Goal: Communication & Community: Answer question/provide support

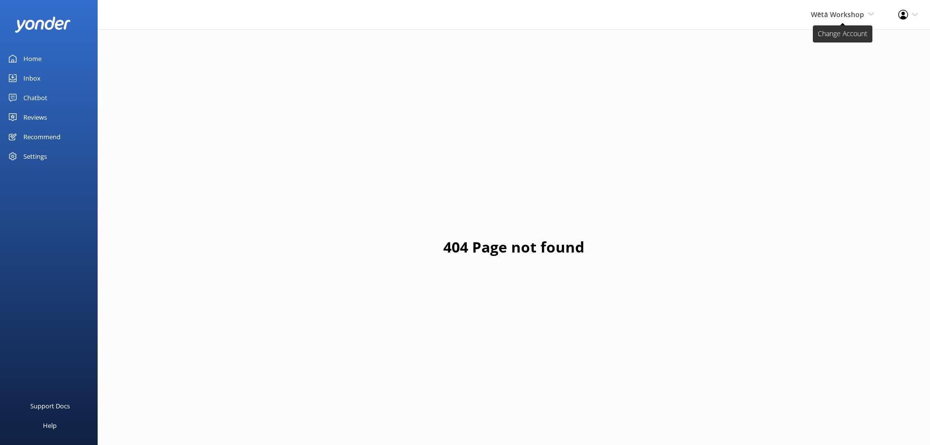
click at [838, 19] on span "Wētā Workshop" at bounding box center [837, 14] width 53 height 9
click at [688, 19] on div "Wētā Workshop Wētā Workshop Unleashed Wētā Workshop Profile Settings Logout" at bounding box center [465, 14] width 930 height 29
click at [33, 120] on div "Reviews" at bounding box center [34, 117] width 23 height 20
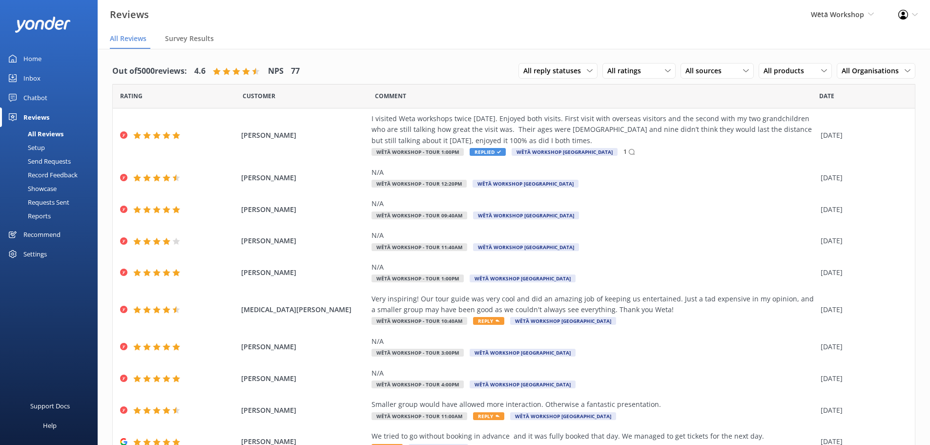
click at [839, 24] on div "Wētā Workshop Wētā Workshop Unleashed Wētā Workshop" at bounding box center [842, 14] width 87 height 29
click at [822, 57] on link "Wētā Workshop" at bounding box center [838, 65] width 98 height 23
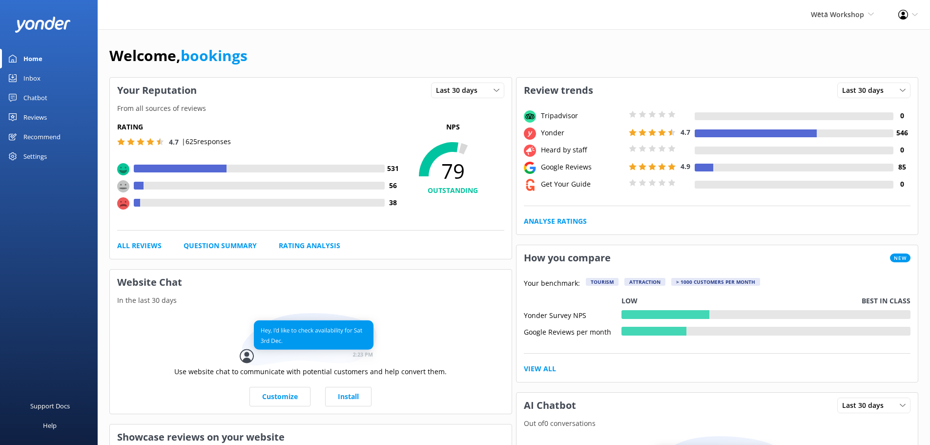
click at [44, 116] on div "Reviews" at bounding box center [34, 117] width 23 height 20
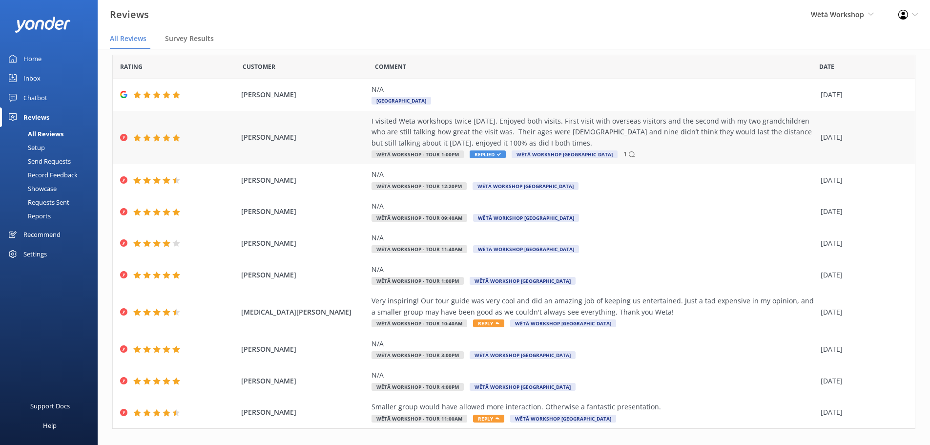
scroll to position [45, 0]
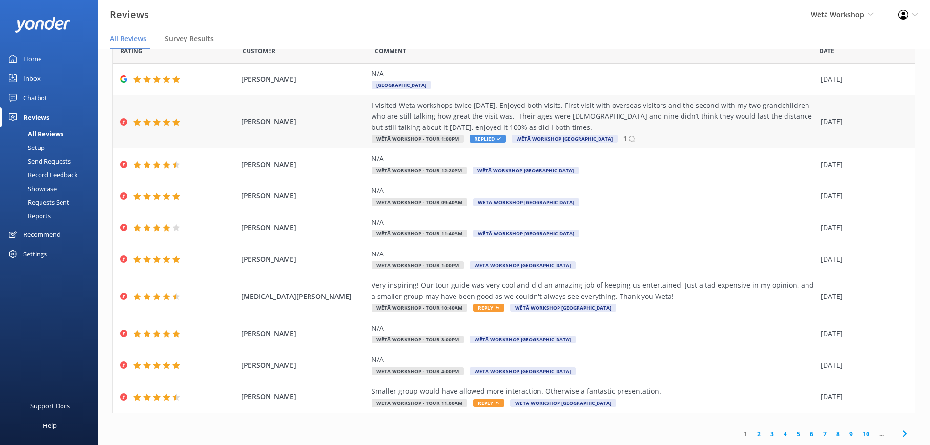
click at [491, 112] on div "I visited Weta workshops twice [DATE]. Enjoyed both visits. First visit with ov…" at bounding box center [593, 116] width 444 height 33
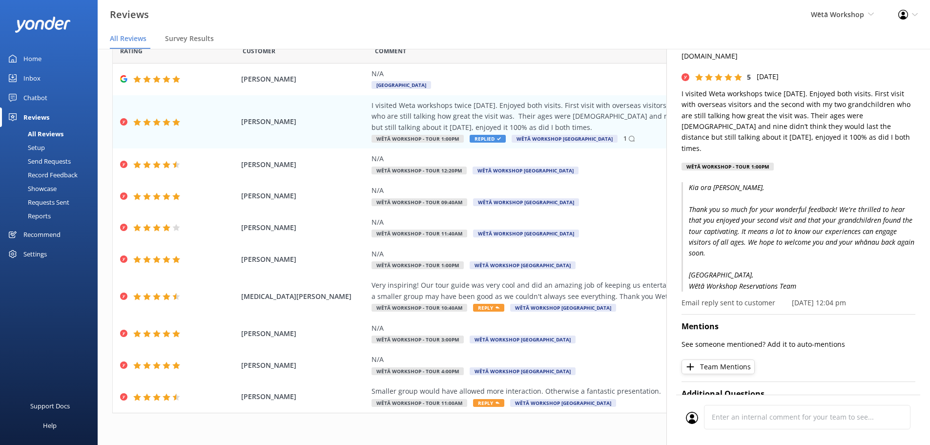
scroll to position [0, 0]
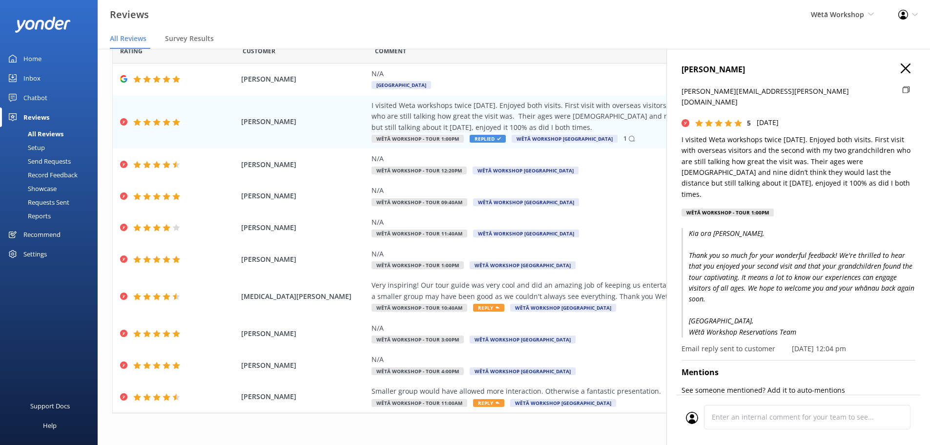
click at [901, 69] on icon "button" at bounding box center [906, 68] width 10 height 10
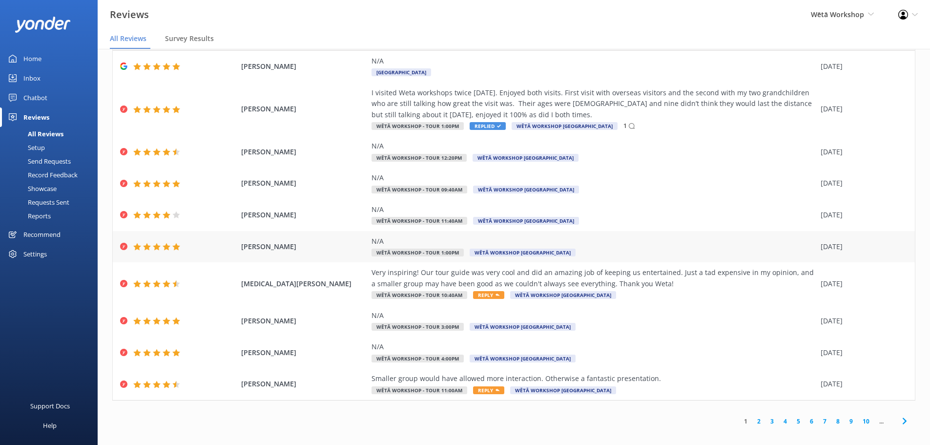
scroll to position [20, 0]
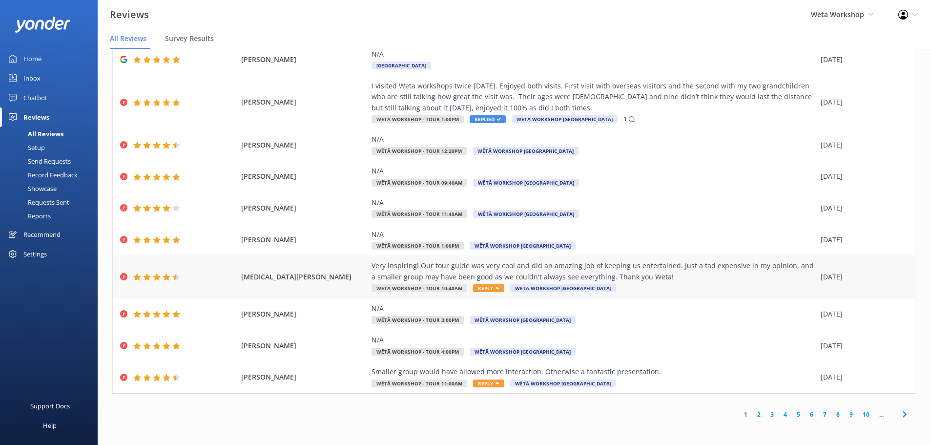
click at [478, 287] on span "Reply" at bounding box center [488, 288] width 31 height 8
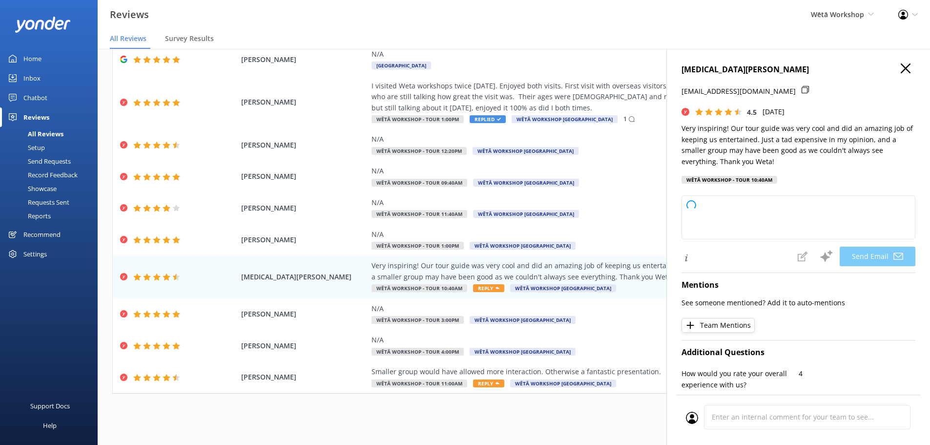
type textarea "Kia ora [MEDICAL_DATA], Thank you so much for your wonderful feedback! We're de…"
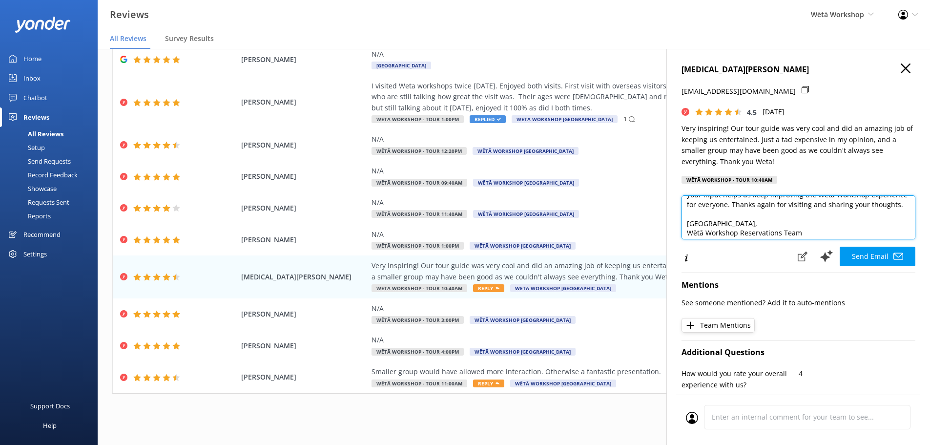
scroll to position [72, 0]
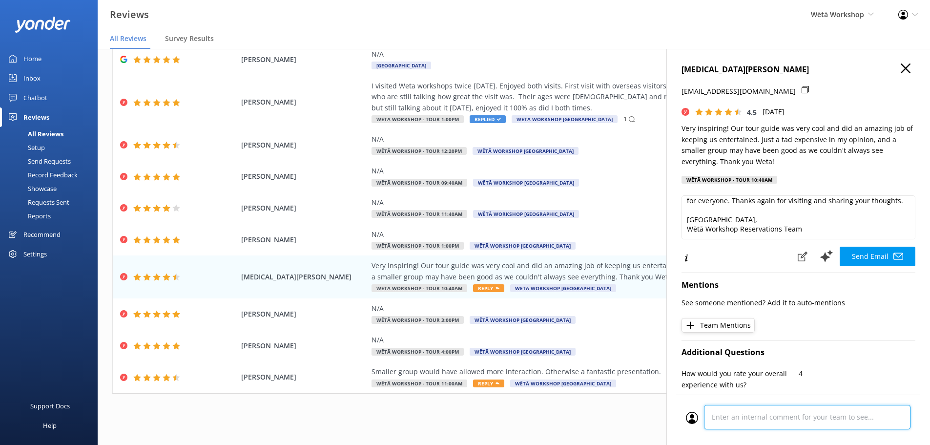
click at [776, 422] on div "Cancel Comment" at bounding box center [798, 419] width 244 height 50
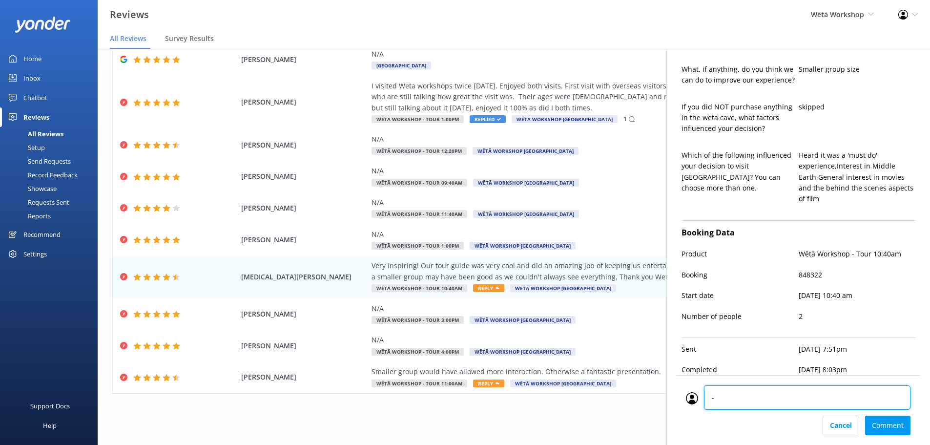
type textarea "-"
type textarea "AT"
click at [885, 426] on div "Cancel Comment" at bounding box center [798, 425] width 225 height 20
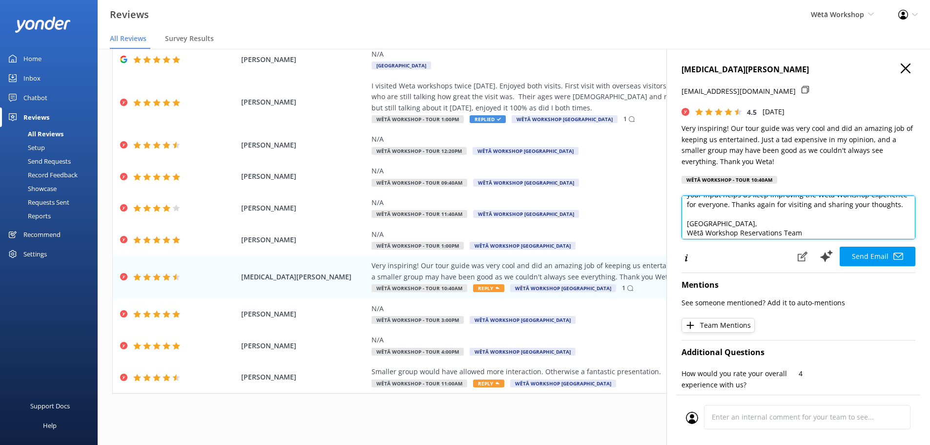
scroll to position [72, 0]
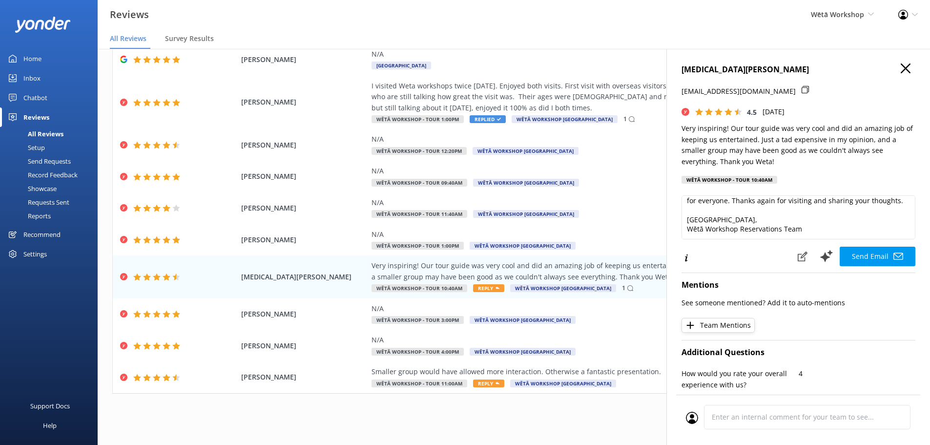
click at [884, 250] on button "Send Email" at bounding box center [878, 257] width 76 height 20
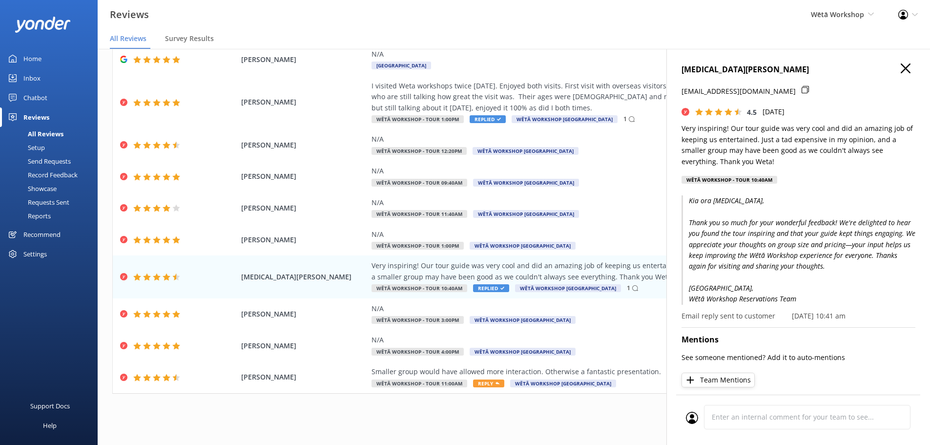
click at [901, 70] on icon "button" at bounding box center [906, 68] width 10 height 10
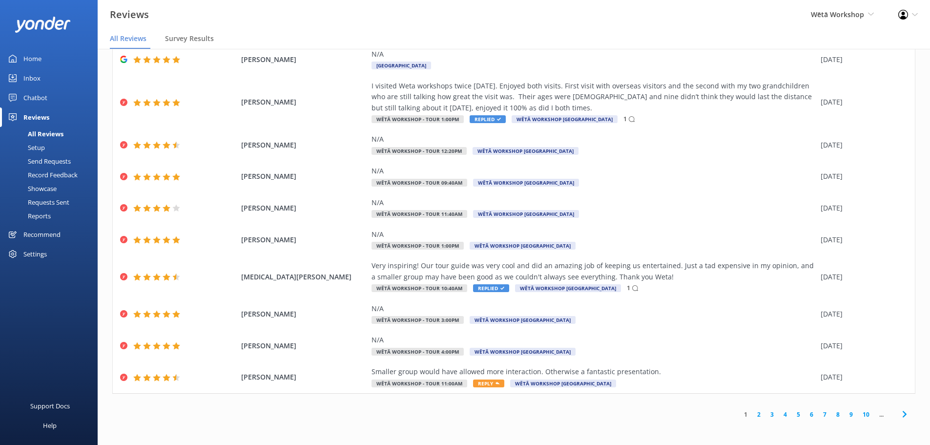
click at [755, 414] on link "2" at bounding box center [758, 414] width 13 height 9
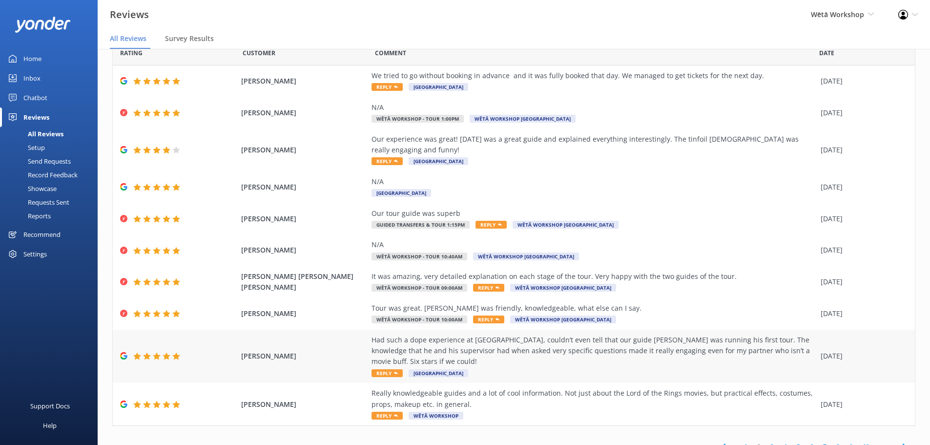
scroll to position [34, 0]
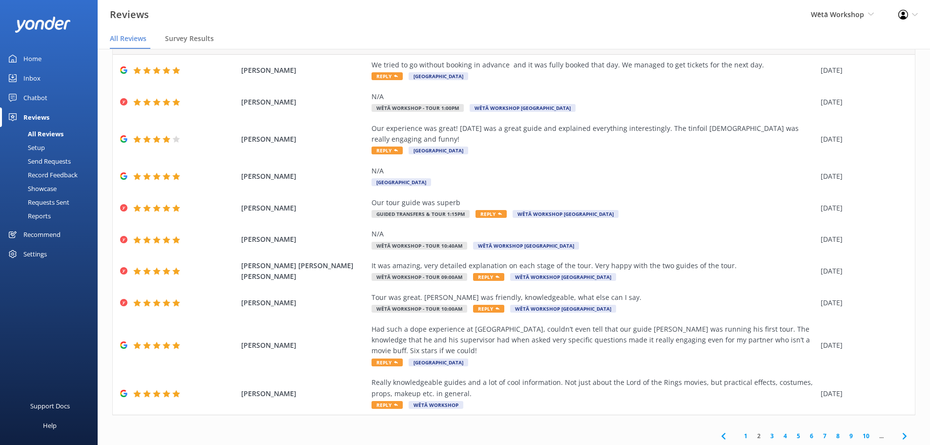
click at [739, 431] on link "1" at bounding box center [745, 435] width 13 height 9
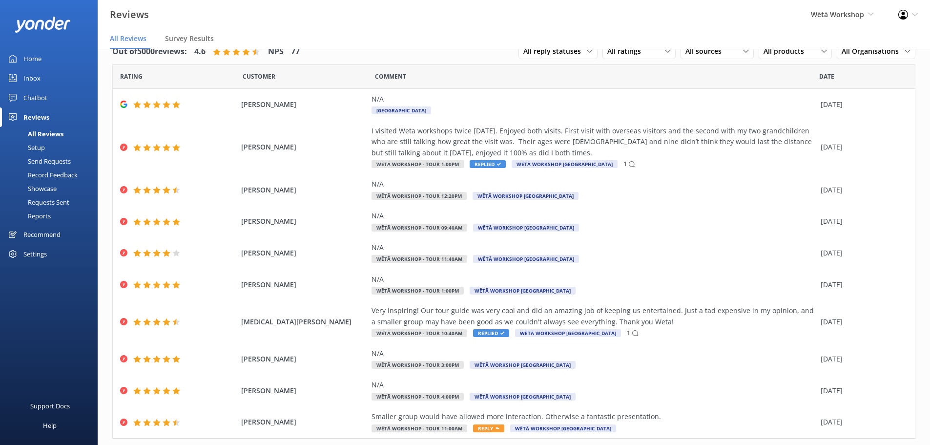
scroll to position [45, 0]
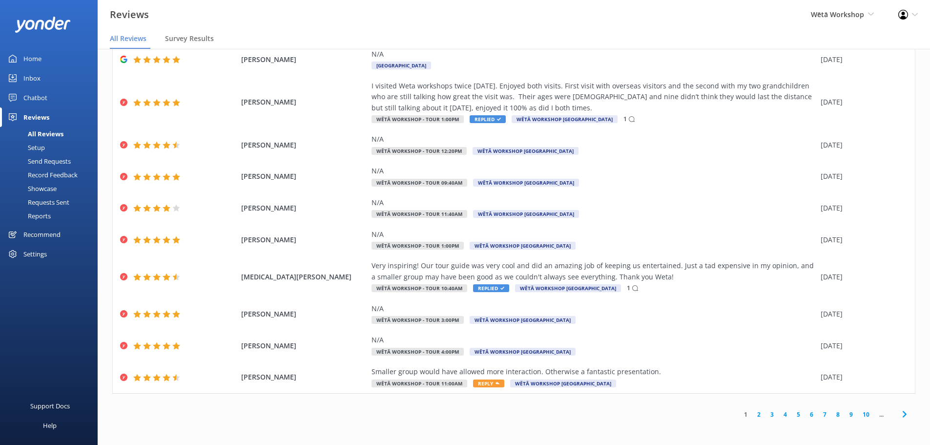
click at [752, 414] on link "2" at bounding box center [758, 414] width 13 height 9
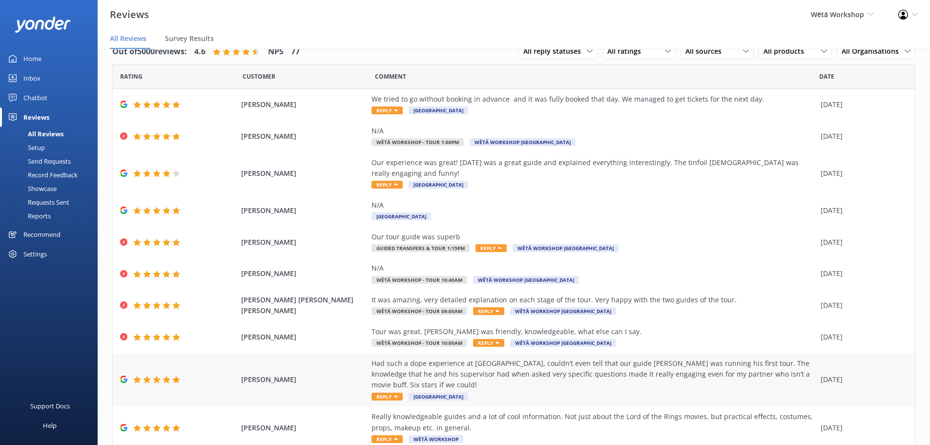
click at [309, 374] on span "[PERSON_NAME]" at bounding box center [304, 379] width 126 height 11
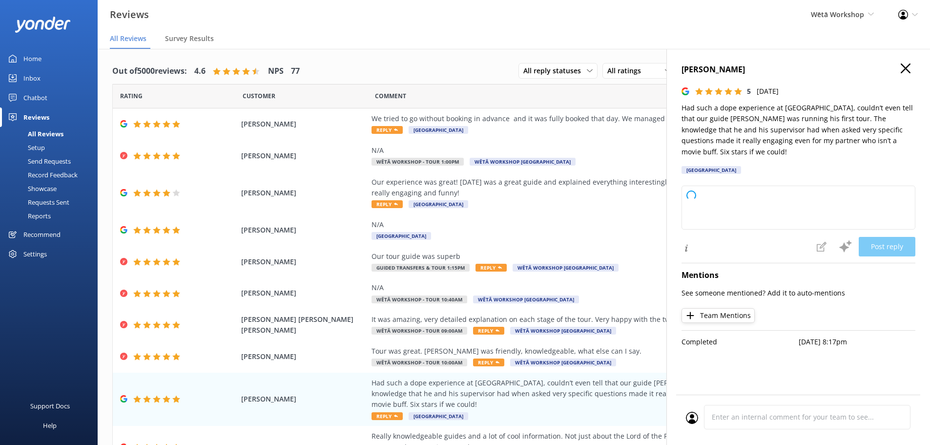
type textarea "[PERSON_NAME] ora and thank you so much for your awesome feedback! We're stoked…"
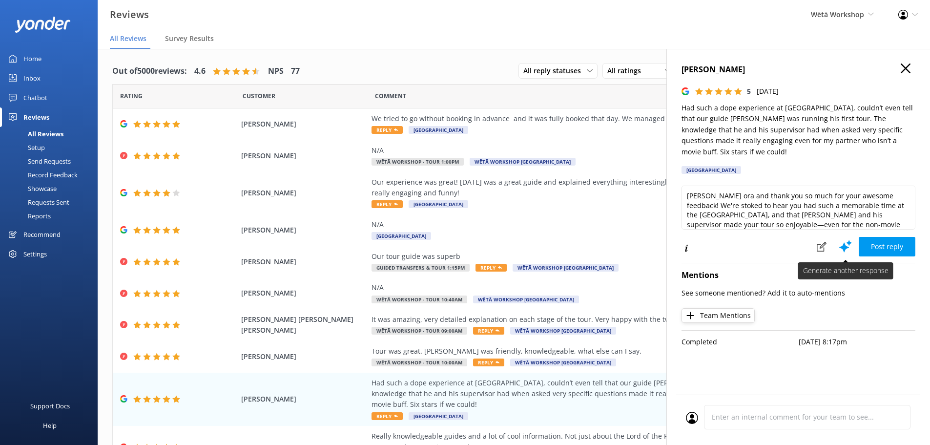
click at [842, 239] on icon at bounding box center [845, 246] width 15 height 15
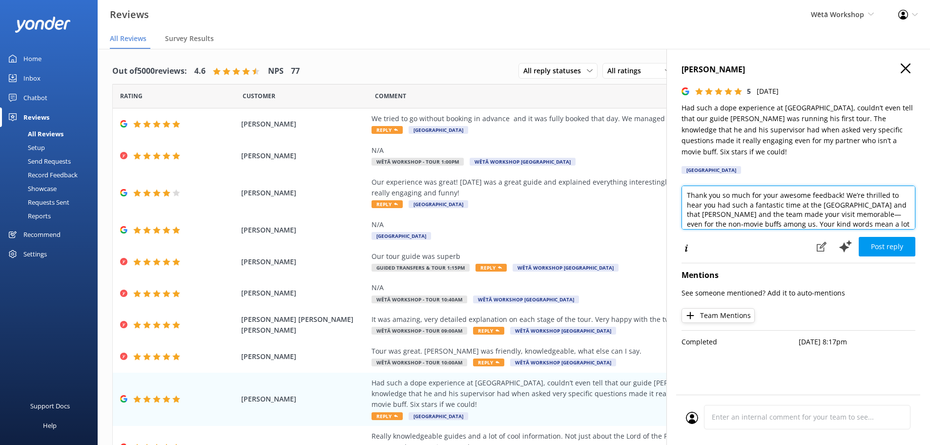
scroll to position [39, 0]
click at [800, 200] on textarea "Kia ora, Thank you so much for your awesome feedback! We’re thrilled to hear yo…" at bounding box center [798, 207] width 234 height 44
click at [860, 205] on textarea "Kia ora, Thank you so much for your awesome feedback! We’re thrilled to hear yo…" at bounding box center [798, 207] width 234 height 44
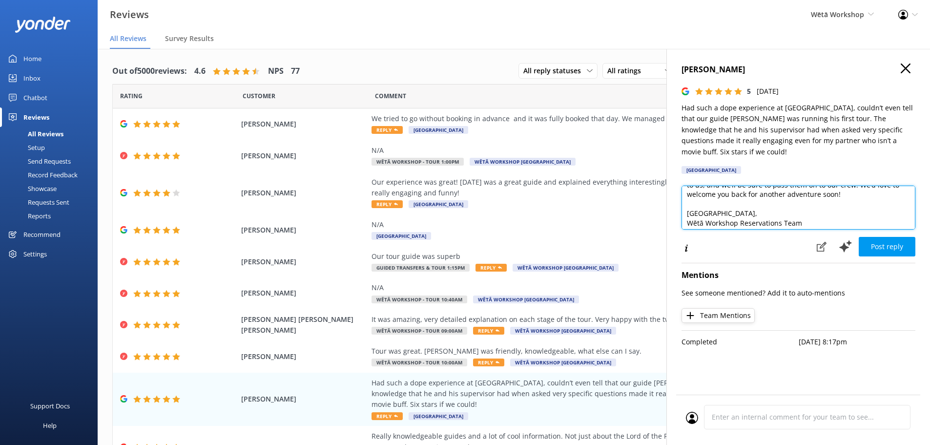
scroll to position [72, 0]
click at [836, 206] on textarea "Kia ora, Thank you so much for your awesome feedback! We’re thrilled to hear yo…" at bounding box center [798, 207] width 234 height 44
type textarea "Kia ora, Thank you so much for your awesome feedback! We’re thrilled to hear yo…"
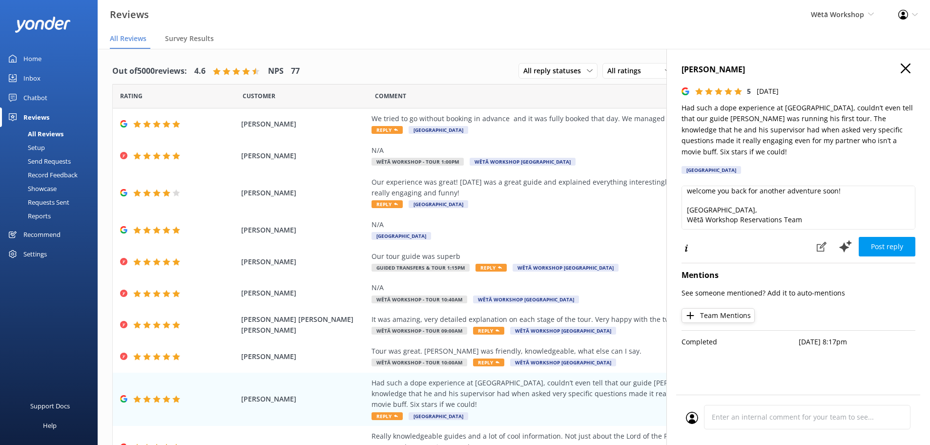
click at [762, 246] on div "[PERSON_NAME] 5 [DATE] Had such a dope experience at [GEOGRAPHIC_DATA], couldn’…" at bounding box center [798, 271] width 264 height 445
click at [733, 409] on textarea at bounding box center [807, 417] width 206 height 24
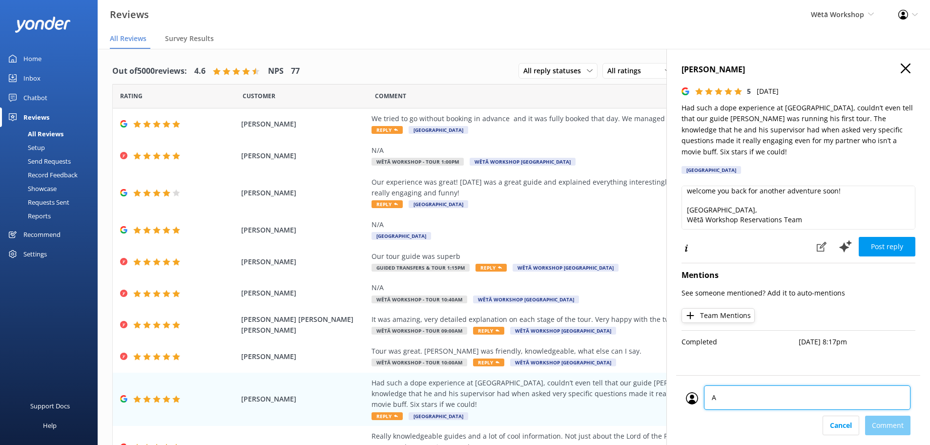
type textarea "AT"
click at [870, 427] on div "Cancel Comment" at bounding box center [798, 425] width 225 height 20
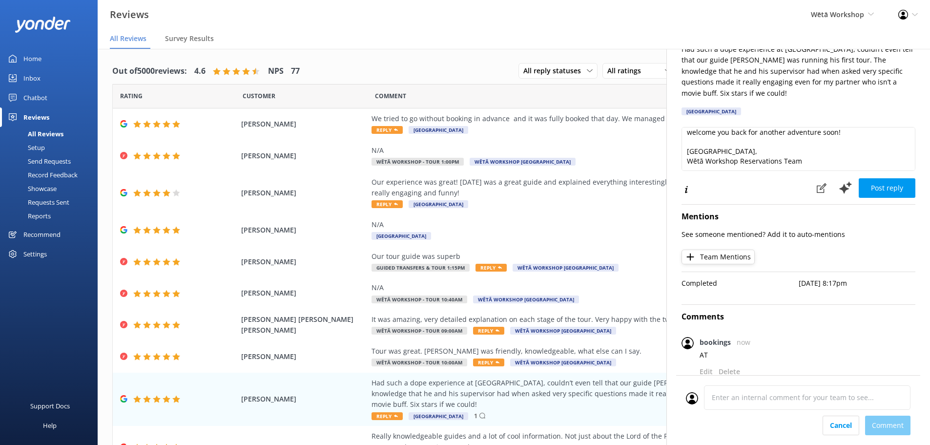
scroll to position [0, 0]
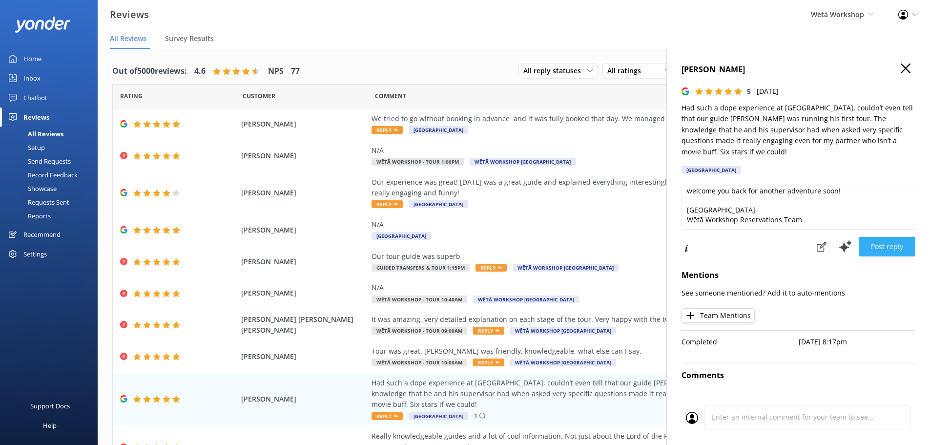
click at [870, 250] on button "Post reply" at bounding box center [887, 247] width 57 height 20
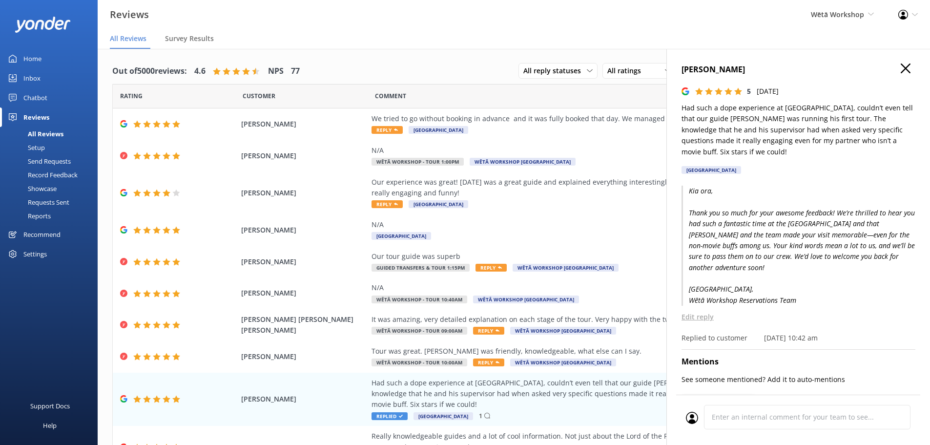
click at [901, 71] on icon "button" at bounding box center [906, 68] width 10 height 10
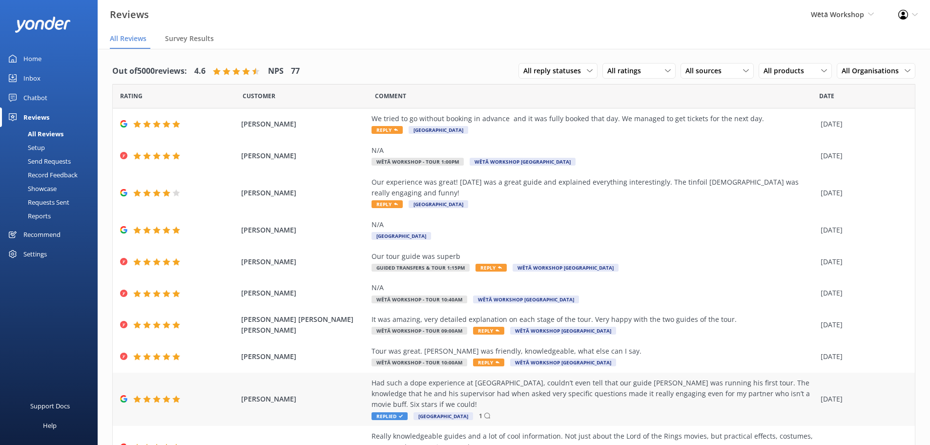
scroll to position [34, 0]
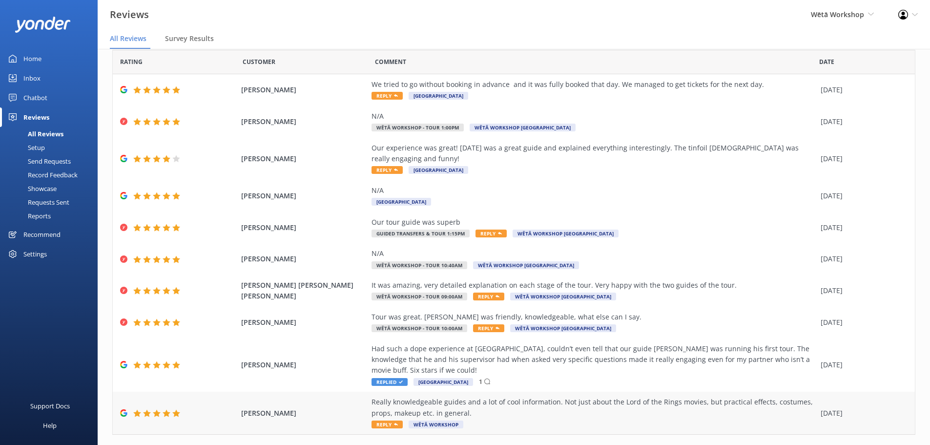
click at [476, 396] on div "Really knowledgeable guides and a lot of cool information. Not just about the L…" at bounding box center [593, 407] width 444 height 22
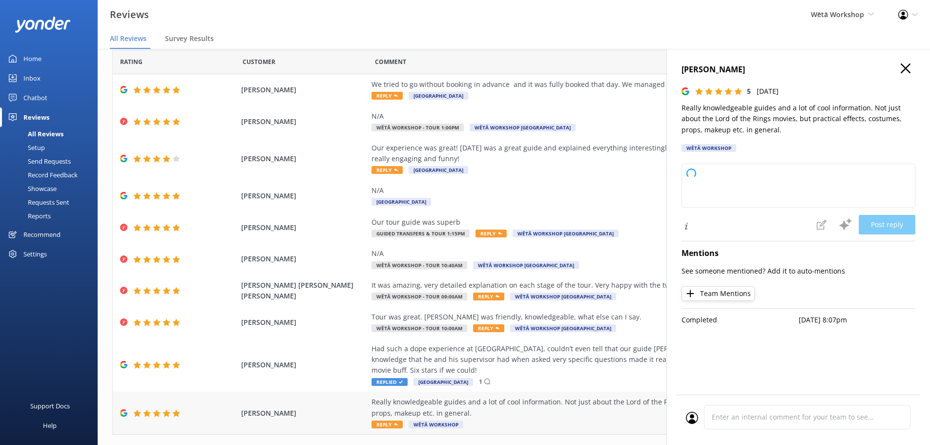
type textarea "[PERSON_NAME] ora and thank you for your kind words! We're delighted to hear yo…"
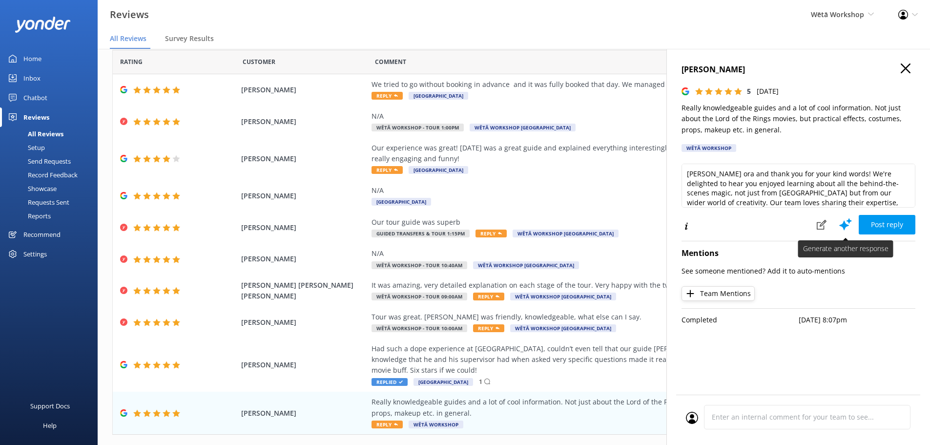
click at [844, 229] on use at bounding box center [845, 224] width 13 height 12
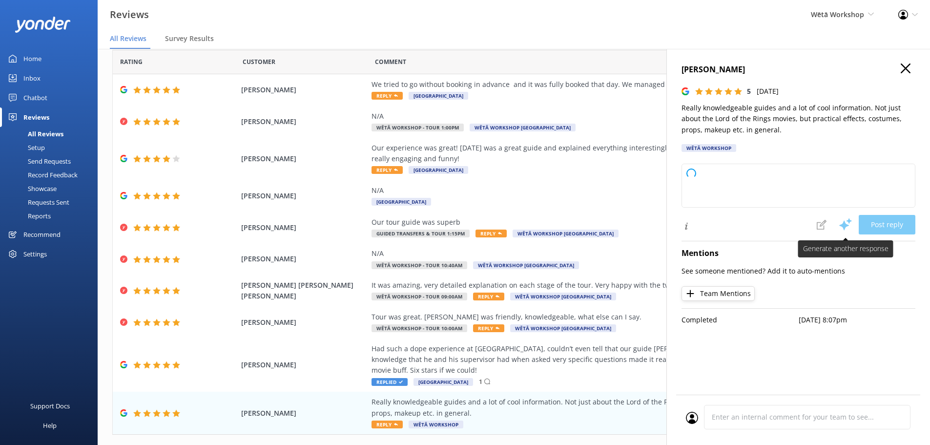
type textarea "Kia ora, Thank you so much for your wonderful review! We're delighted to hear y…"
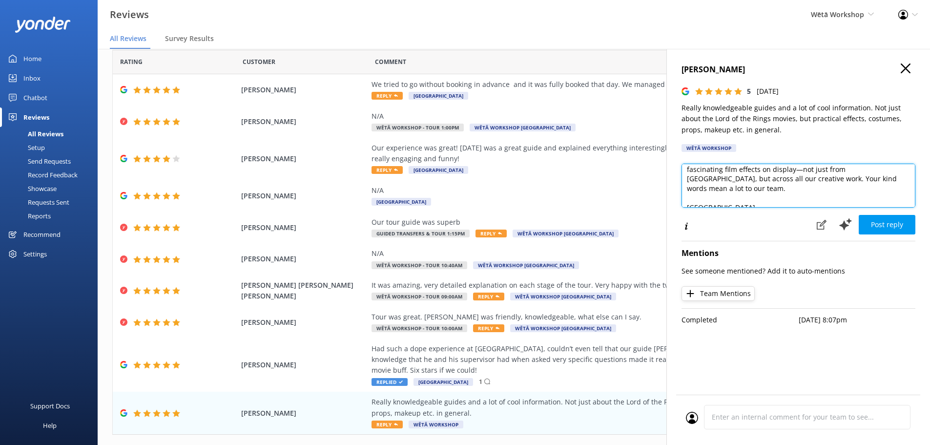
scroll to position [62, 0]
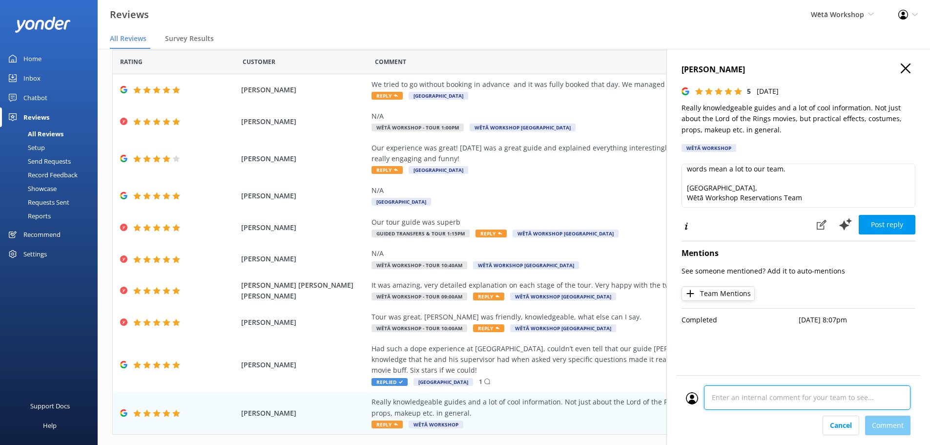
click at [785, 413] on div at bounding box center [798, 400] width 225 height 30
type textarea "AT"
click at [893, 423] on div "Cancel Comment" at bounding box center [798, 425] width 225 height 20
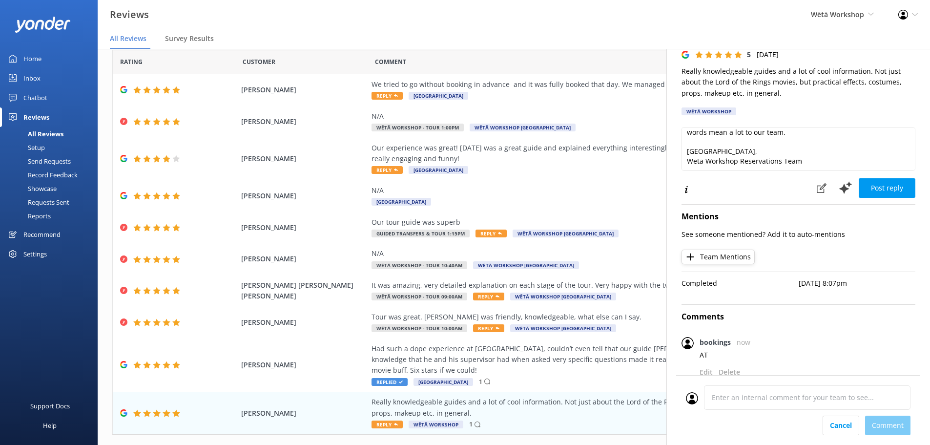
click at [879, 195] on div "[PERSON_NAME] 5 [DATE] Really knowledgeable guides and a lot of cool informatio…" at bounding box center [798, 271] width 264 height 445
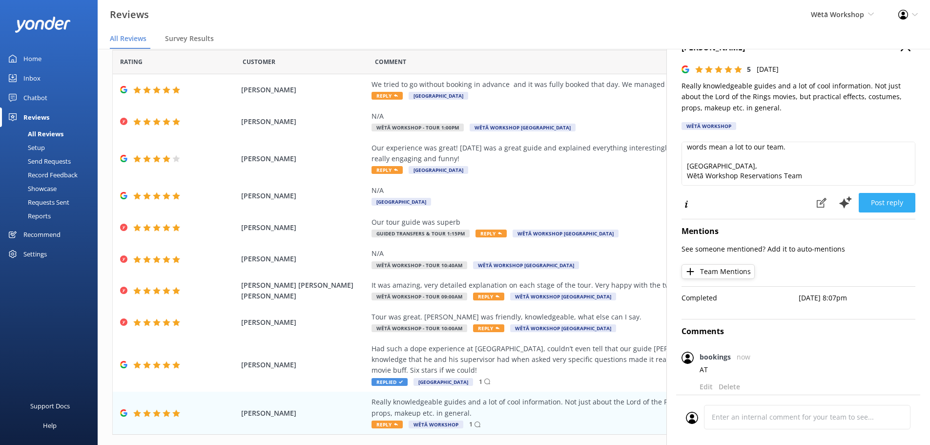
click at [882, 193] on button "Post reply" at bounding box center [887, 203] width 57 height 20
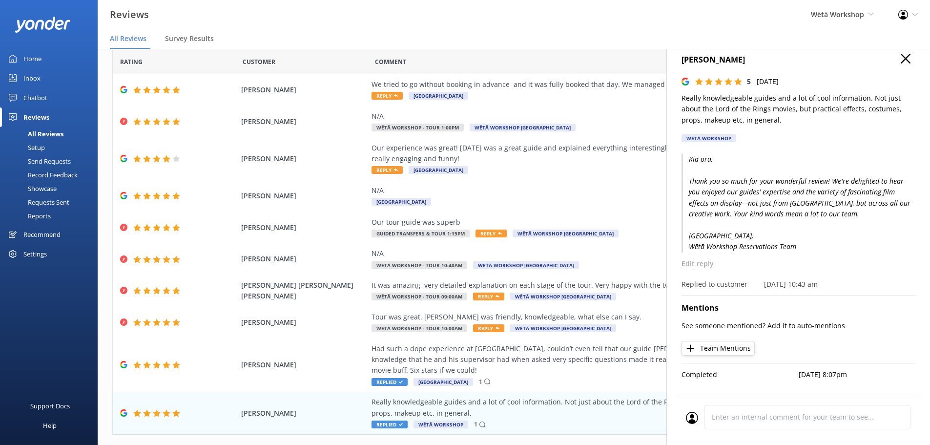
scroll to position [0, 0]
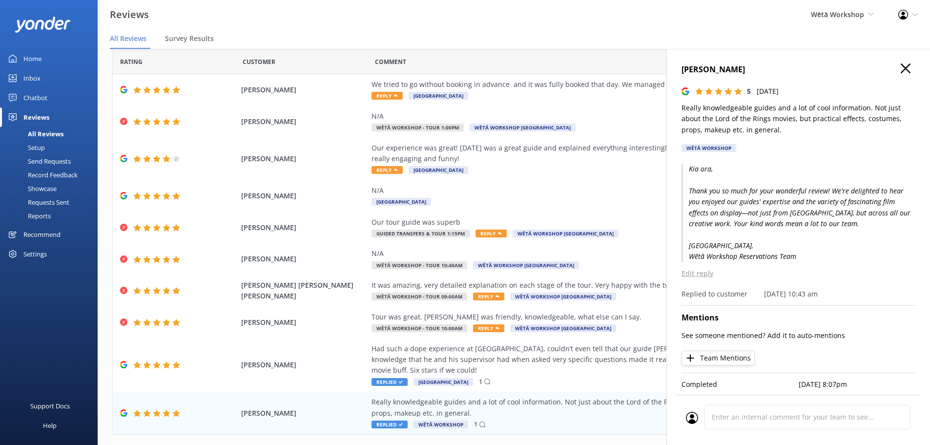
click at [907, 67] on h4 "[PERSON_NAME]" at bounding box center [798, 69] width 234 height 13
click at [903, 67] on icon "button" at bounding box center [906, 68] width 10 height 10
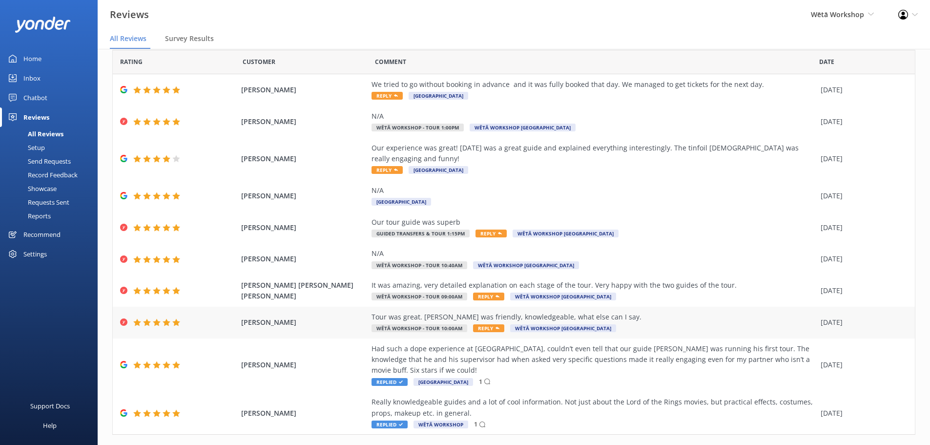
scroll to position [20, 0]
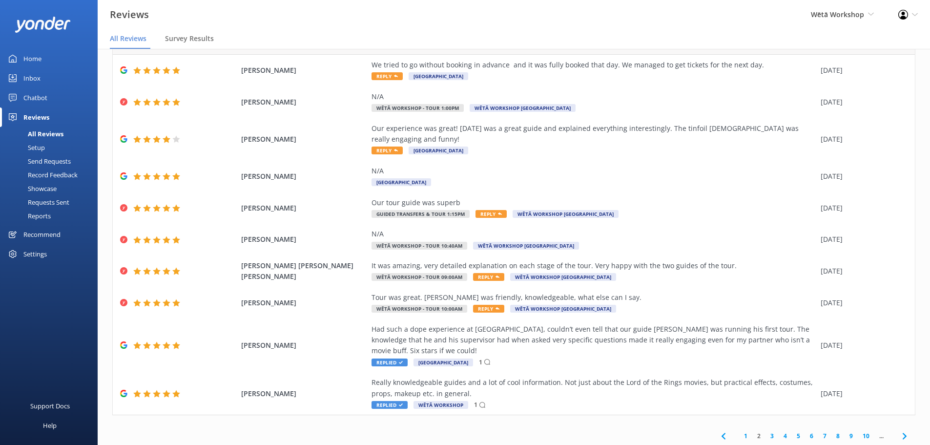
click at [765, 431] on link "3" at bounding box center [771, 435] width 13 height 9
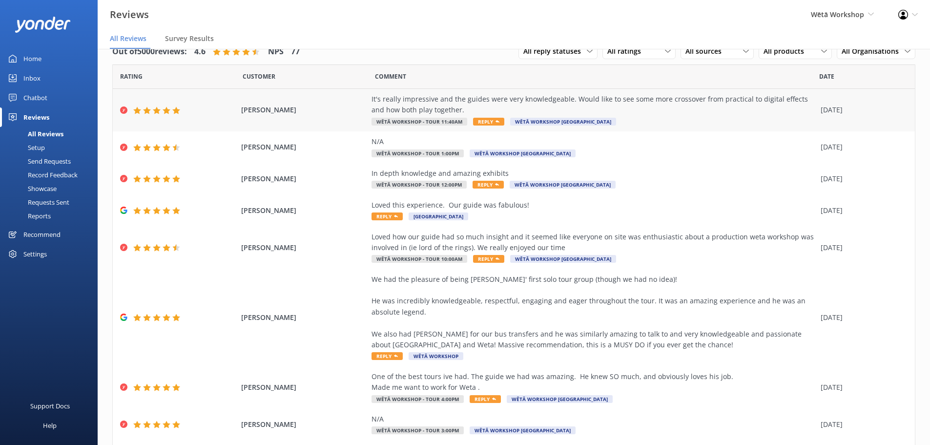
click at [473, 122] on span "Reply" at bounding box center [488, 122] width 31 height 8
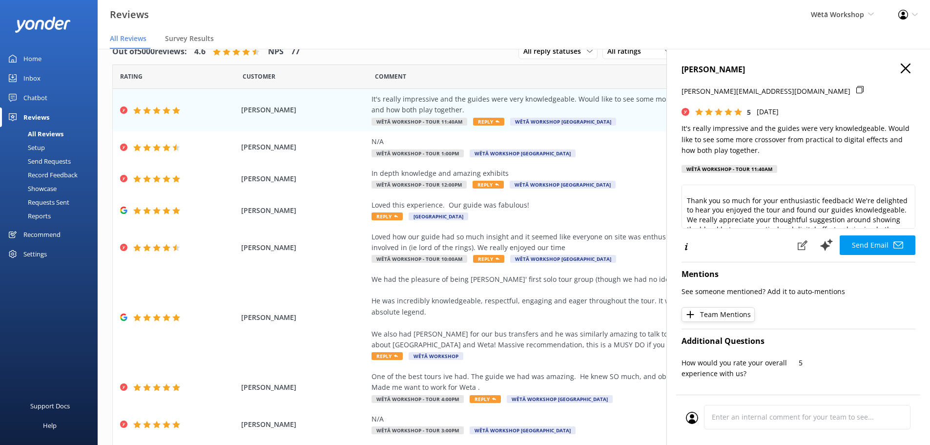
scroll to position [62, 0]
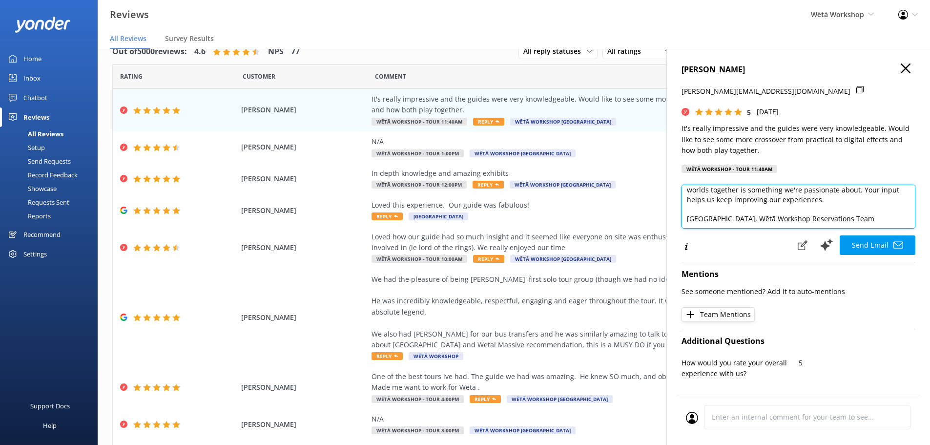
click at [719, 218] on textarea "Kia [PERSON_NAME], Thank you so much for your enthusiastic feedback! We're deli…" at bounding box center [798, 207] width 234 height 44
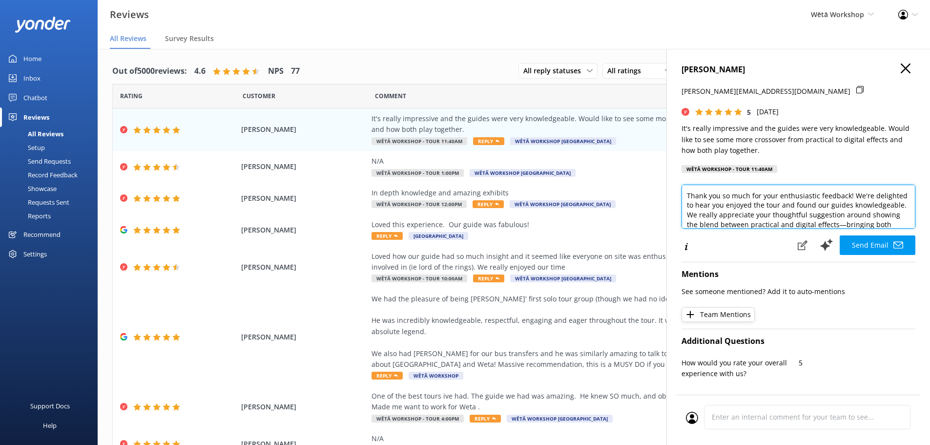
scroll to position [38, 0]
click at [899, 221] on textarea "Kia [PERSON_NAME], Thank you so much for your enthusiastic feedback! We're deli…" at bounding box center [798, 207] width 234 height 44
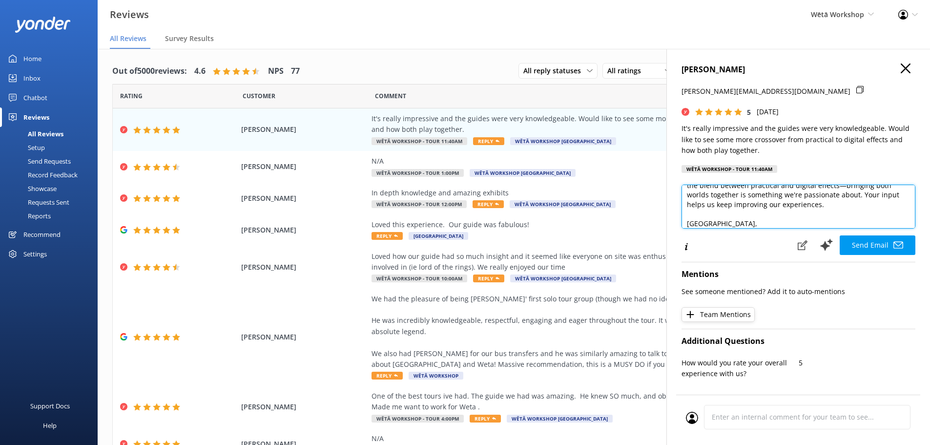
scroll to position [72, 0]
type textarea "Kia [PERSON_NAME], Thank you so much for your enthusiastic feedback! We're deli…"
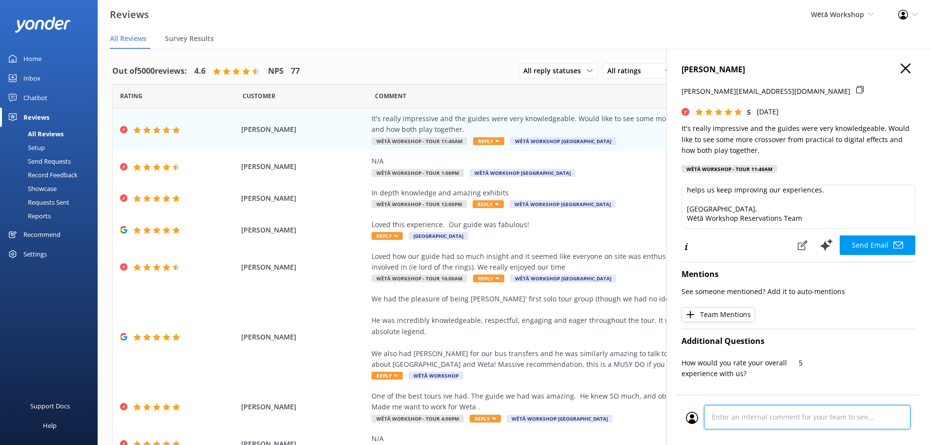
click at [761, 410] on div at bounding box center [798, 420] width 225 height 30
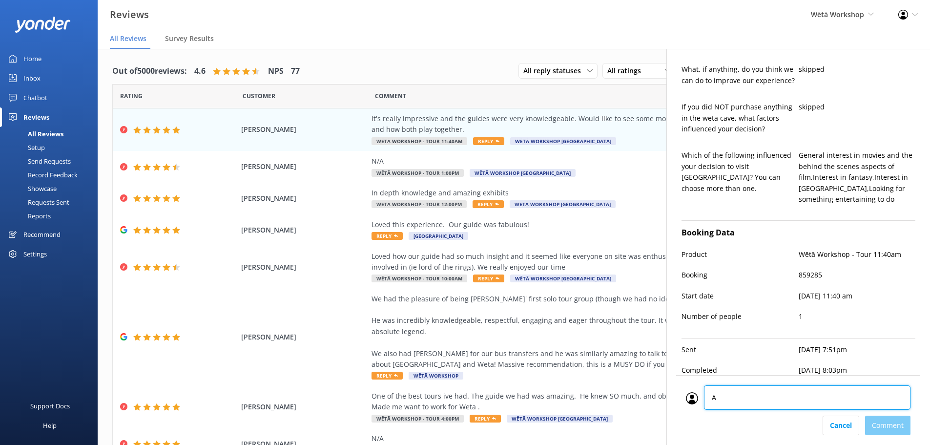
type textarea "AT"
click at [893, 432] on div "Cancel Comment" at bounding box center [798, 425] width 225 height 20
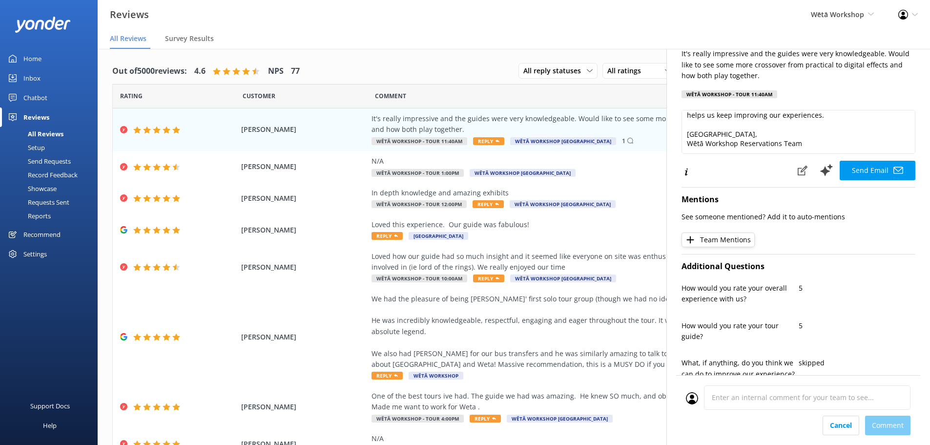
scroll to position [0, 0]
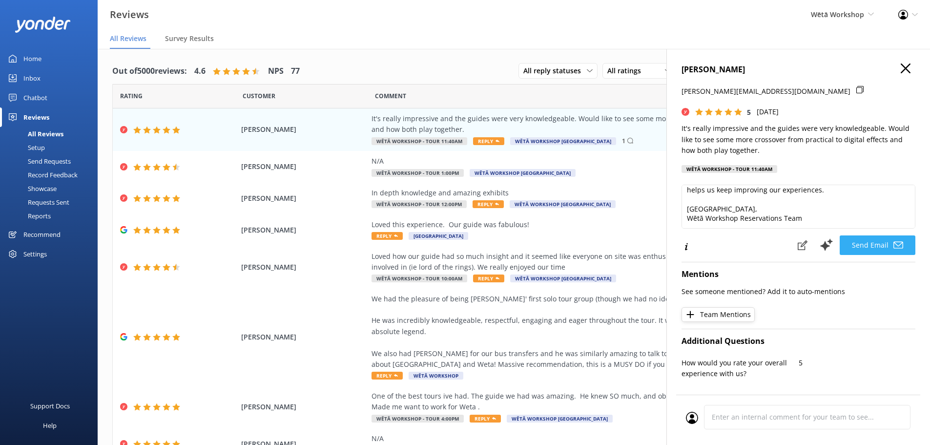
click at [875, 247] on button "Send Email" at bounding box center [878, 245] width 76 height 20
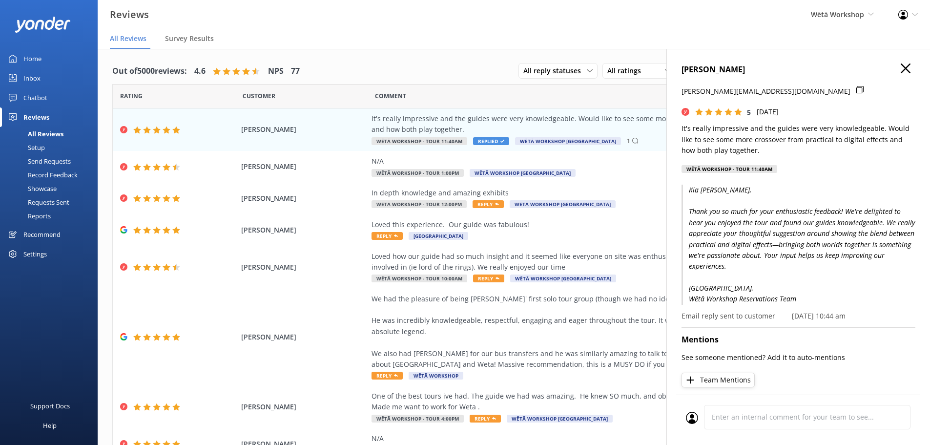
drag, startPoint x: 892, startPoint y: 73, endPoint x: 900, endPoint y: 70, distance: 9.0
click at [892, 73] on h4 "[PERSON_NAME]" at bounding box center [798, 69] width 234 height 13
click at [906, 66] on h4 "[PERSON_NAME]" at bounding box center [798, 69] width 234 height 13
click at [899, 62] on div "[PERSON_NAME] [PERSON_NAME][EMAIL_ADDRESS][DOMAIN_NAME] 5 [DATE] It's really im…" at bounding box center [798, 271] width 264 height 445
click at [897, 75] on h4 "[PERSON_NAME]" at bounding box center [798, 69] width 234 height 13
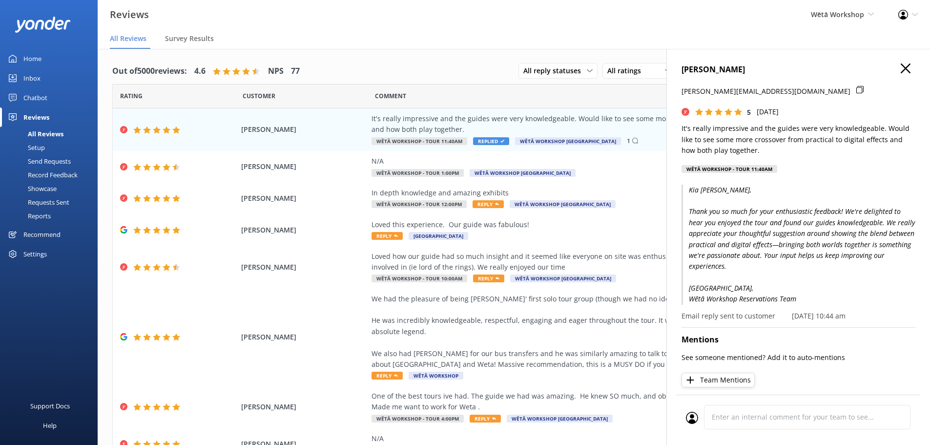
drag, startPoint x: 892, startPoint y: 72, endPoint x: 896, endPoint y: 66, distance: 7.3
click at [894, 67] on div "[PERSON_NAME] [PERSON_NAME][EMAIL_ADDRESS][DOMAIN_NAME] 5 [DATE] It's really im…" at bounding box center [798, 271] width 264 height 445
click at [901, 66] on use "button" at bounding box center [906, 68] width 10 height 10
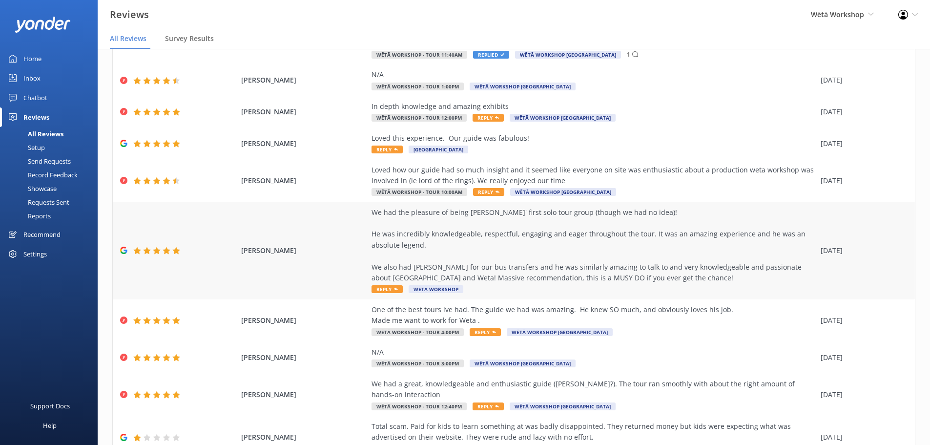
scroll to position [132, 0]
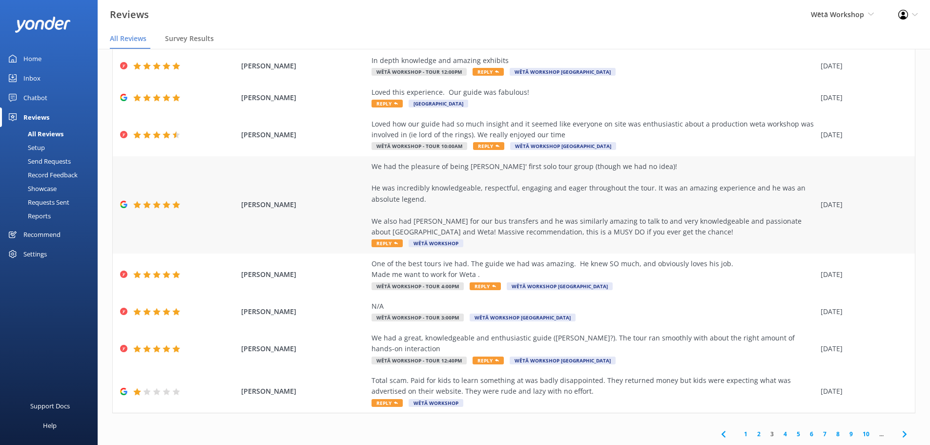
click at [380, 243] on span "Reply" at bounding box center [386, 243] width 31 height 8
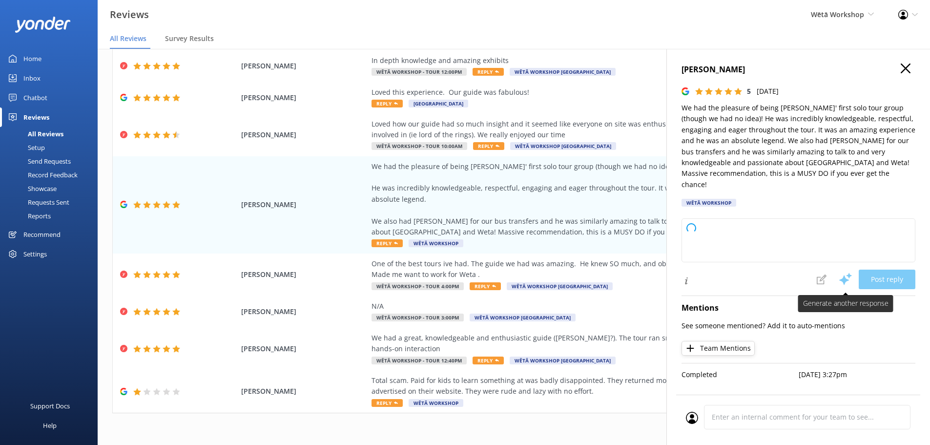
type textarea "Kia ora, Thank you so much for your fantastic review! We're thrilled to hear th…"
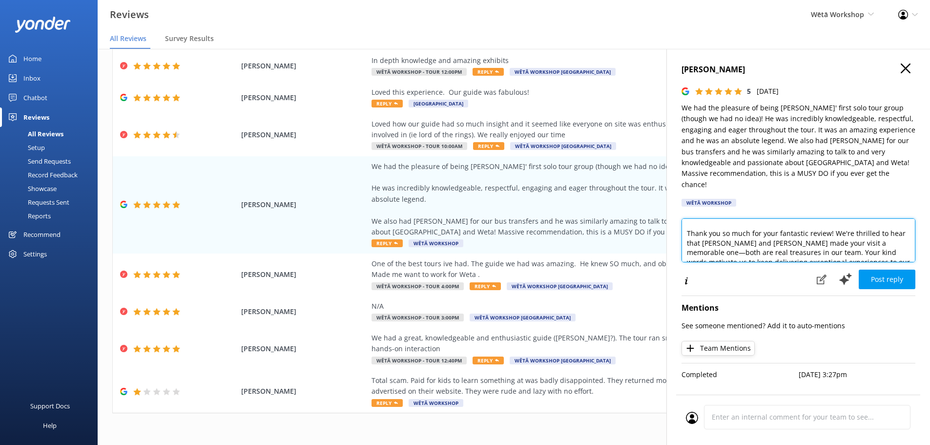
scroll to position [20, 0]
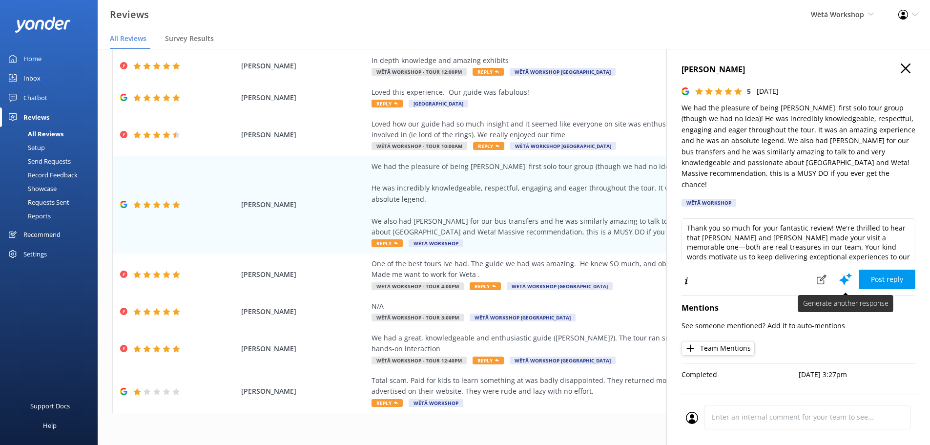
click at [845, 271] on icon at bounding box center [845, 278] width 15 height 15
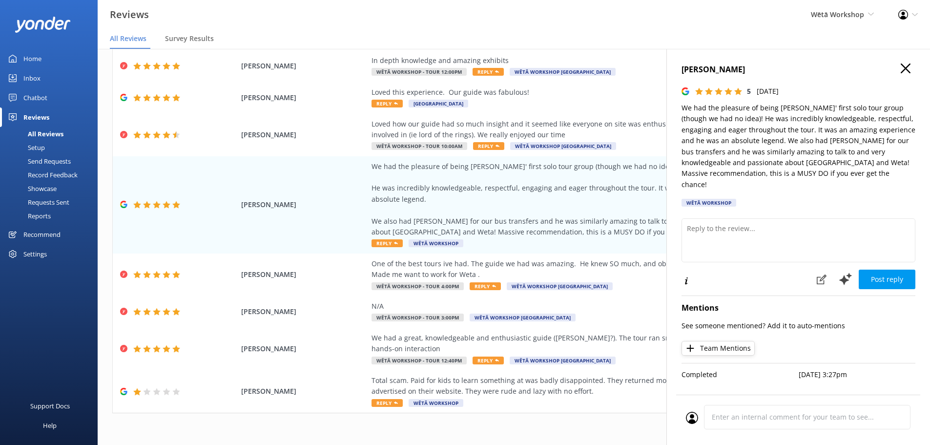
scroll to position [0, 0]
type textarea "Kia ora, Thank you so much for your fantastic feedback! We're absolutely thrill…"
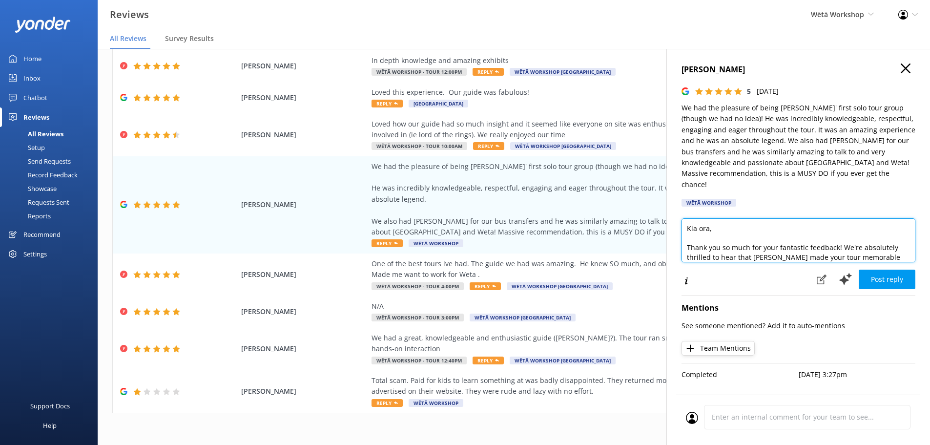
scroll to position [20, 0]
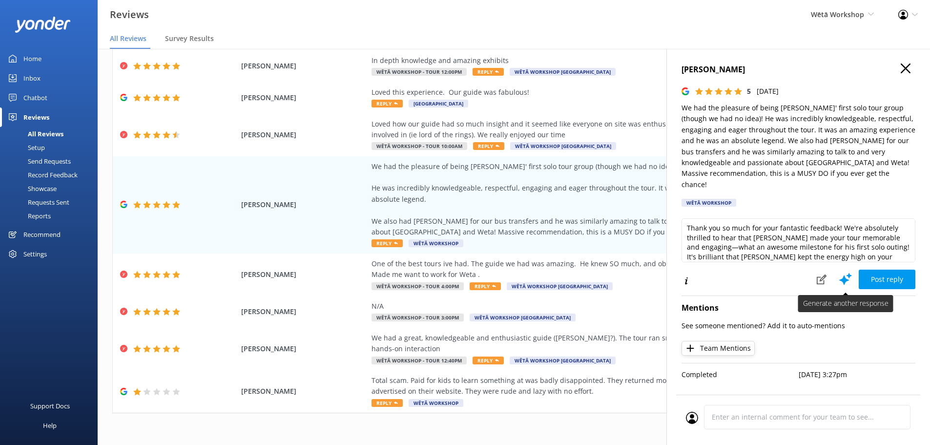
click at [847, 271] on icon at bounding box center [845, 278] width 15 height 15
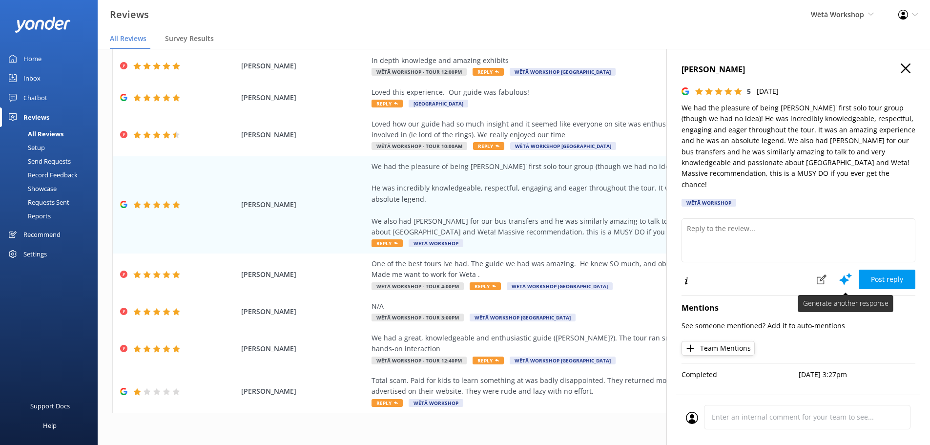
scroll to position [0, 0]
type textarea "Kia ora, Thank you so much for your fantastic review! We're absolutely thrilled…"
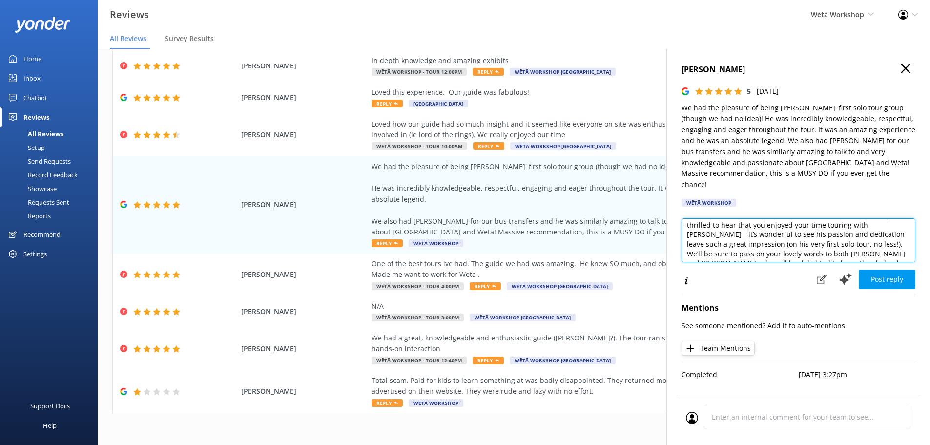
scroll to position [39, 0]
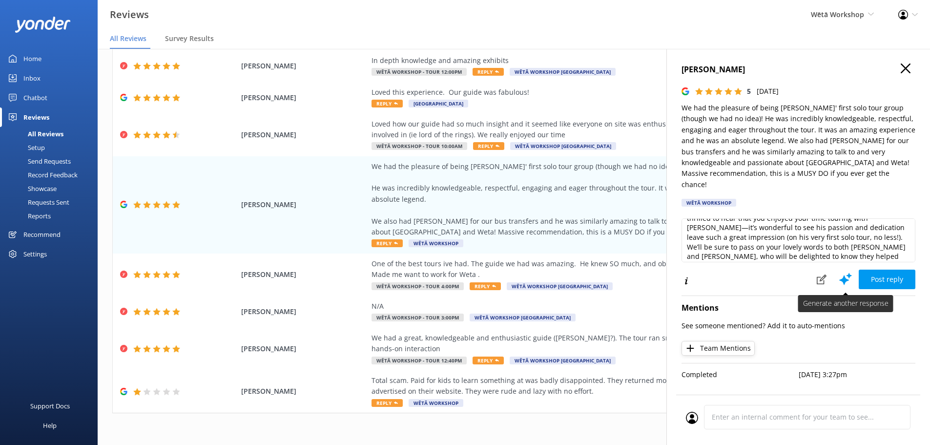
click at [846, 271] on icon at bounding box center [845, 278] width 15 height 15
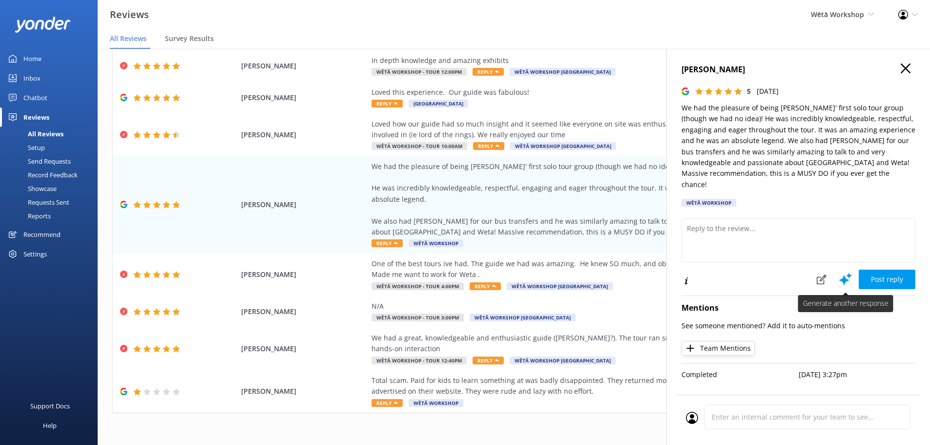
scroll to position [0, 0]
type textarea "Kia ora, Thank you so much for your fantastic feedback! We’re delighted to hear…"
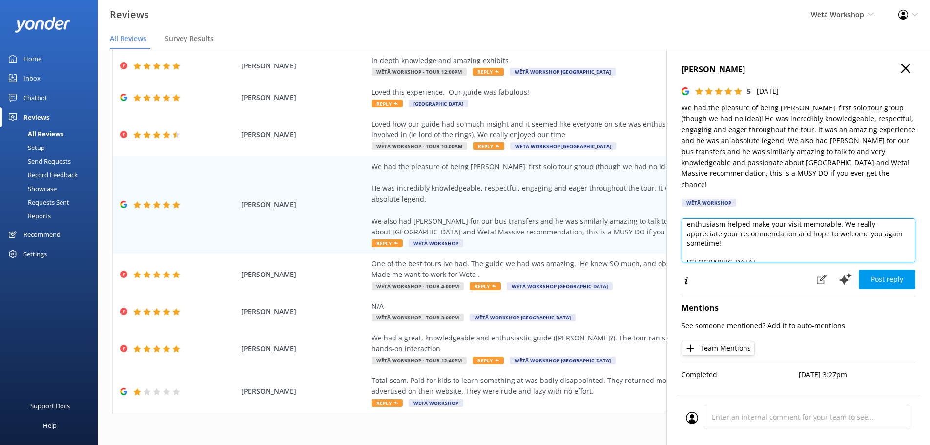
scroll to position [59, 0]
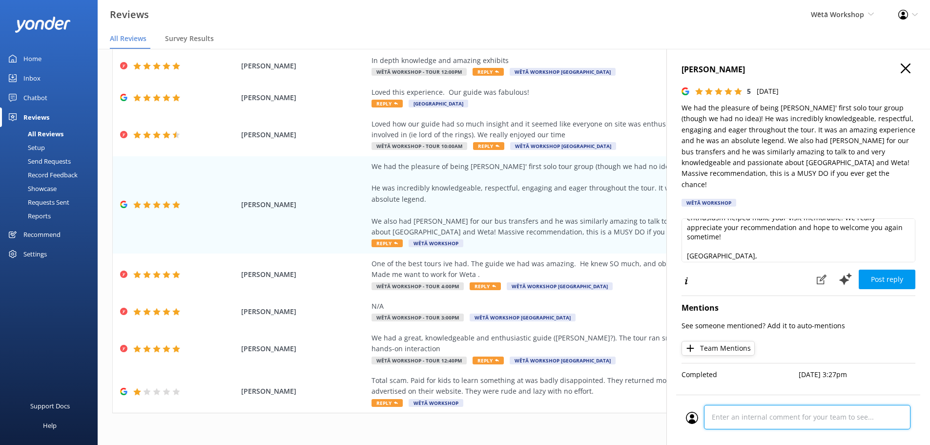
click at [801, 413] on div at bounding box center [798, 420] width 225 height 30
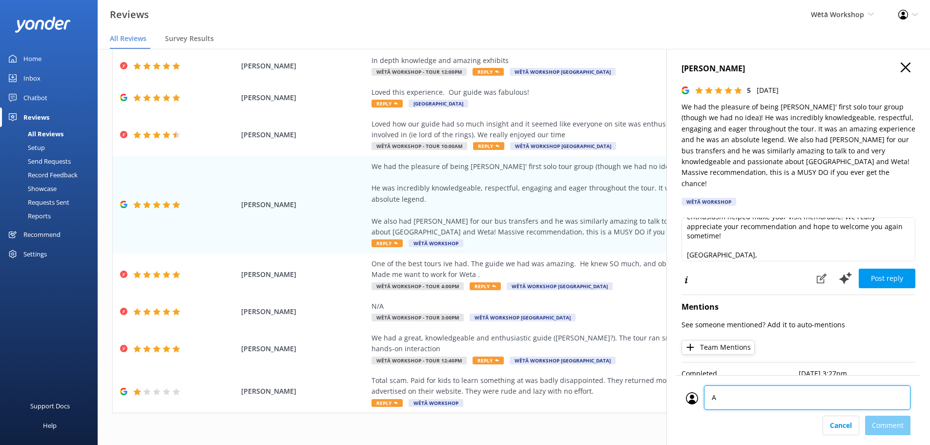
type textarea "AT"
click at [900, 425] on div "Cancel Comment" at bounding box center [798, 425] width 225 height 20
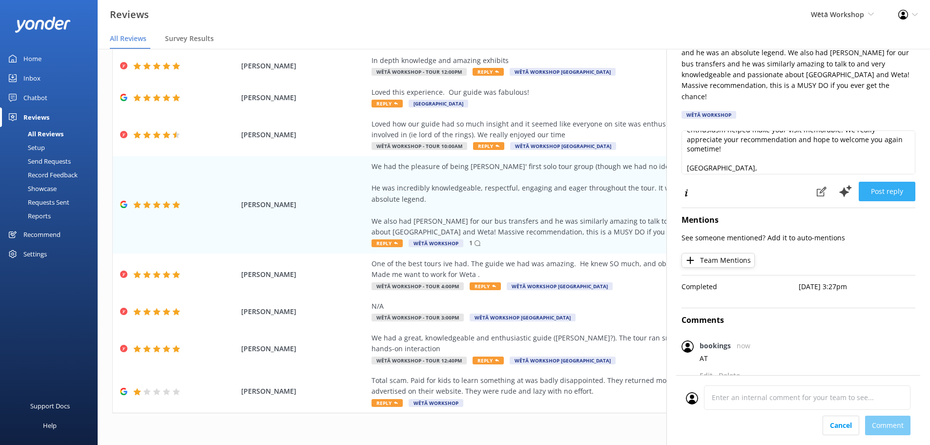
click at [878, 185] on button "Post reply" at bounding box center [887, 192] width 57 height 20
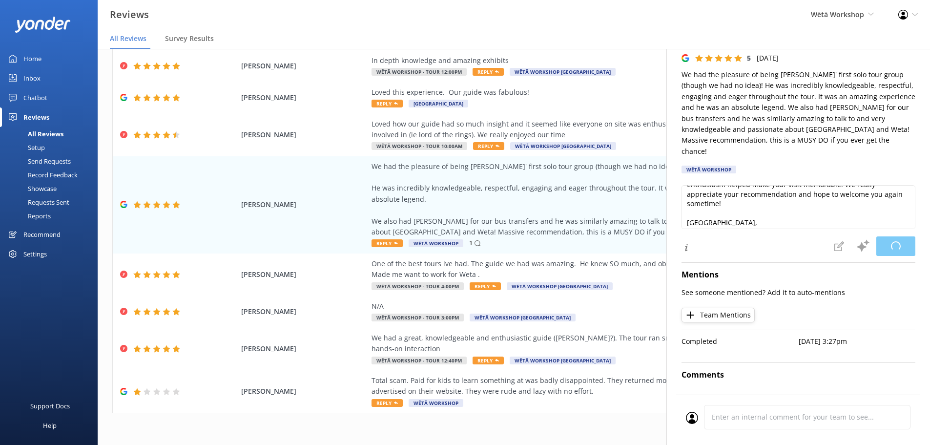
scroll to position [0, 0]
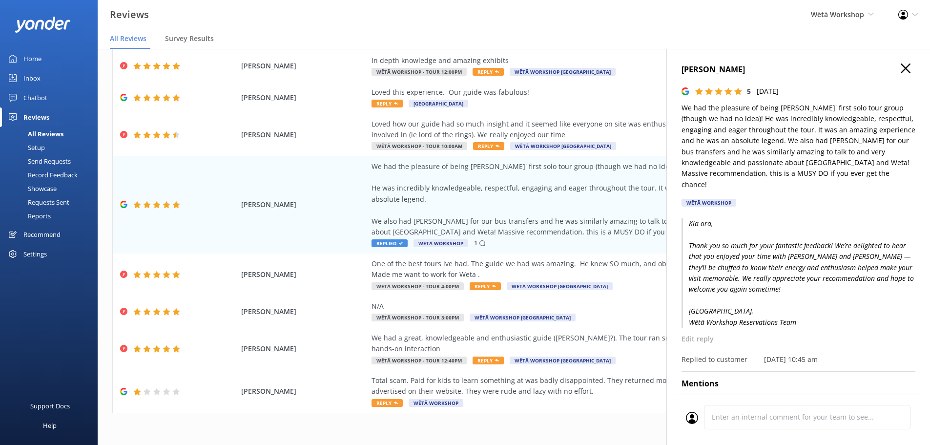
click at [901, 70] on use "button" at bounding box center [906, 68] width 10 height 10
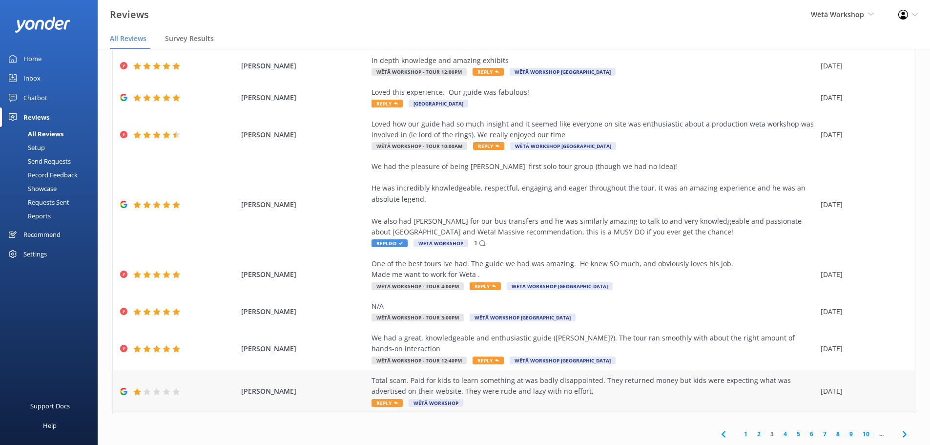
click at [534, 402] on div "Total scam. Paid for kids to learn something at was badly disappointed. They re…" at bounding box center [593, 391] width 444 height 33
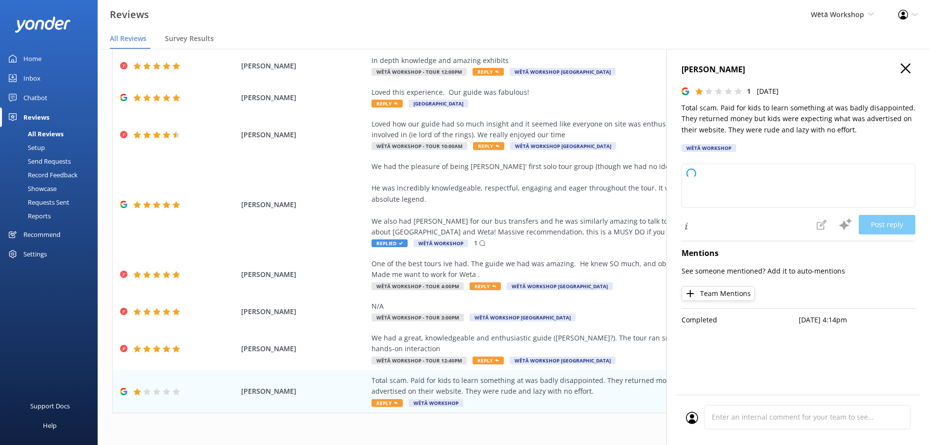
type textarea "Kia ora, Thank you for sharing your feedback with us. We’re genuinely sorry to …"
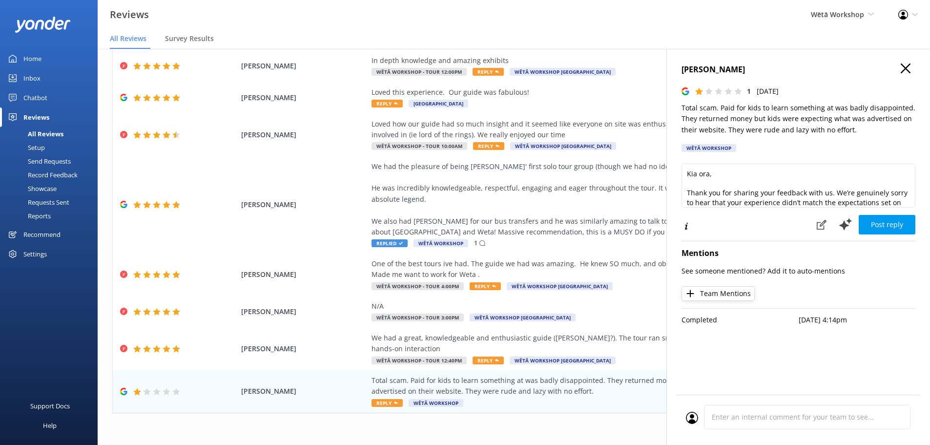
click at [907, 65] on icon "button" at bounding box center [906, 68] width 10 height 10
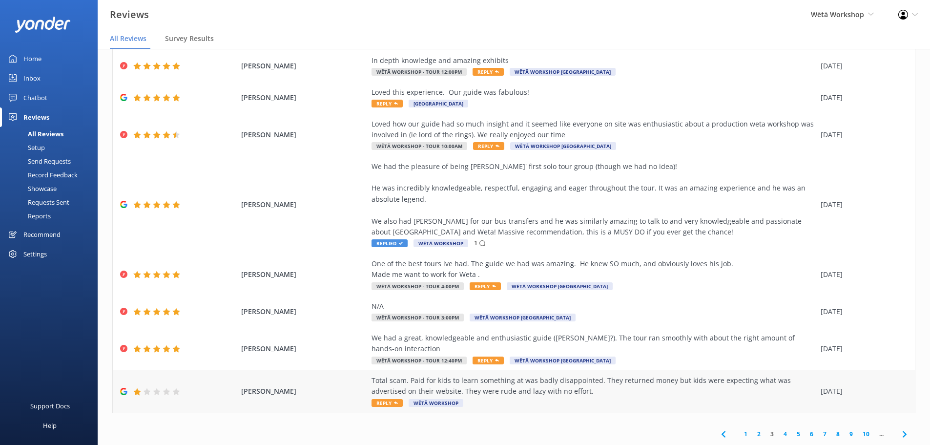
click at [567, 383] on div "Total scam. Paid for kids to learn something at was badly disappointed. They re…" at bounding box center [593, 386] width 444 height 22
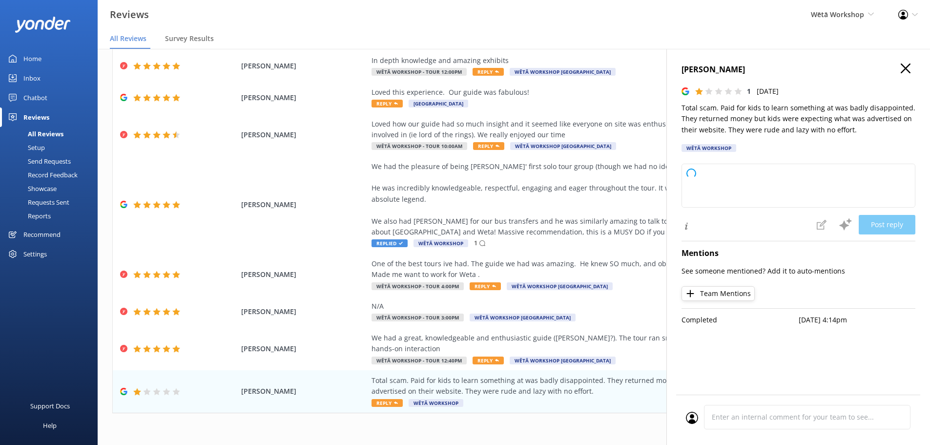
type textarea "Kia ora, Thank you for taking the time to share your feedback. We’re truly sorr…"
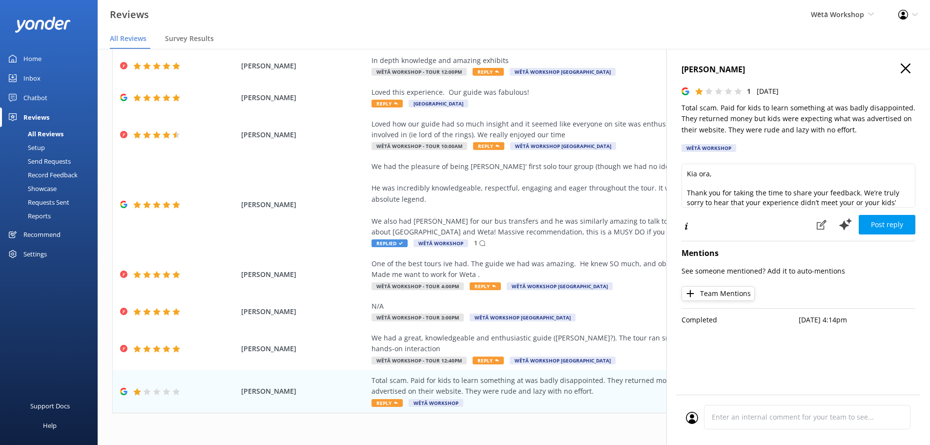
click at [899, 67] on h4 "[PERSON_NAME]" at bounding box center [798, 69] width 234 height 13
click at [909, 58] on div "[PERSON_NAME] 1 [DATE] Total scam. Paid for kids to learn something at was badl…" at bounding box center [798, 271] width 264 height 445
click at [909, 67] on icon "button" at bounding box center [906, 68] width 10 height 10
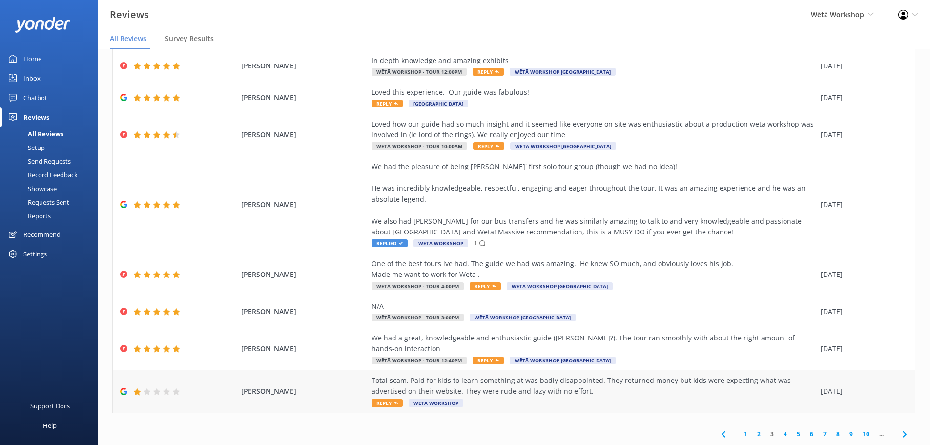
click at [455, 377] on div "Total scam. Paid for kids to learn something at was badly disappointed. They re…" at bounding box center [593, 386] width 444 height 22
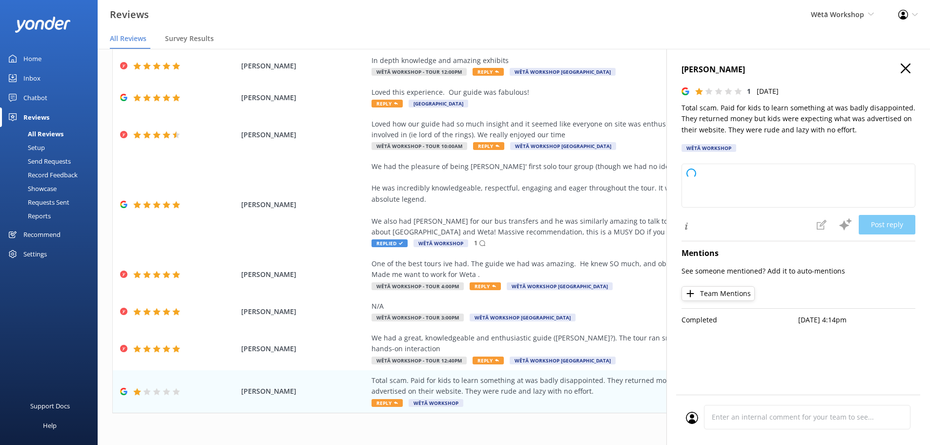
type textarea "Kia ora, Thank you for your feedback. We’re sincerely sorry to hear that your e…"
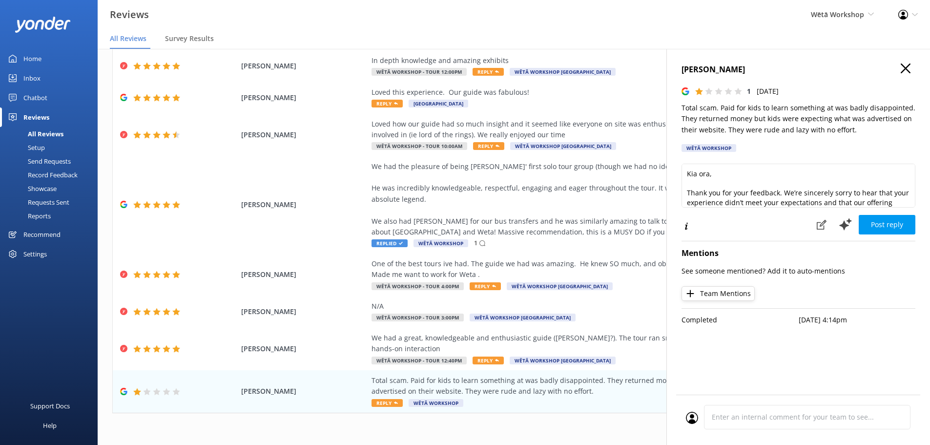
click at [898, 66] on h4 "[PERSON_NAME]" at bounding box center [798, 69] width 234 height 13
click at [907, 64] on icon "button" at bounding box center [906, 68] width 10 height 10
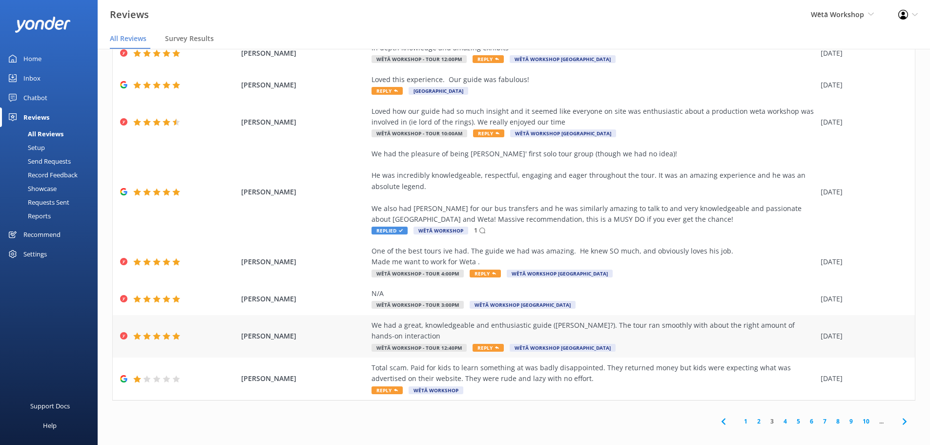
scroll to position [20, 0]
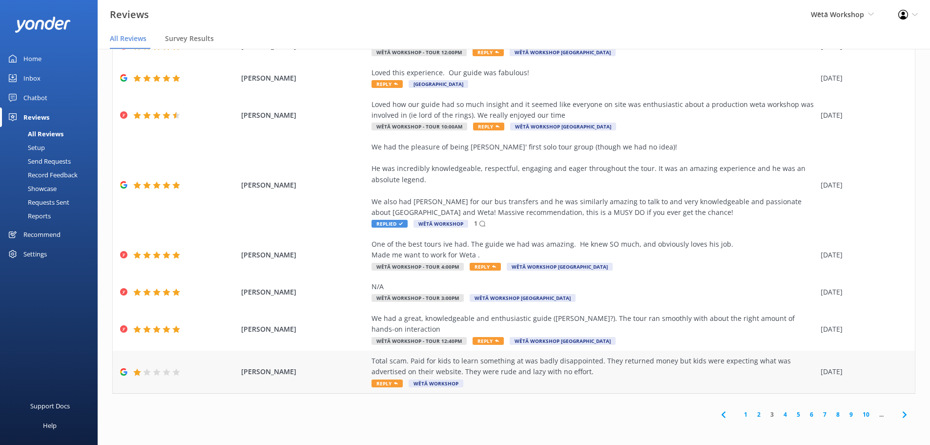
click at [580, 376] on div "Total scam. Paid for kids to learn something at was badly disappointed. They re…" at bounding box center [593, 366] width 444 height 22
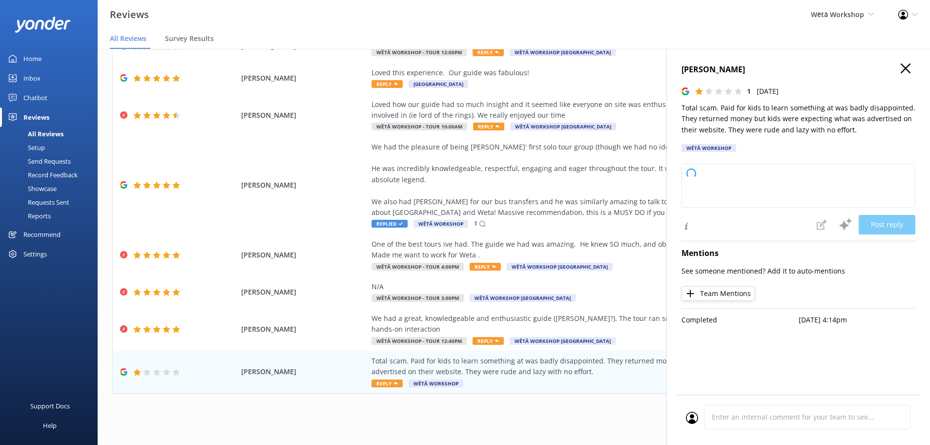
type textarea "Kia ora, Thank you for sharing your feedback, and we’re truly sorry to hear you…"
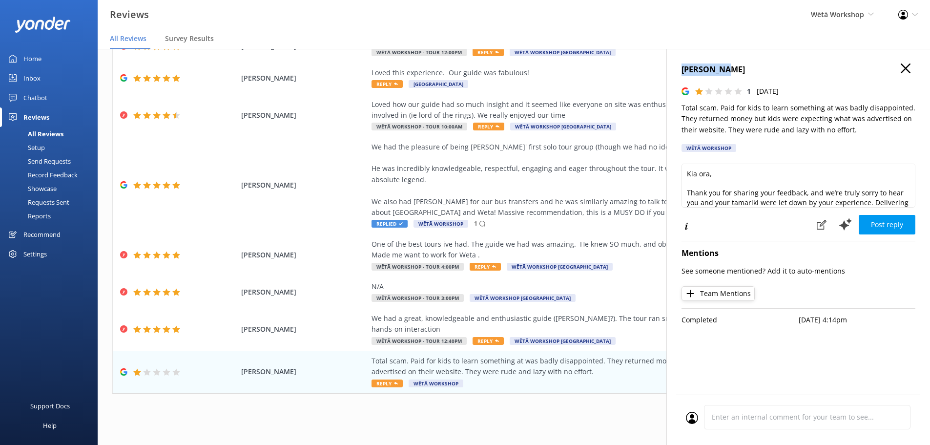
drag, startPoint x: 730, startPoint y: 72, endPoint x: 667, endPoint y: 69, distance: 62.6
click at [667, 69] on div "[PERSON_NAME] 1 [DATE] Total scam. Paid for kids to learn something at was badl…" at bounding box center [798, 271] width 264 height 445
click at [819, 93] on div "1 [DATE]" at bounding box center [798, 91] width 234 height 11
click at [904, 66] on use "button" at bounding box center [906, 68] width 10 height 10
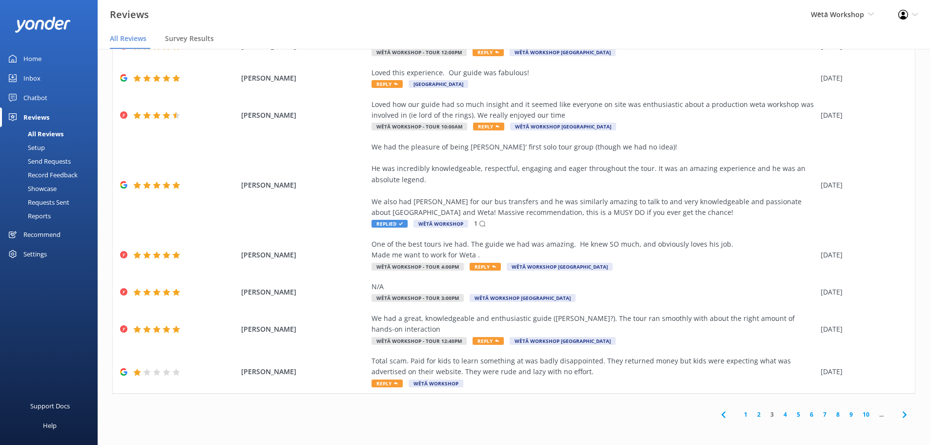
click at [782, 414] on link "4" at bounding box center [785, 414] width 13 height 9
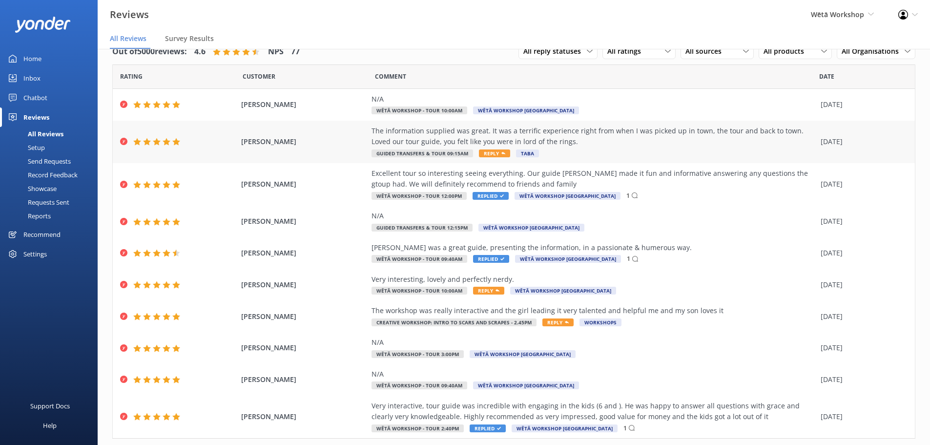
click at [496, 156] on span "Reply" at bounding box center [494, 153] width 31 height 8
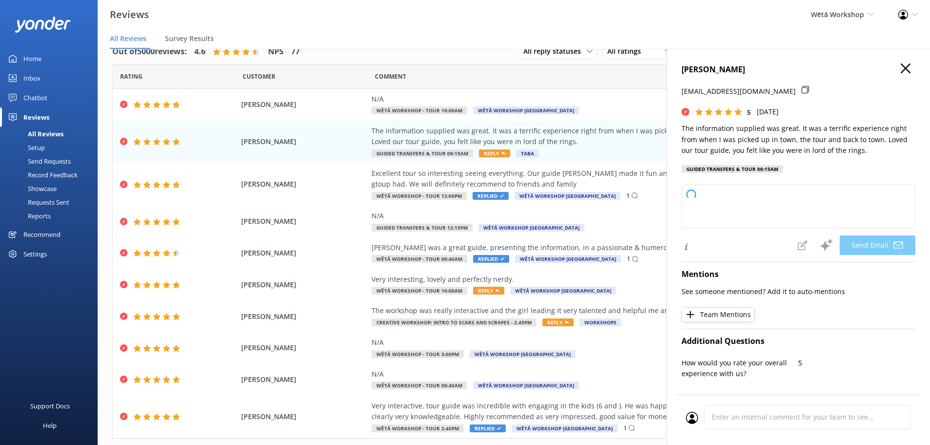
type textarea "Kia ora [PERSON_NAME], Thank you so much for your lovely feedback! We're thrill…"
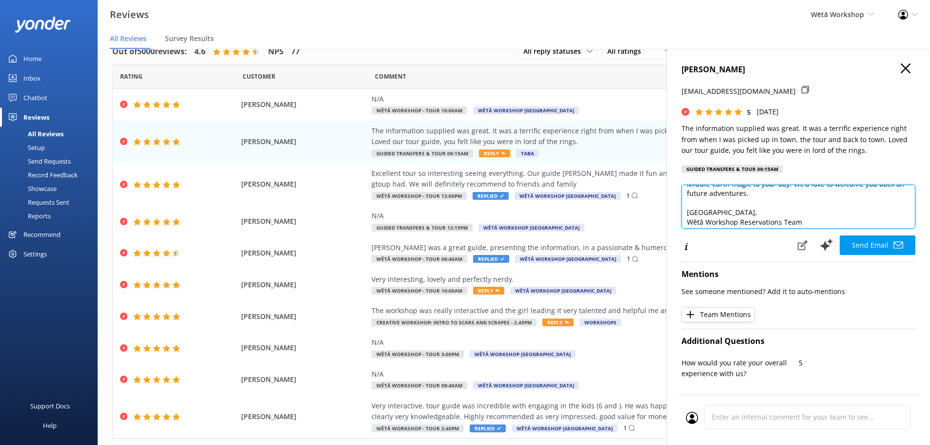
scroll to position [62, 0]
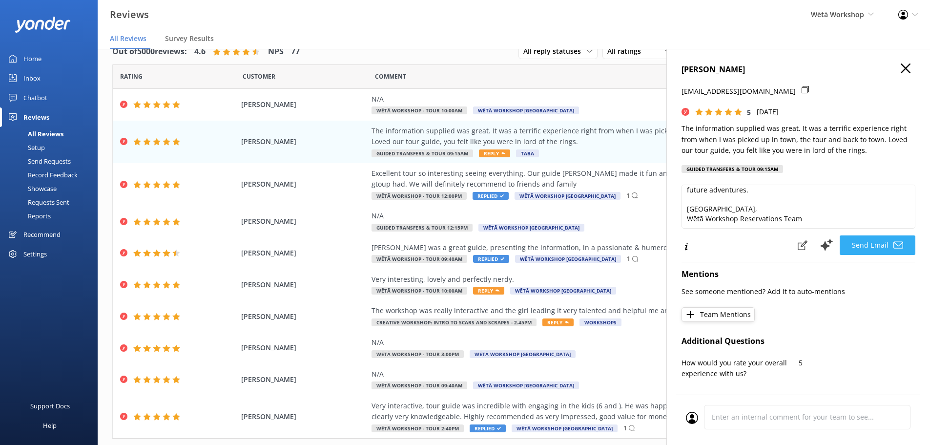
click at [896, 250] on button "Send Email" at bounding box center [878, 245] width 76 height 20
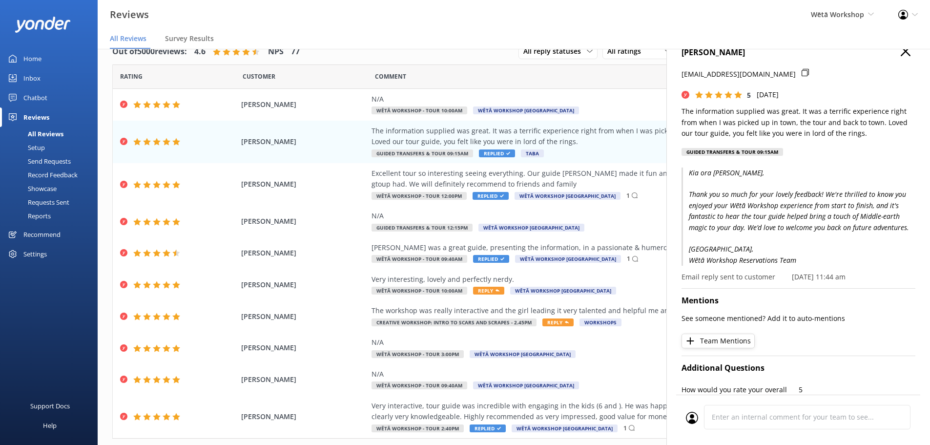
scroll to position [0, 0]
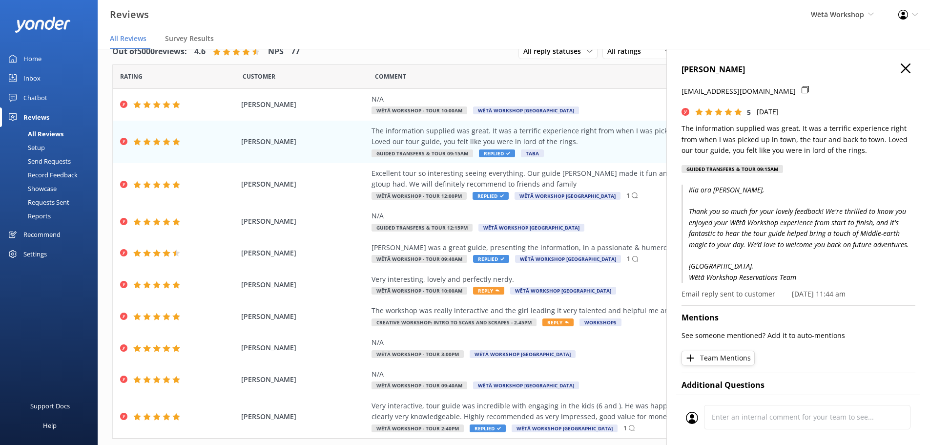
click at [895, 62] on div "[PERSON_NAME] [EMAIL_ADDRESS][DOMAIN_NAME] 5 [DATE] The information supplied wa…" at bounding box center [798, 271] width 264 height 445
click at [882, 75] on h4 "[PERSON_NAME]" at bounding box center [798, 69] width 234 height 13
click at [884, 73] on h4 "[PERSON_NAME]" at bounding box center [798, 69] width 234 height 13
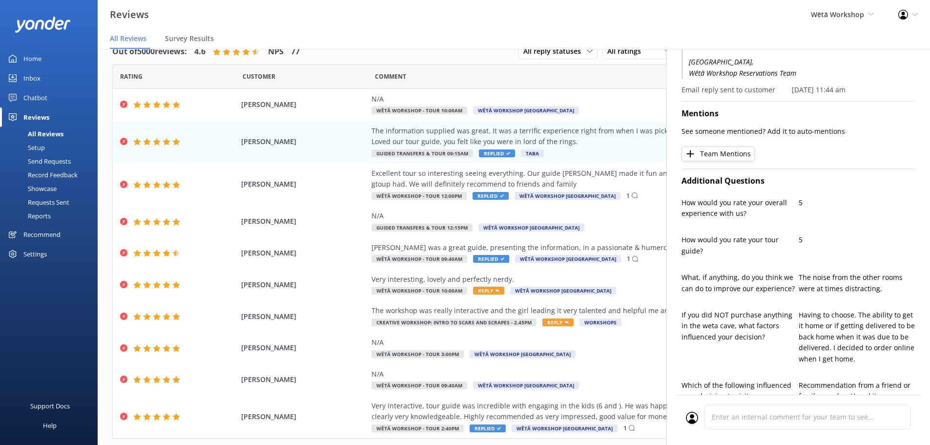
scroll to position [293, 0]
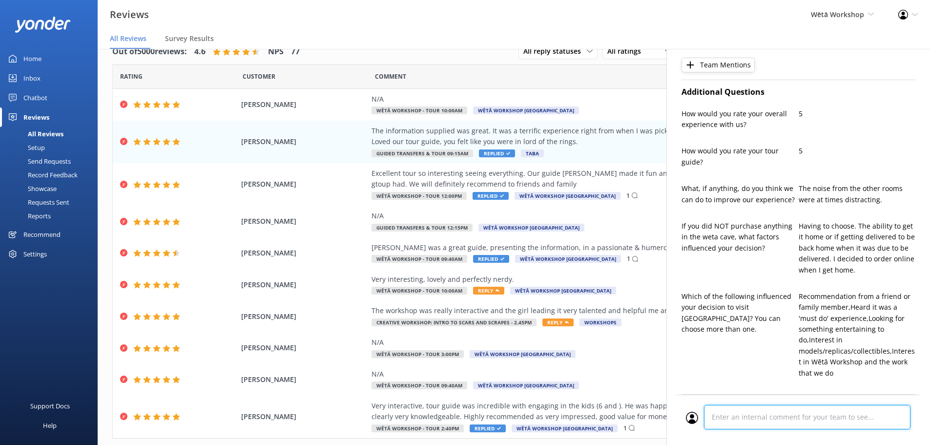
click at [789, 424] on div "Cancel Comment" at bounding box center [798, 419] width 244 height 50
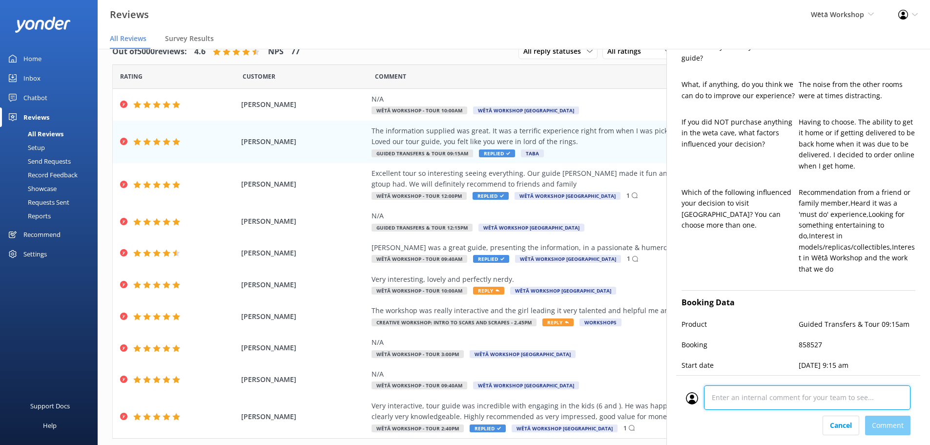
scroll to position [474, 0]
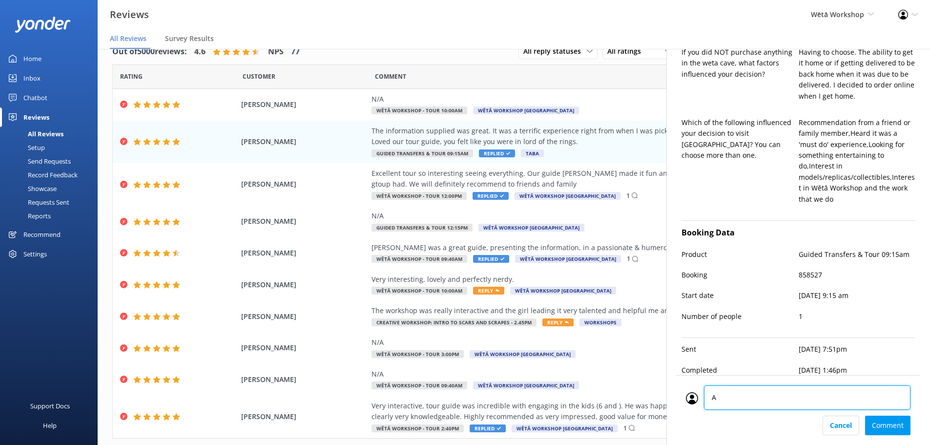
type textarea "AT"
click at [885, 430] on div "Cancel Comment" at bounding box center [798, 425] width 225 height 20
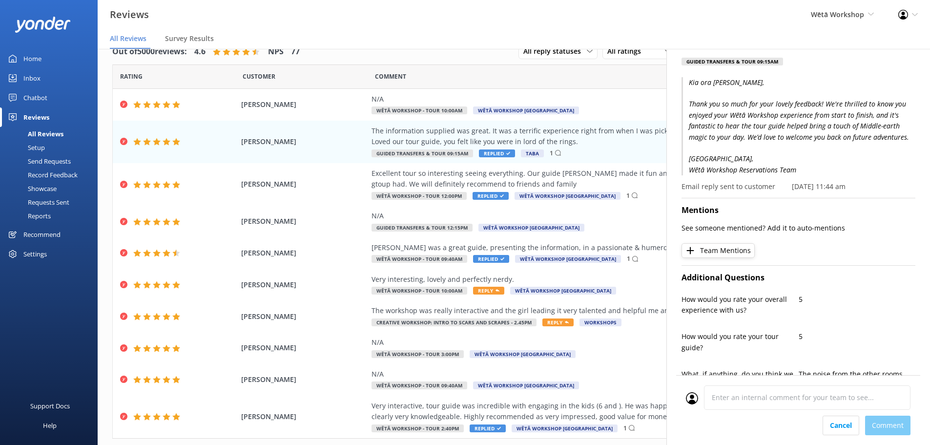
scroll to position [0, 0]
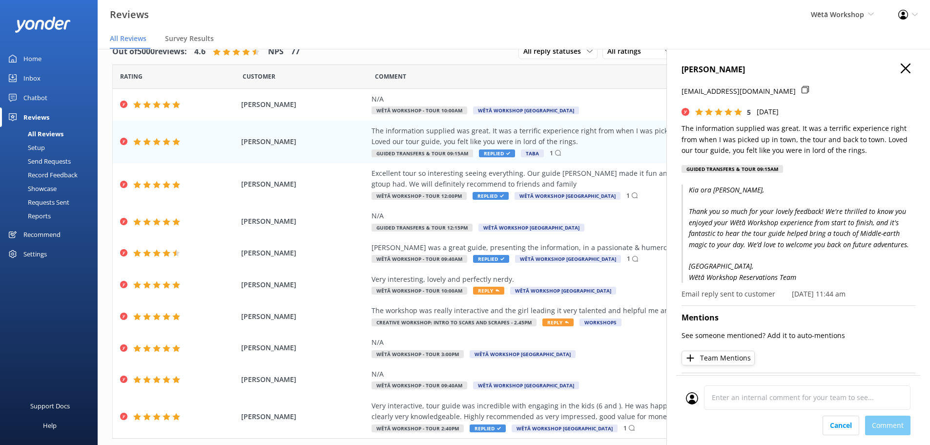
click at [890, 64] on h4 "[PERSON_NAME]" at bounding box center [798, 69] width 234 height 13
click at [892, 68] on h4 "[PERSON_NAME]" at bounding box center [798, 69] width 234 height 13
click at [901, 71] on icon "button" at bounding box center [906, 68] width 10 height 10
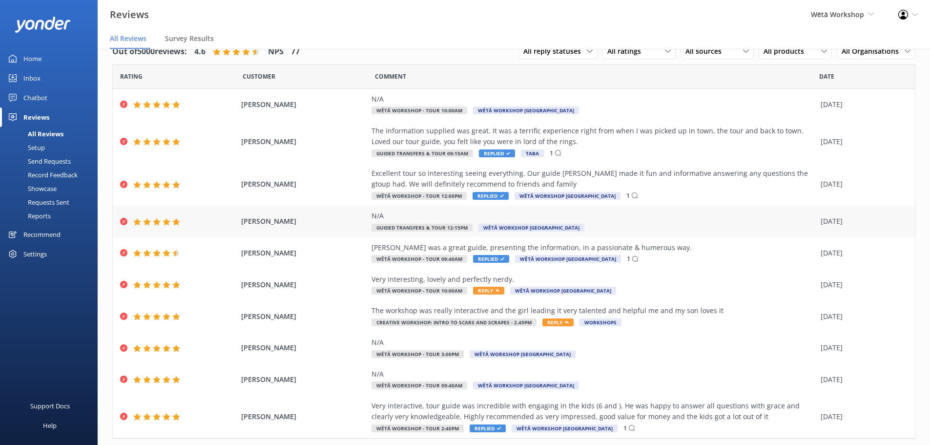
scroll to position [45, 0]
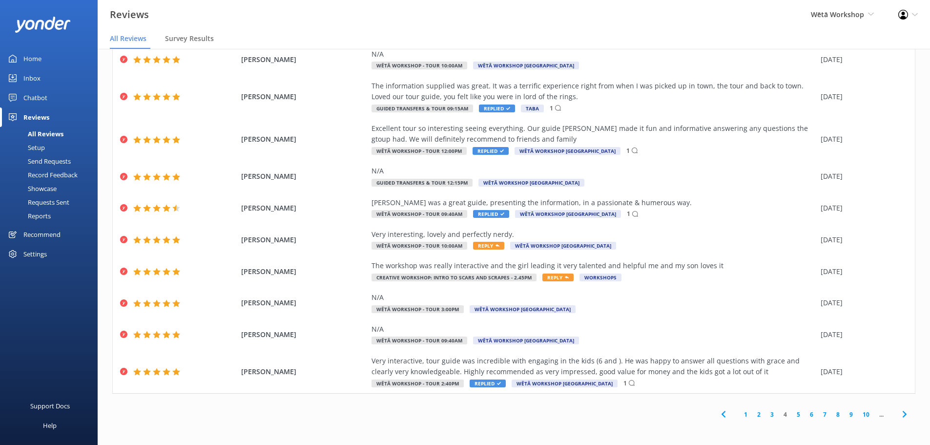
click at [752, 411] on link "2" at bounding box center [758, 414] width 13 height 9
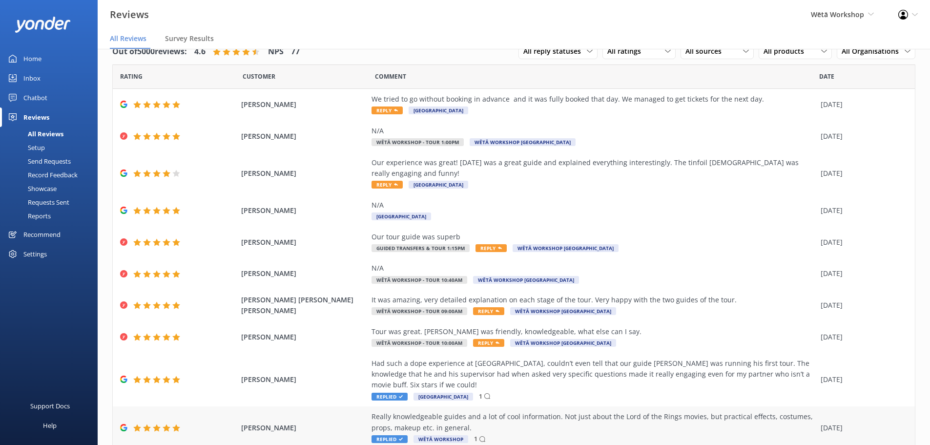
scroll to position [34, 0]
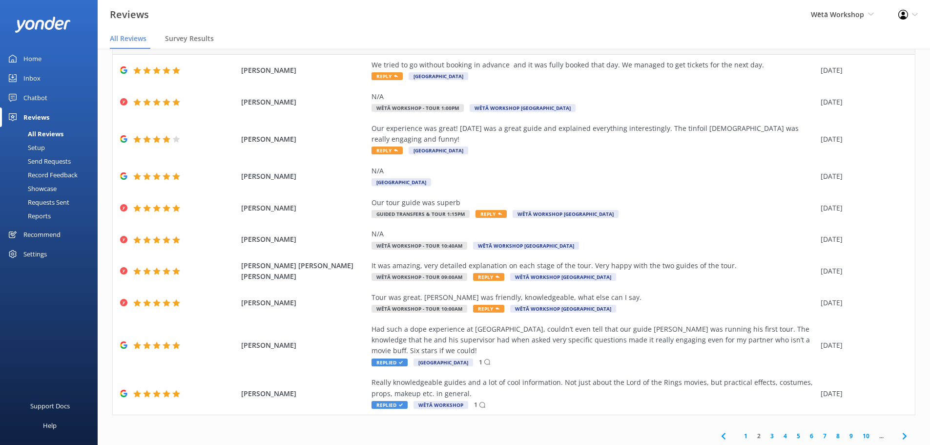
click at [739, 431] on link "1" at bounding box center [745, 435] width 13 height 9
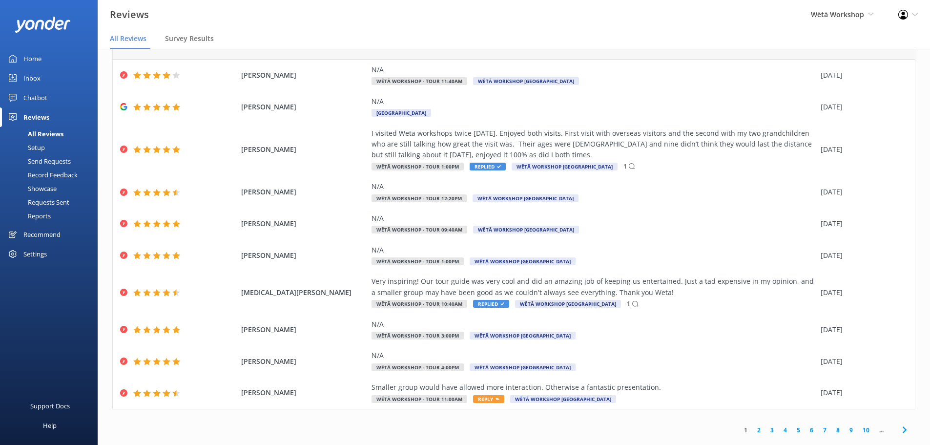
scroll to position [45, 0]
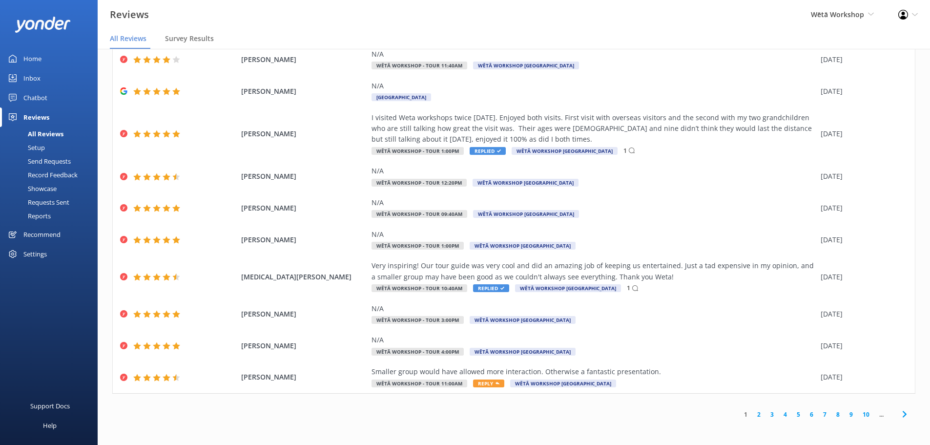
click at [765, 412] on link "3" at bounding box center [771, 414] width 13 height 9
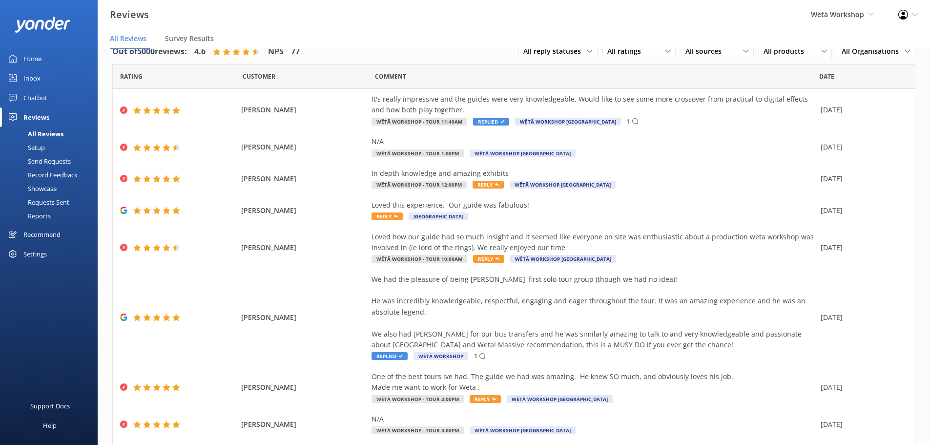
scroll to position [132, 0]
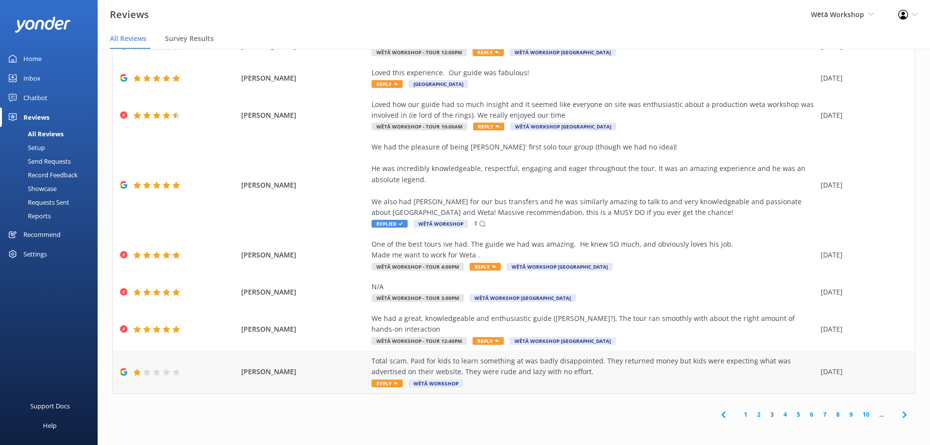
click at [550, 366] on div "Total scam. Paid for kids to learn something at was badly disappointed. They re…" at bounding box center [593, 366] width 444 height 22
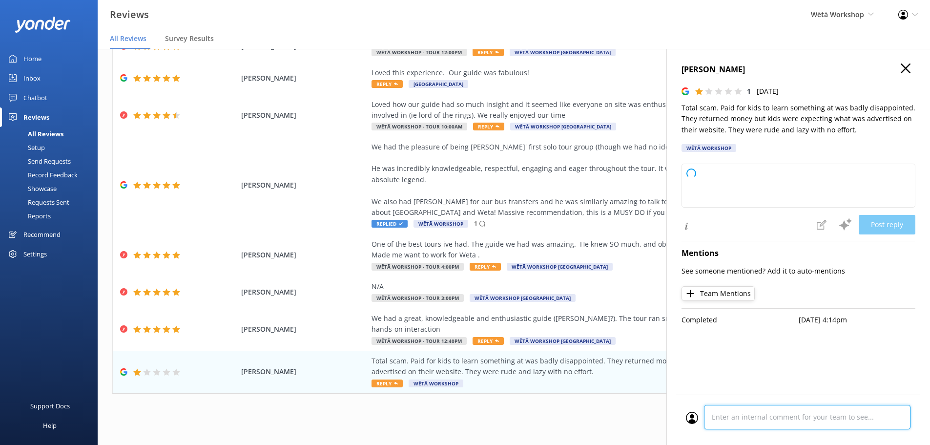
click at [762, 419] on div "Cancel Comment" at bounding box center [798, 419] width 244 height 50
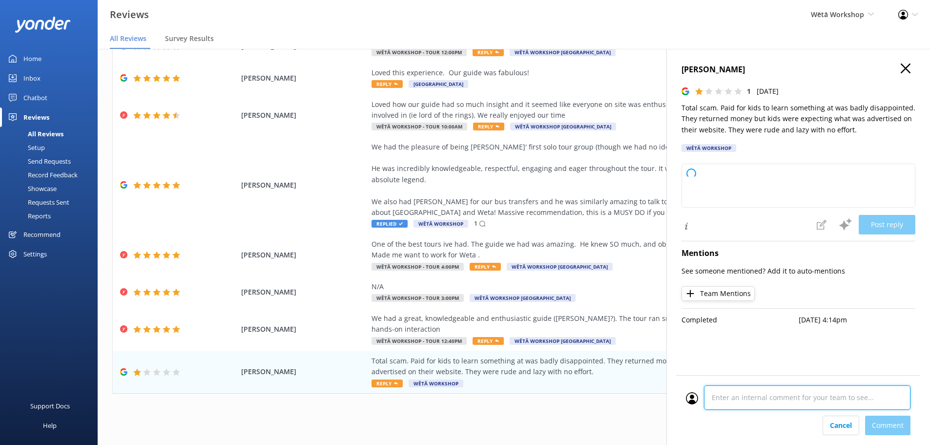
type textarea "L"
type textarea "Kia ora, Thank you for letting us know about your experience. We’re truly sorry…"
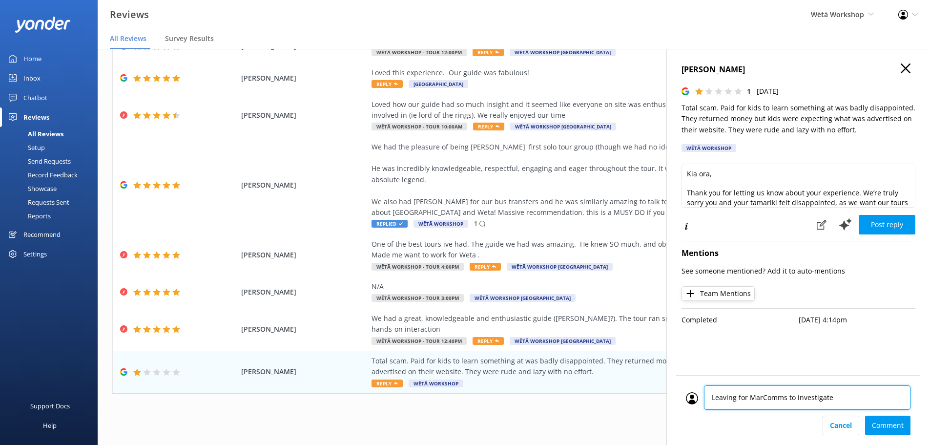
click at [709, 395] on textarea "Leaving for MarComms to investigate" at bounding box center [807, 397] width 206 height 24
type textarea "Raised with team - Leaving for MarComms to investigate"
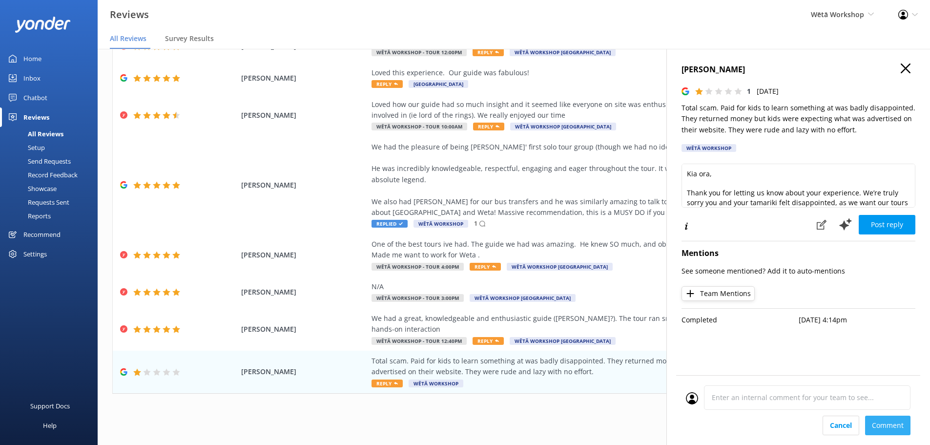
click at [906, 418] on div "Cancel Comment" at bounding box center [798, 425] width 225 height 20
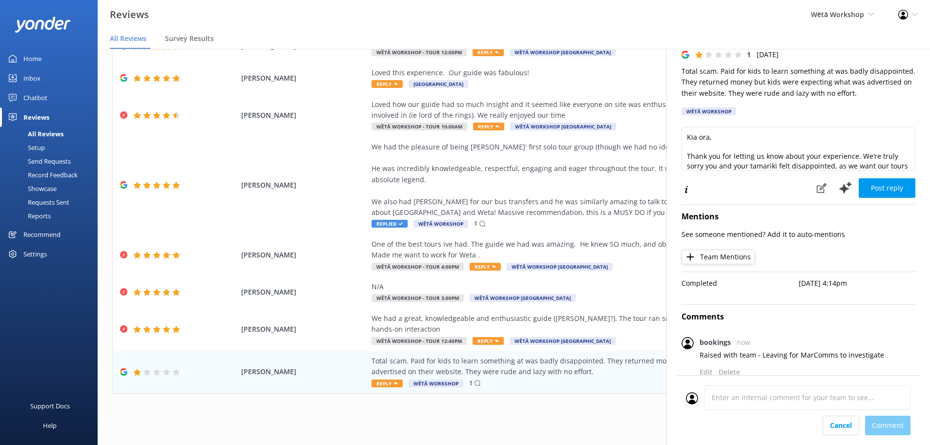
scroll to position [0, 0]
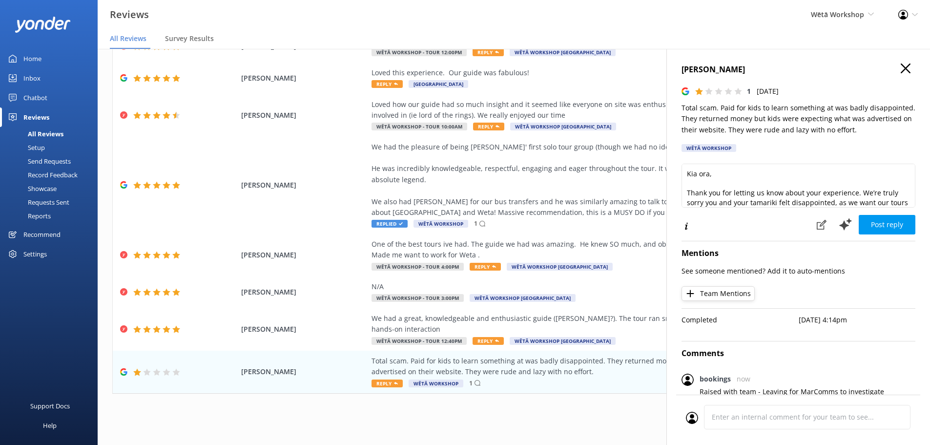
click at [901, 65] on use "button" at bounding box center [906, 68] width 10 height 10
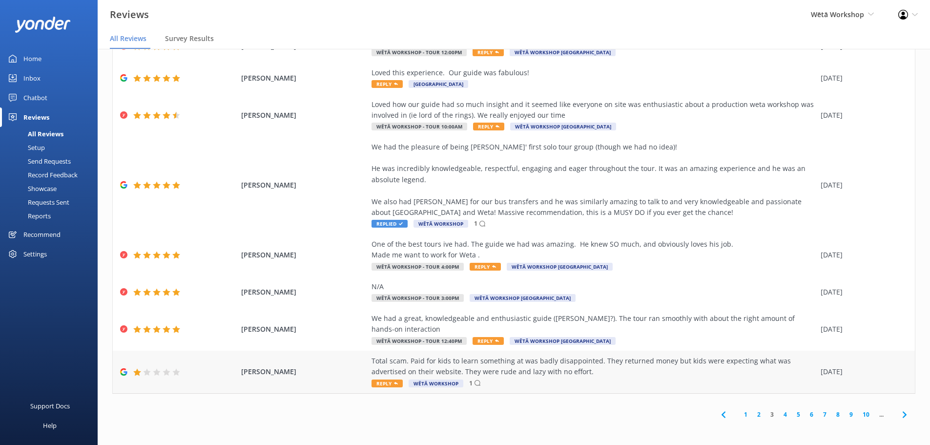
click at [565, 370] on div "Total scam. Paid for kids to learn something at was badly disappointed. They re…" at bounding box center [593, 366] width 444 height 22
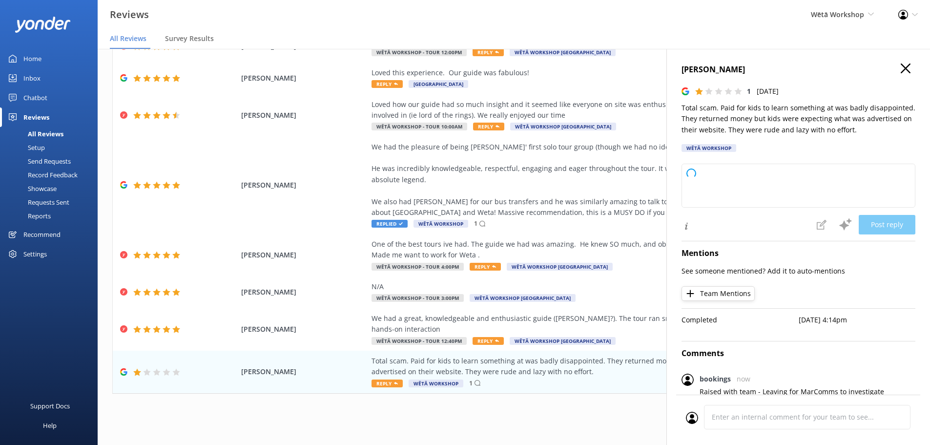
type textarea "Kia ora, We're truly sorry to hear that your experience didn’t meet your expect…"
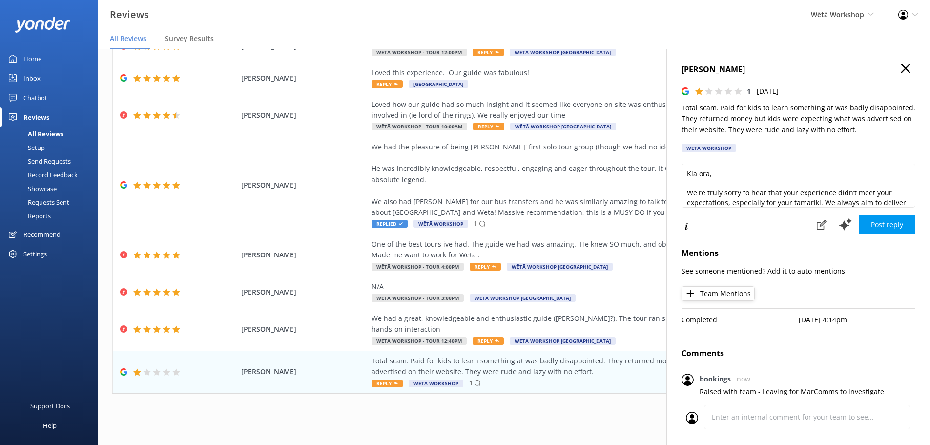
click at [901, 66] on icon "button" at bounding box center [906, 68] width 10 height 10
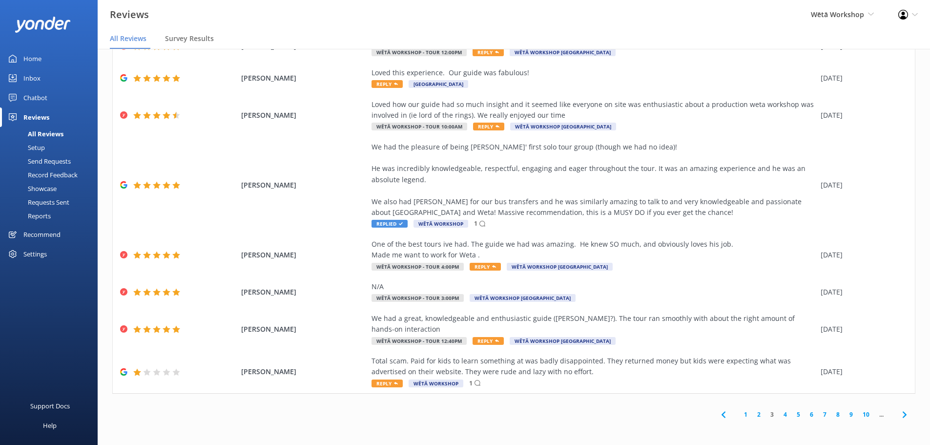
click at [779, 415] on link "4" at bounding box center [785, 414] width 13 height 9
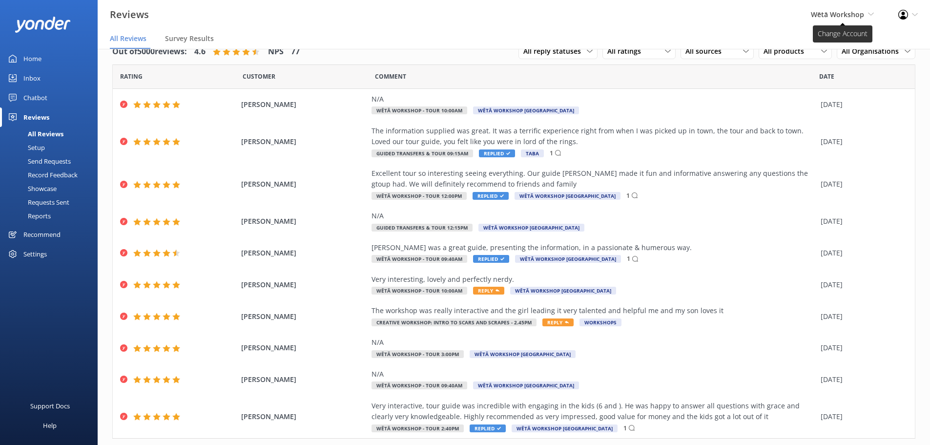
click at [824, 15] on span "Wētā Workshop" at bounding box center [837, 14] width 53 height 9
click at [812, 44] on link "Wētā Workshop Unleashed" at bounding box center [838, 41] width 98 height 23
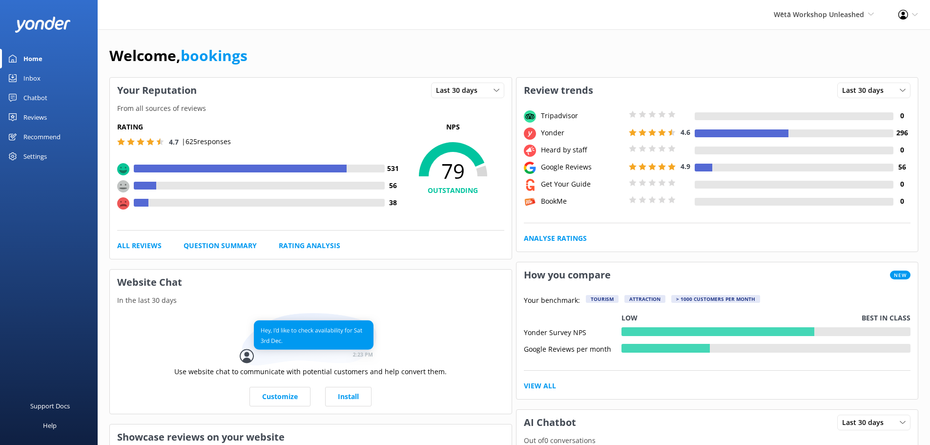
click at [73, 122] on link "Reviews" at bounding box center [49, 117] width 98 height 20
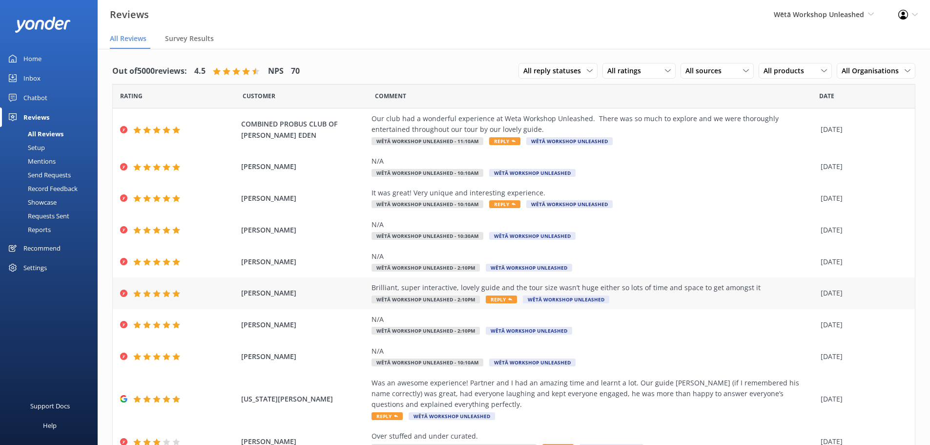
scroll to position [45, 0]
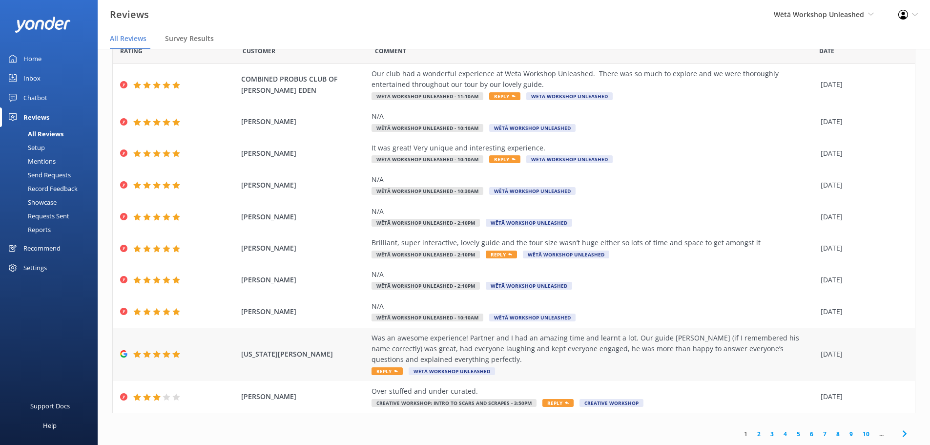
click at [553, 356] on div "Was an awesome experience! Partner and I had an amazing time and learnt a lot. …" at bounding box center [593, 348] width 444 height 33
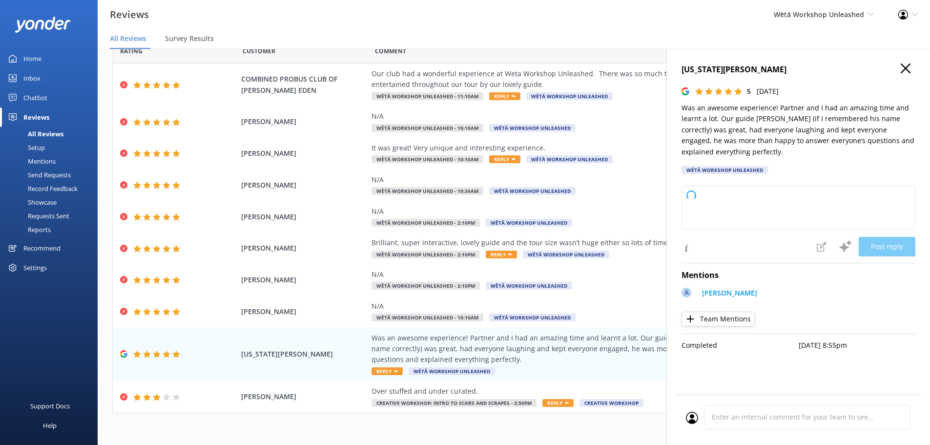
type textarea "[PERSON_NAME] ora and thank you so much for your wonderful feedback! We're deli…"
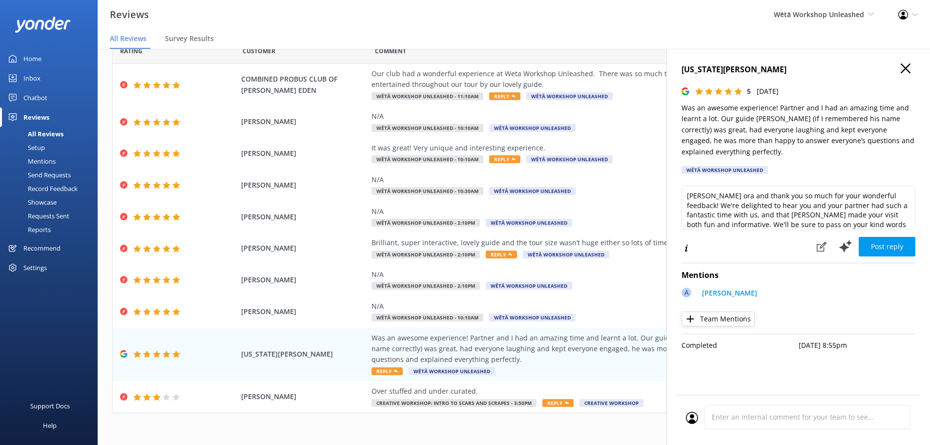
click at [903, 69] on icon "button" at bounding box center [906, 68] width 10 height 10
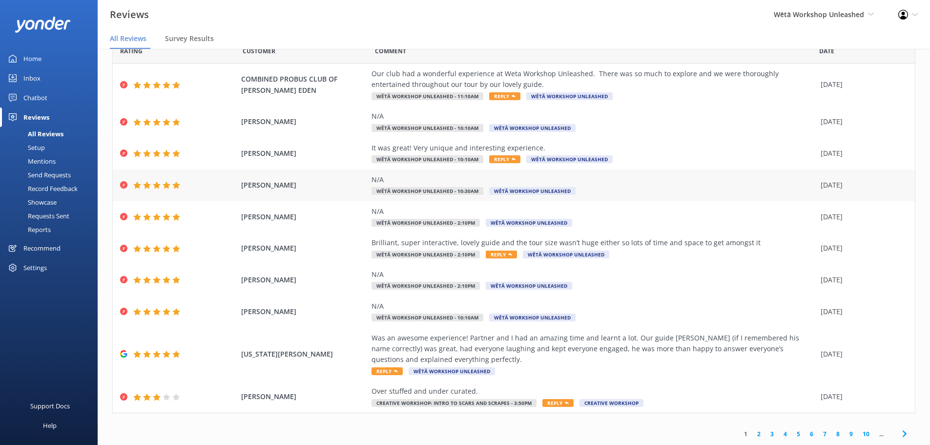
scroll to position [0, 0]
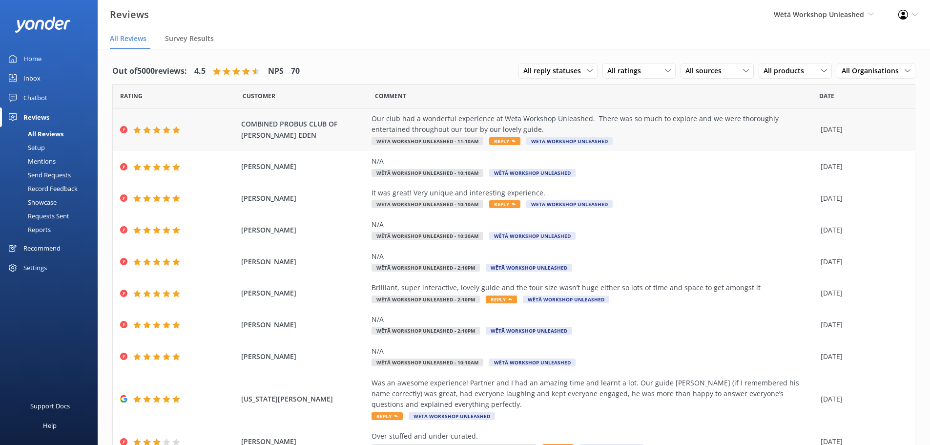
click at [568, 125] on div "Our club had a wonderful experience at Weta Workshop Unleashed. There was so mu…" at bounding box center [593, 124] width 444 height 22
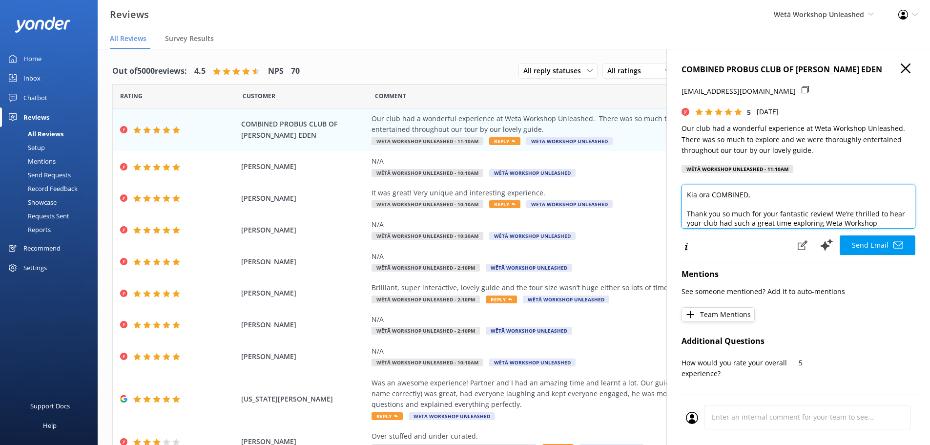
click at [721, 196] on textarea "Kia ora COMBINED, Thank you so much for your fantastic review! We’re thrilled t…" at bounding box center [798, 207] width 234 height 44
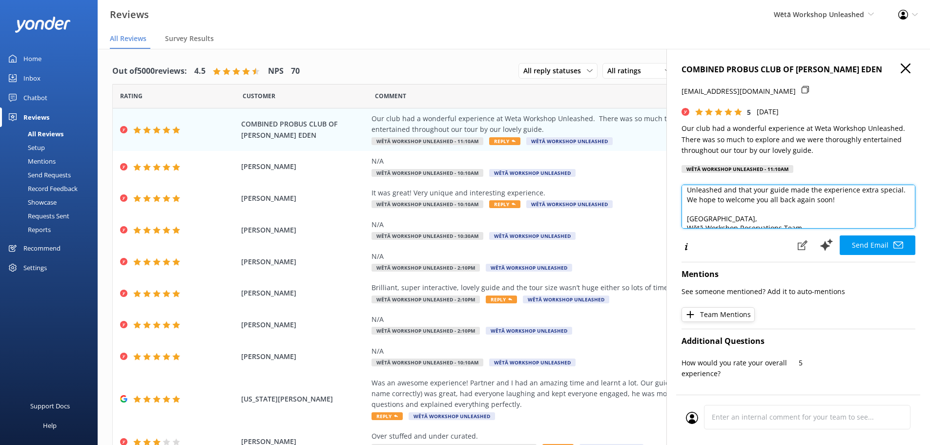
scroll to position [53, 0]
type textarea "Kia ora, Thank you so much for your fantastic review! We’re thrilled to hear yo…"
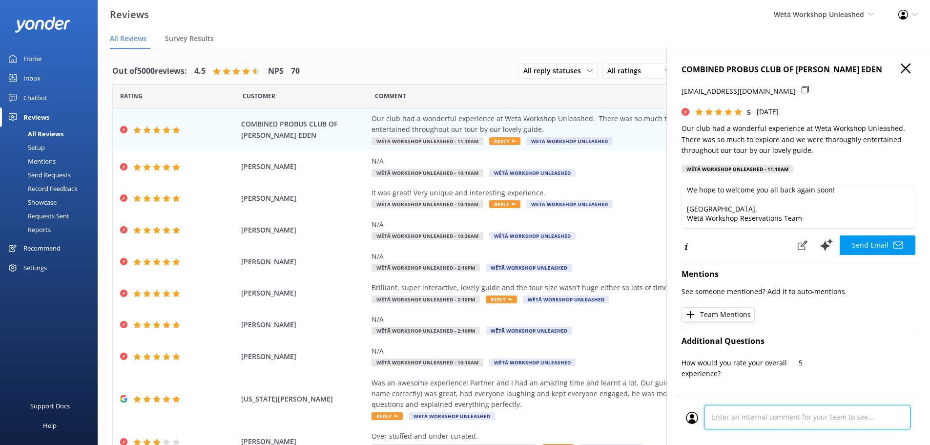
click at [793, 417] on div "Cancel Comment" at bounding box center [798, 419] width 244 height 50
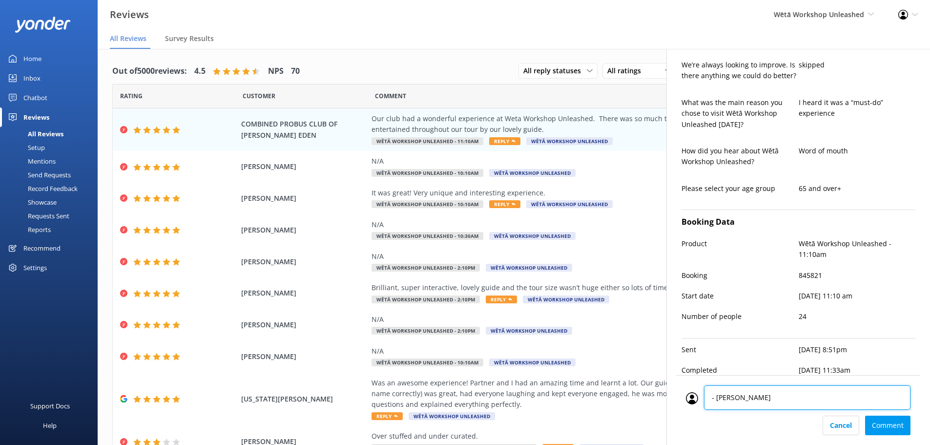
type textarea "- [PERSON_NAME]"
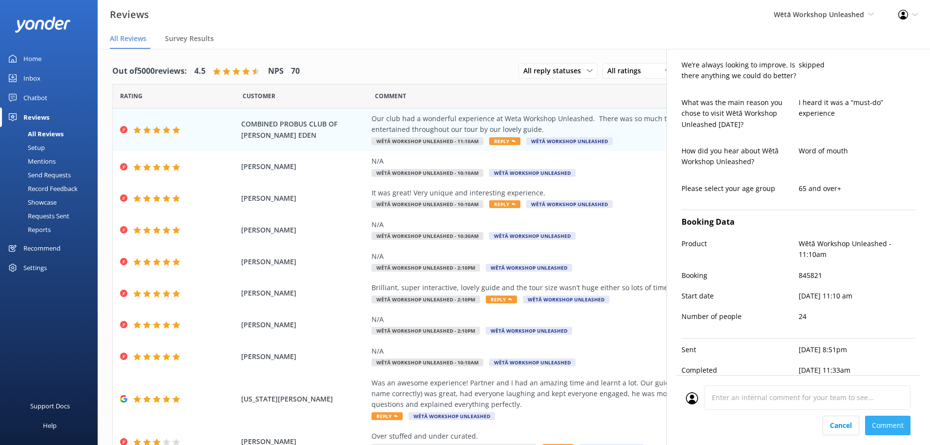
click at [888, 428] on div "Cancel Comment" at bounding box center [798, 425] width 225 height 20
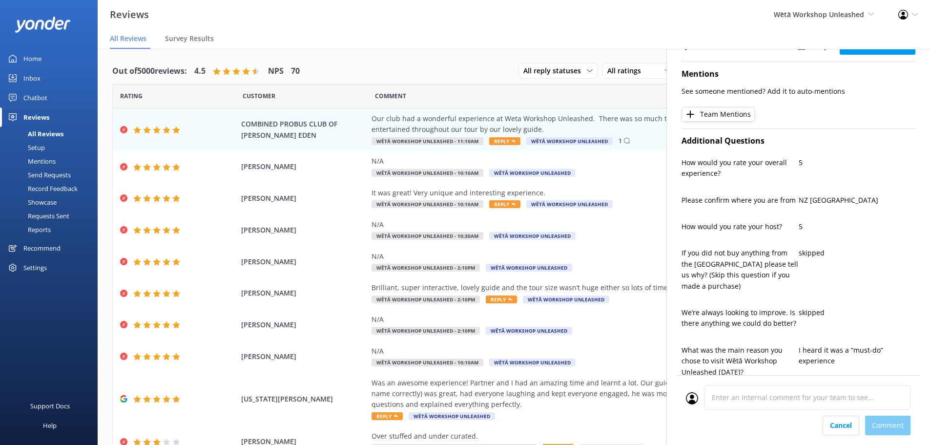
scroll to position [0, 0]
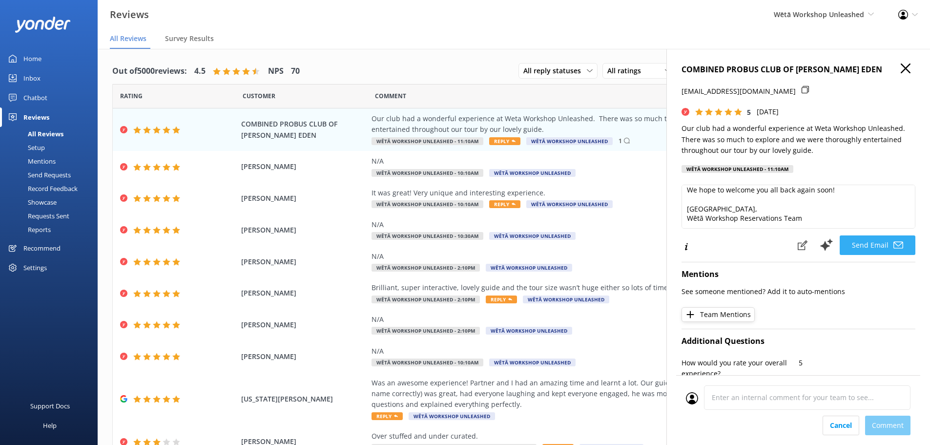
click at [870, 254] on button "Send Email" at bounding box center [878, 245] width 76 height 20
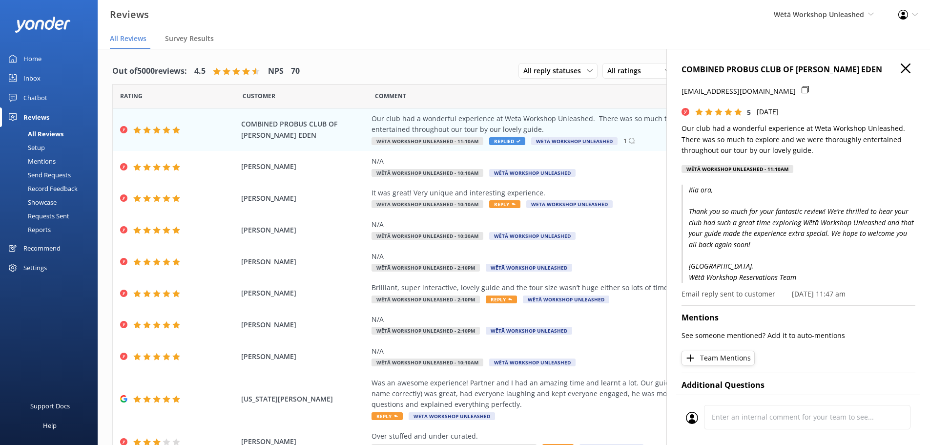
click at [901, 64] on icon "button" at bounding box center [906, 68] width 10 height 10
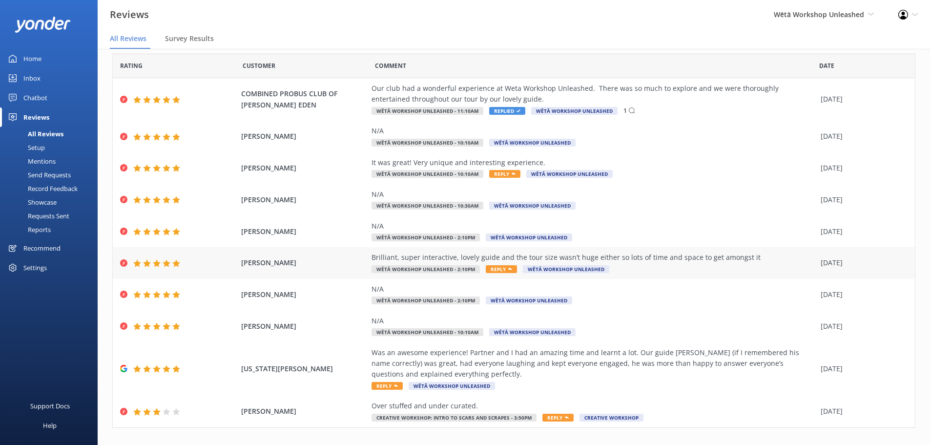
scroll to position [45, 0]
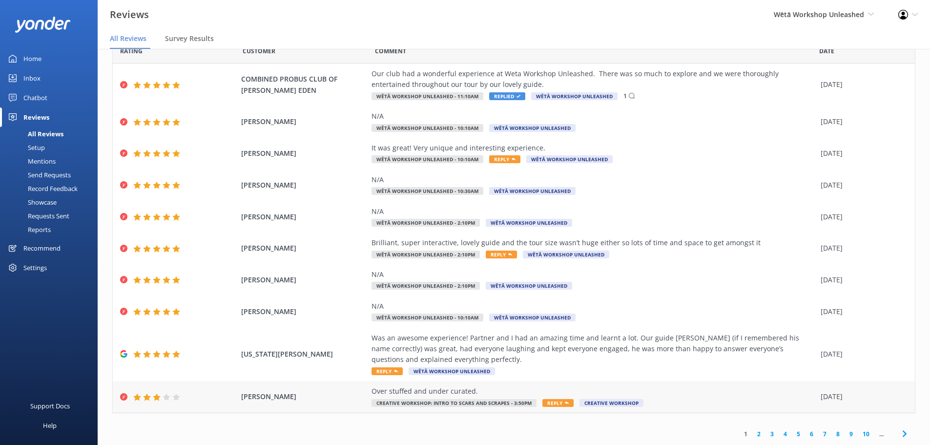
click at [508, 392] on div "Over stuffed and under curated." at bounding box center [593, 391] width 444 height 11
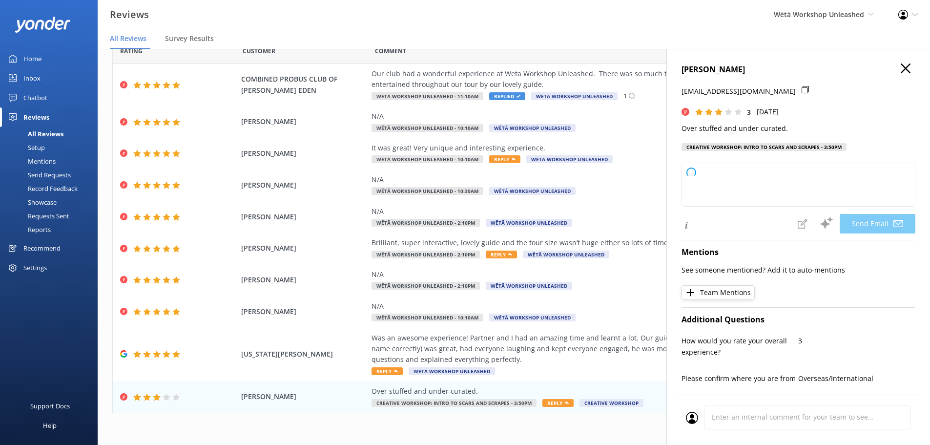
scroll to position [195, 0]
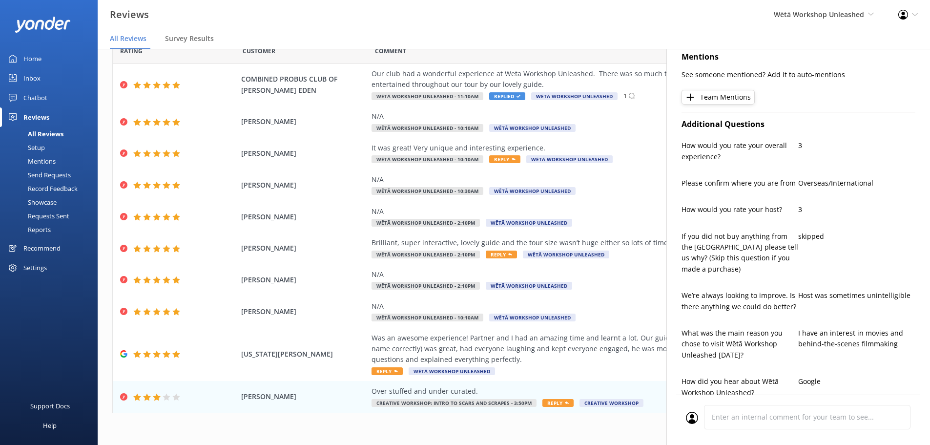
type textarea "Kia [PERSON_NAME], Thank you for sharing your thoughts with us. We appreciate y…"
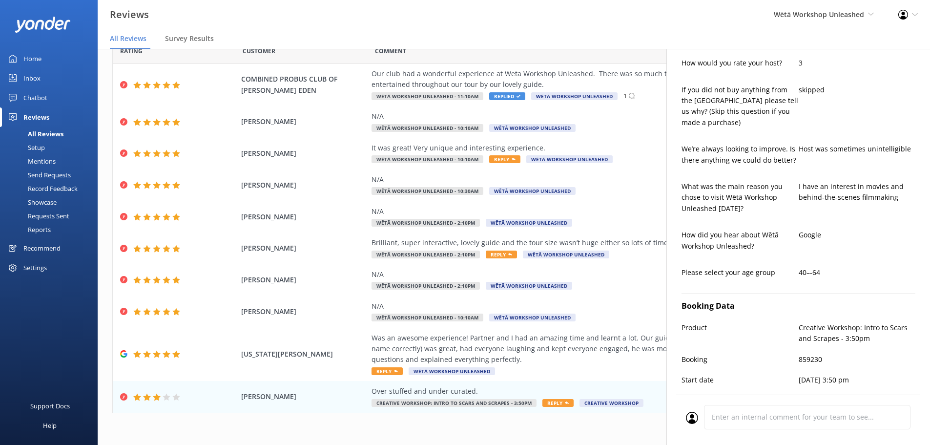
scroll to position [0, 0]
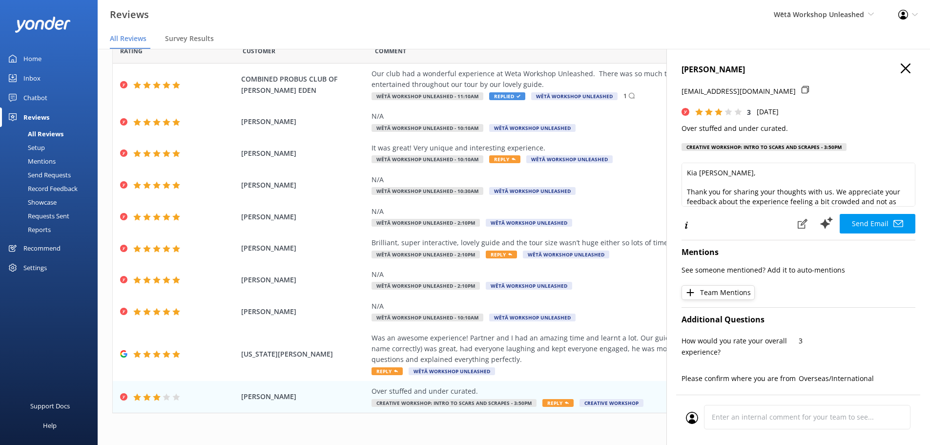
click at [901, 70] on use "button" at bounding box center [906, 68] width 10 height 10
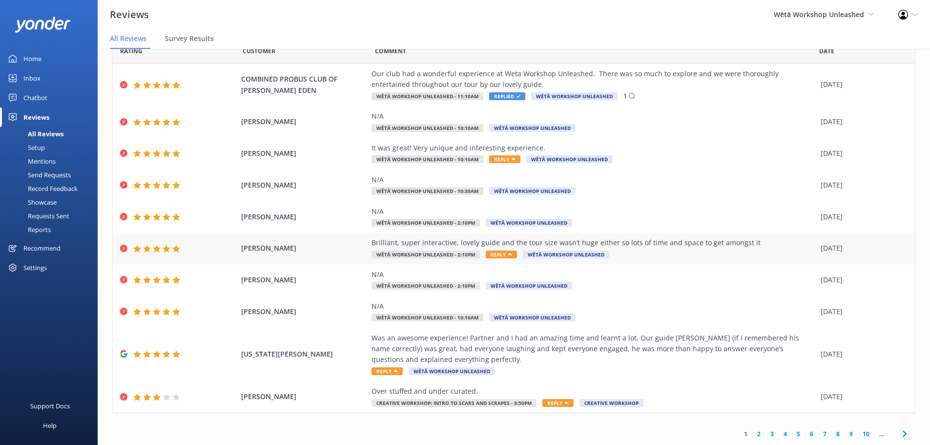
click at [655, 251] on div "Brilliant, super interactive, lovely guide and the tour size wasn’t huge either…" at bounding box center [593, 248] width 444 height 22
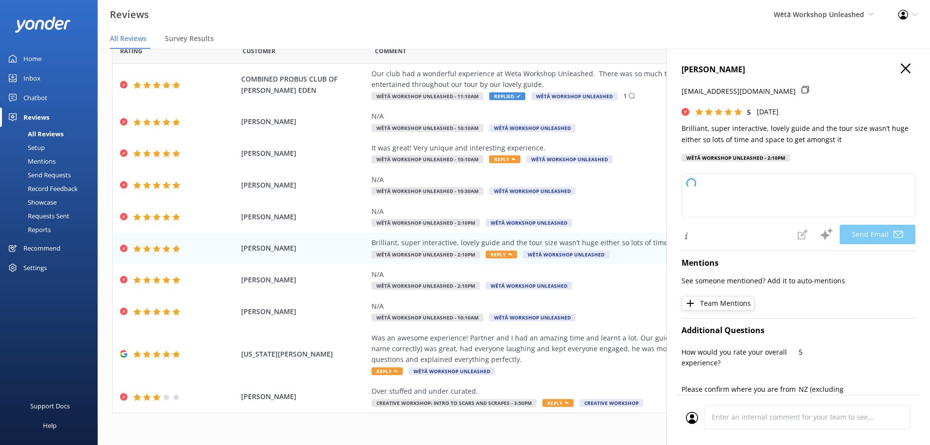
type textarea "Kia ora Nikayla, Thank you so much for your wonderful feedback! We're delighted…"
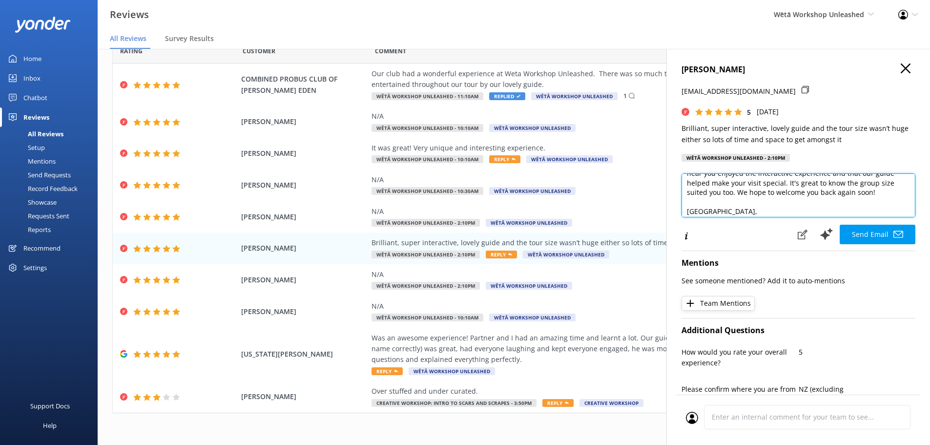
scroll to position [53, 0]
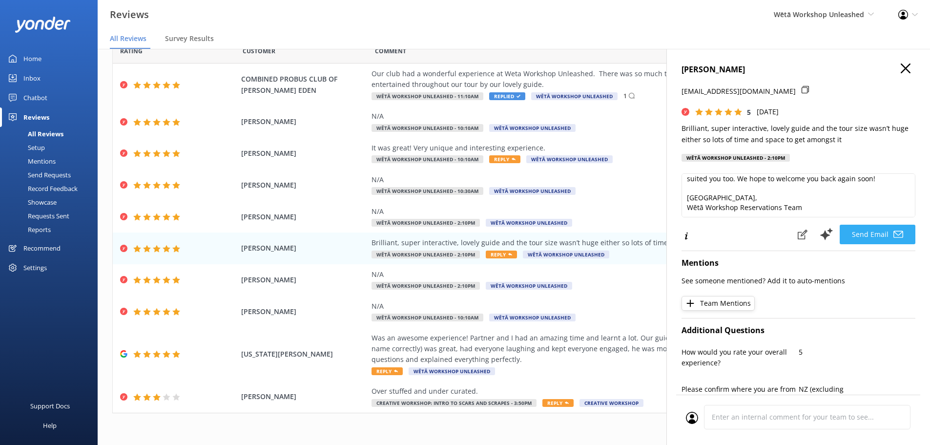
click at [897, 234] on button "Send Email" at bounding box center [878, 235] width 76 height 20
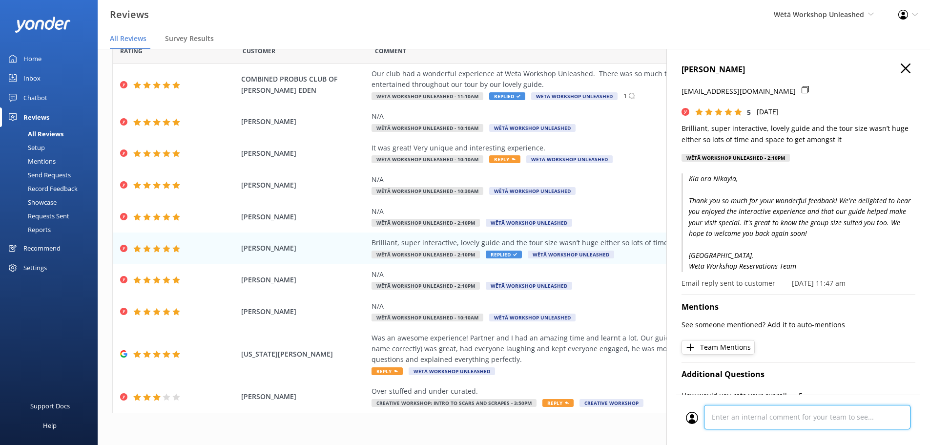
click at [797, 412] on div at bounding box center [798, 420] width 225 height 30
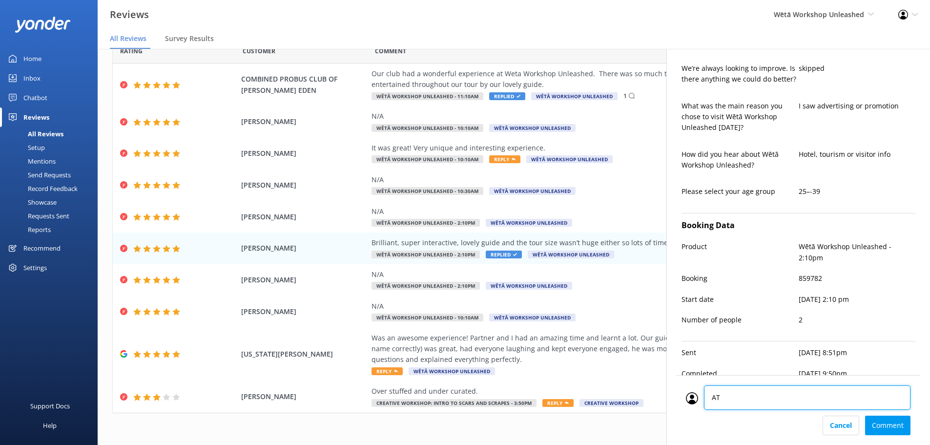
type textarea "AT"
click at [876, 425] on div "Cancel Comment" at bounding box center [798, 425] width 225 height 20
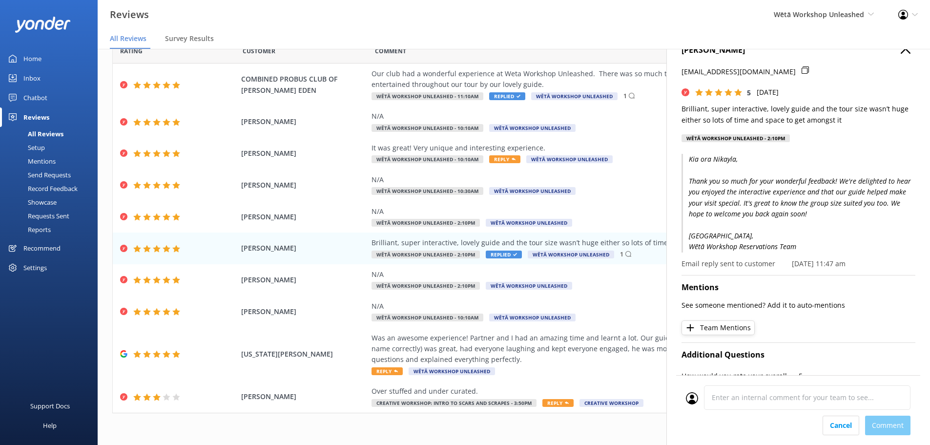
scroll to position [0, 0]
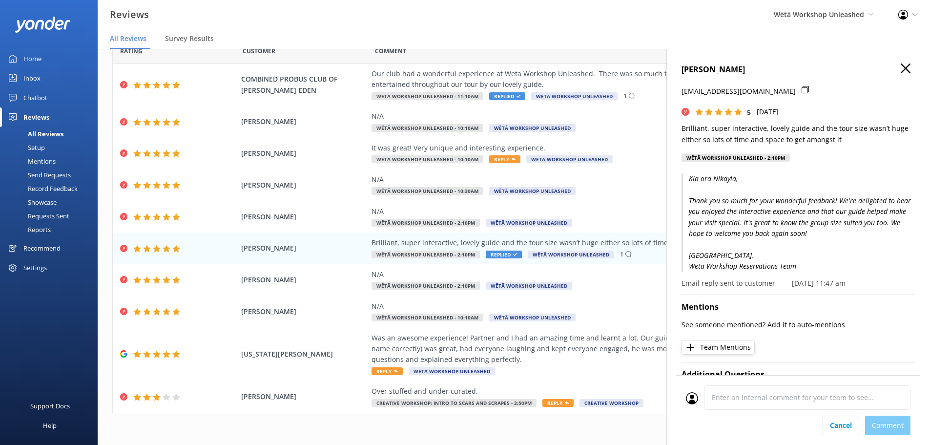
click at [901, 67] on icon "button" at bounding box center [906, 68] width 10 height 10
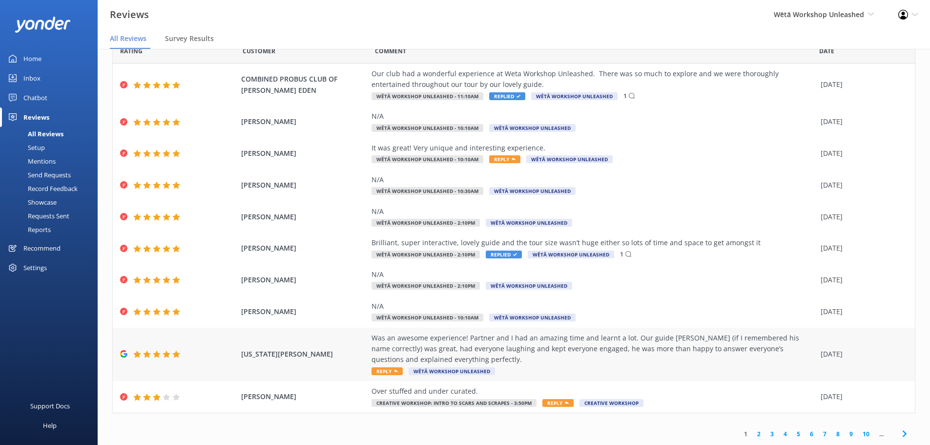
scroll to position [20, 0]
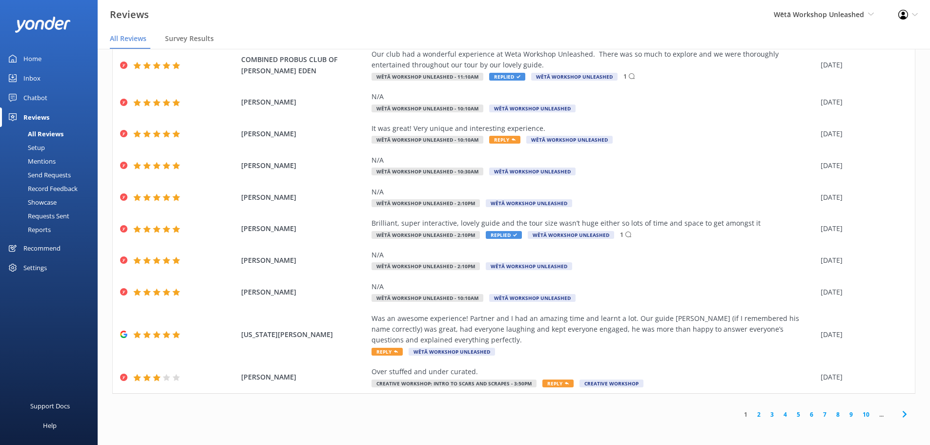
click at [754, 415] on link "2" at bounding box center [758, 414] width 13 height 9
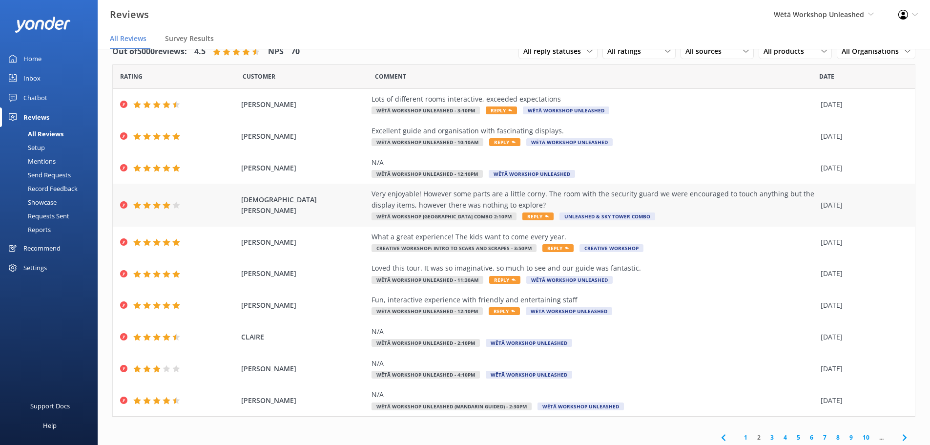
click at [551, 201] on div "Very enjoyable! However some parts are a little corny. The room with the securi…" at bounding box center [593, 199] width 444 height 22
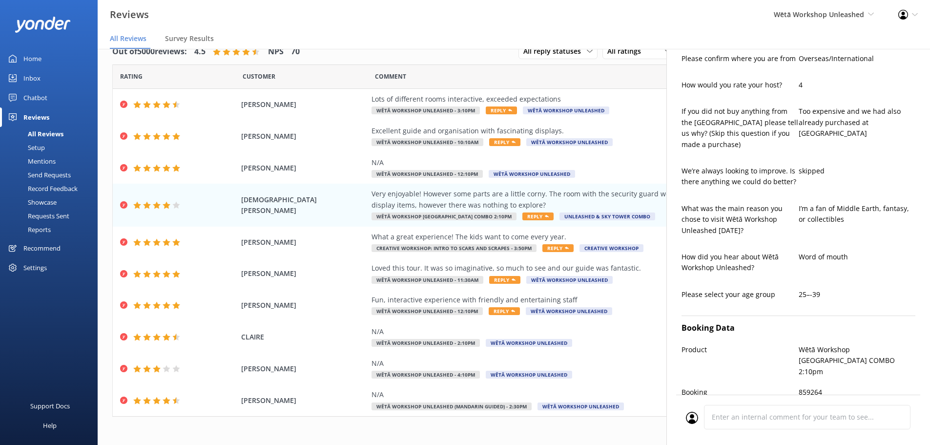
scroll to position [440, 0]
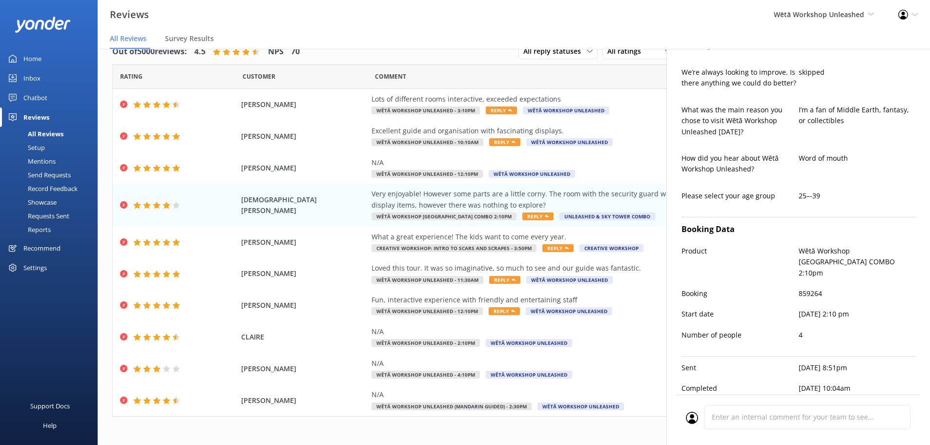
click at [809, 288] on p "859264" at bounding box center [857, 293] width 117 height 11
copy p "859264"
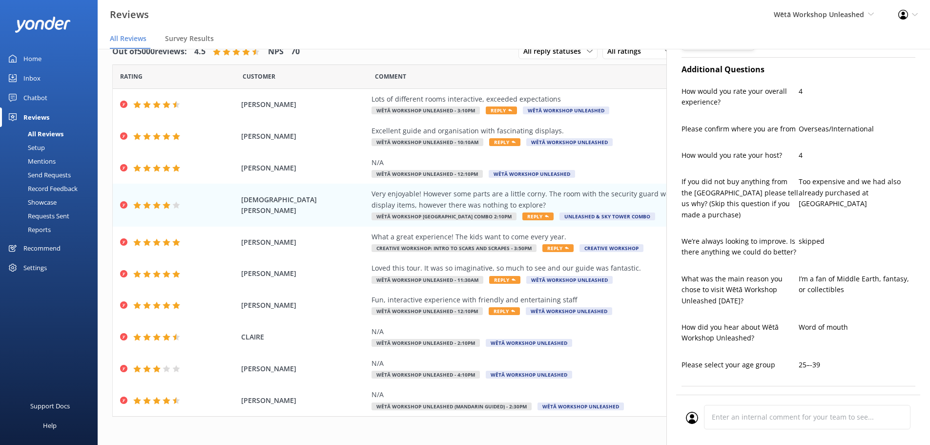
scroll to position [147, 0]
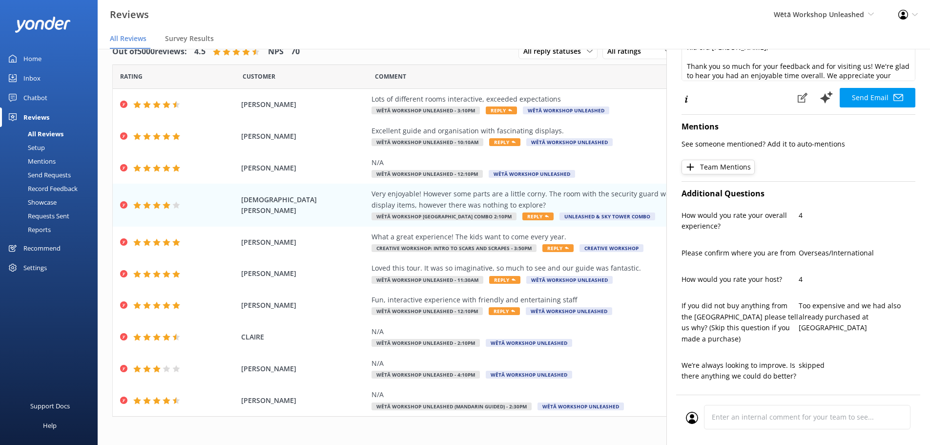
click at [832, 340] on div "Too expensive and we had also already purchased at [GEOGRAPHIC_DATA]" at bounding box center [857, 327] width 117 height 54
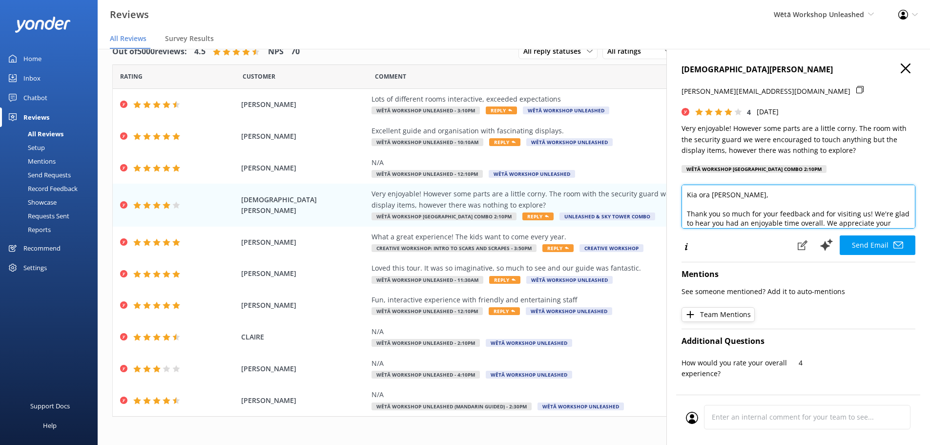
scroll to position [38, 0]
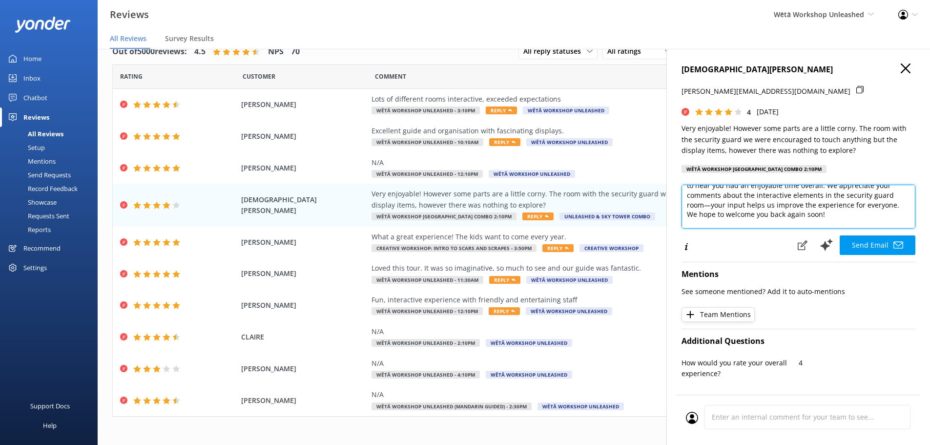
click at [872, 197] on textarea "Kia ora [PERSON_NAME], Thank you so much for your feedback and for visiting us!…" at bounding box center [798, 207] width 234 height 44
click at [862, 197] on textarea "Kia ora [PERSON_NAME], Thank you so much for your feedback and for visiting us!…" at bounding box center [798, 207] width 234 height 44
drag, startPoint x: 859, startPoint y: 195, endPoint x: 724, endPoint y: 201, distance: 134.3
click at [724, 201] on textarea "Kia ora [PERSON_NAME], Thank you so much for your feedback and for visiting us!…" at bounding box center [798, 207] width 234 height 44
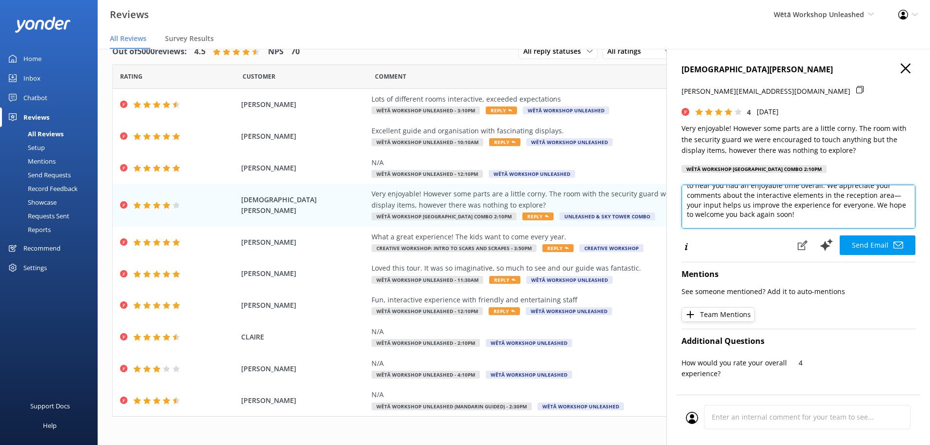
click at [792, 201] on textarea "Kia ora [PERSON_NAME], Thank you so much for your feedback and for visiting us!…" at bounding box center [798, 207] width 234 height 44
click at [792, 206] on textarea "Kia ora [PERSON_NAME], Thank you so much for your feedback and for visiting us!…" at bounding box center [798, 207] width 234 height 44
click at [847, 215] on textarea "Kia ora [PERSON_NAME], Thank you so much for your feedback and for visiting us!…" at bounding box center [798, 207] width 234 height 44
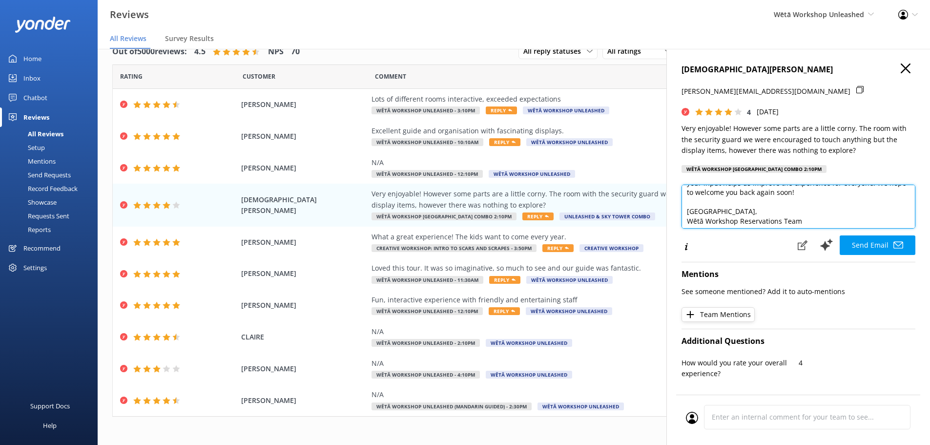
scroll to position [62, 0]
type textarea "Kia ora [PERSON_NAME], Thank you so much for your feedback and for visiting us!…"
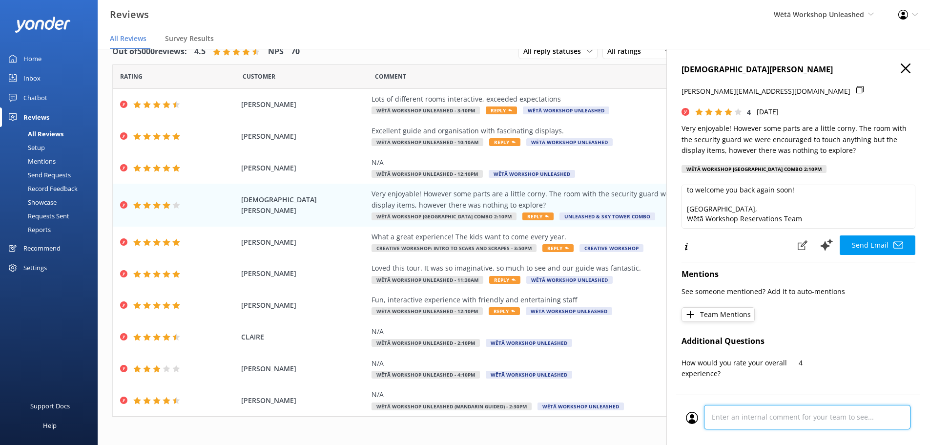
click at [767, 419] on div "Cancel Comment" at bounding box center [798, 419] width 244 height 50
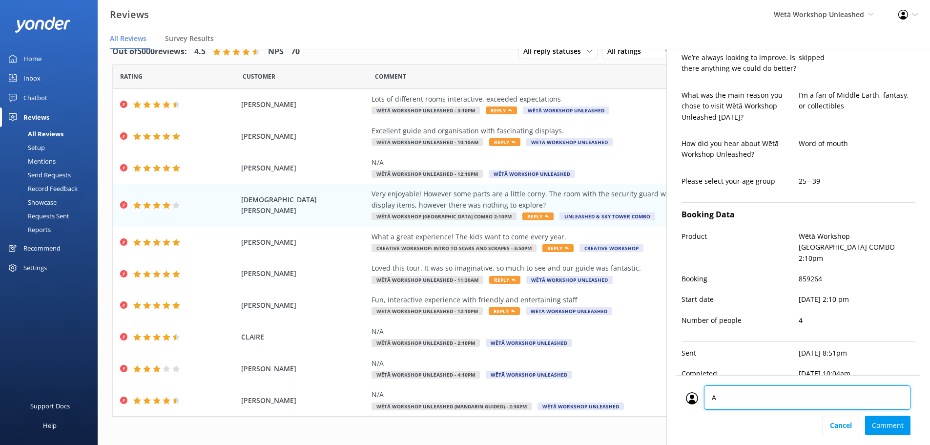
type textarea "AT"
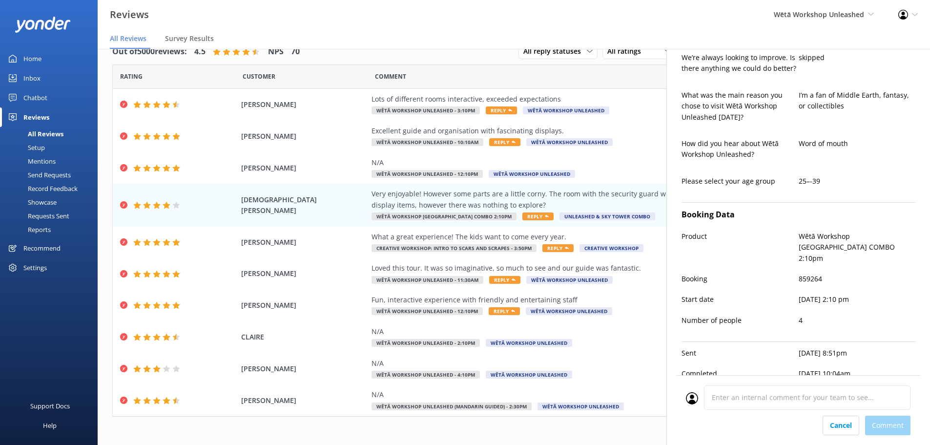
click at [885, 430] on div "Cancel Comment" at bounding box center [798, 425] width 225 height 20
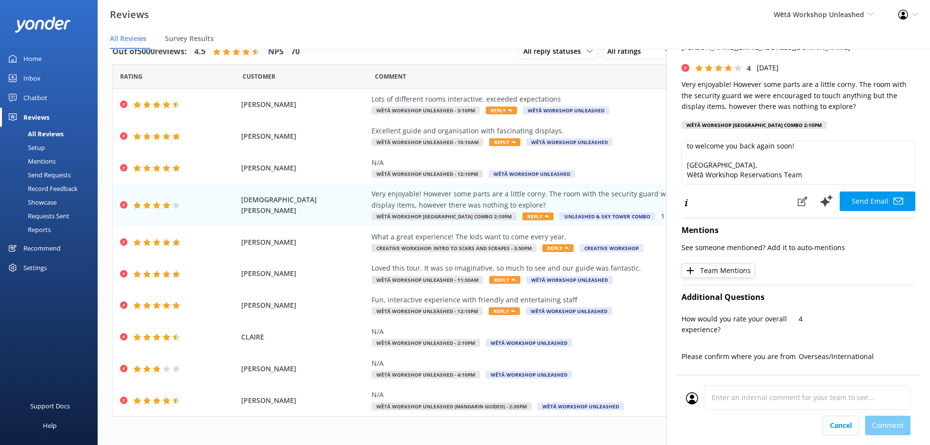
scroll to position [0, 0]
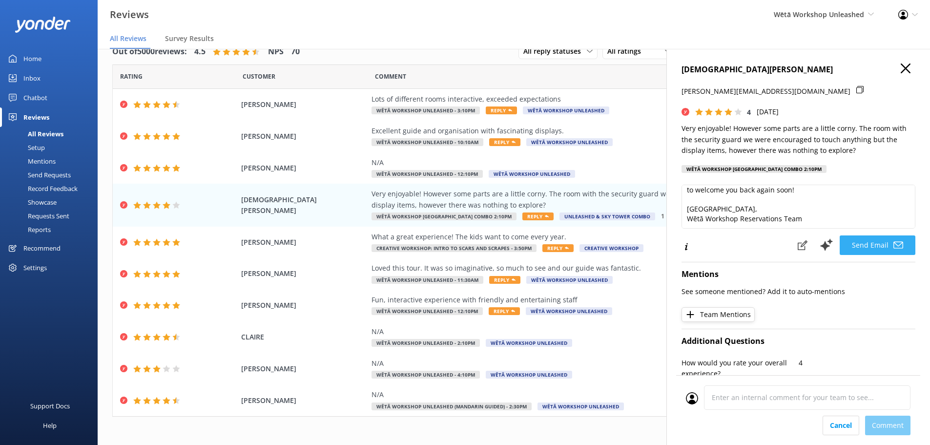
click at [893, 247] on icon at bounding box center [898, 245] width 10 height 10
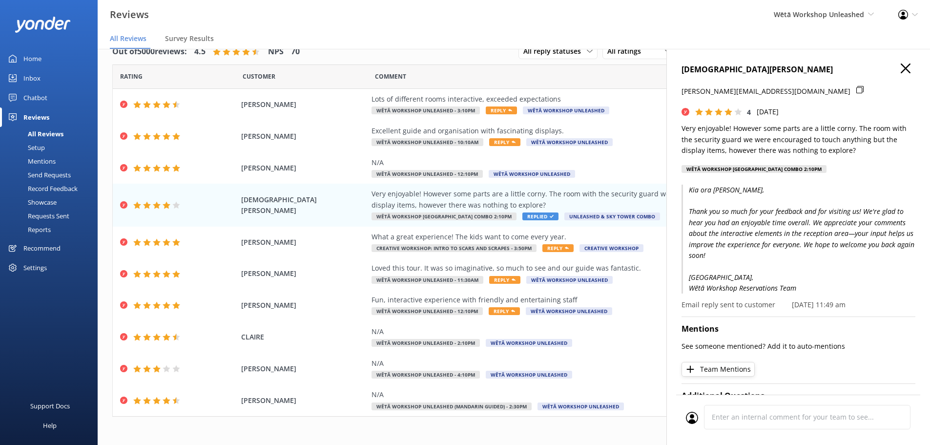
click at [900, 61] on div "[PERSON_NAME] [PERSON_NAME][EMAIL_ADDRESS][DOMAIN_NAME] 4 [DATE] Very enjoyable…" at bounding box center [798, 271] width 264 height 445
click at [901, 66] on icon "button" at bounding box center [906, 68] width 10 height 10
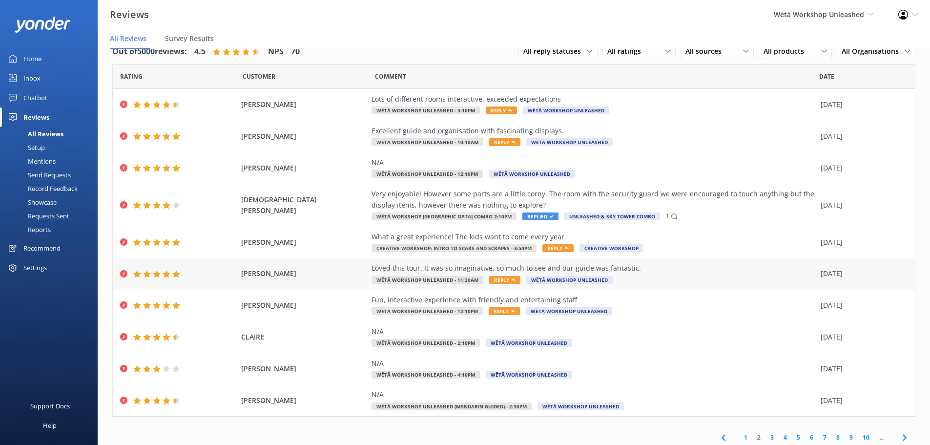
click at [430, 271] on div "Loved this tour. It was so imaginative, so much to see and our guide was fantas…" at bounding box center [593, 268] width 444 height 11
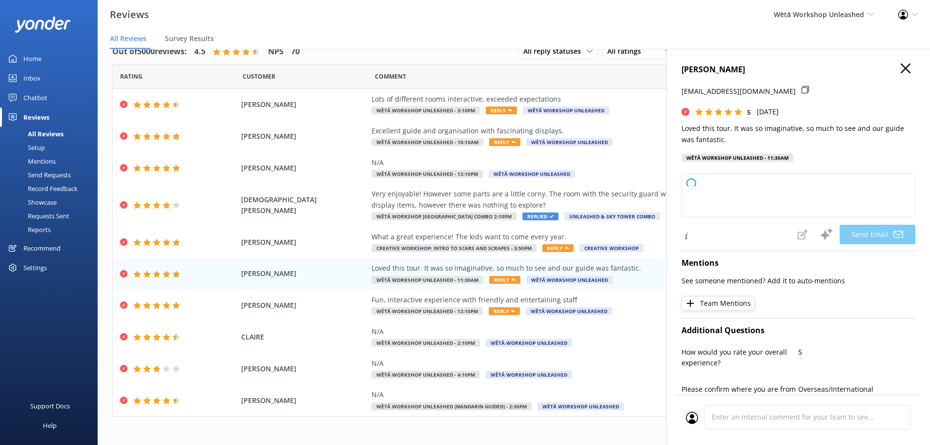
scroll to position [195, 0]
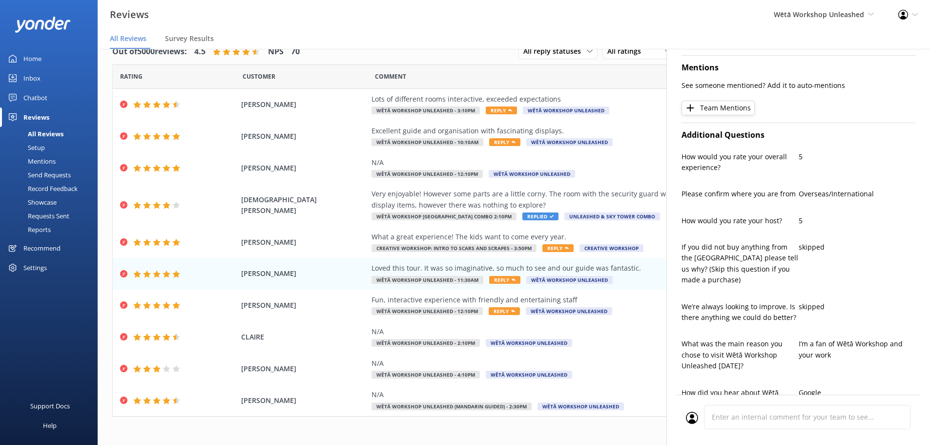
type textarea "Kia ora [PERSON_NAME], Thank you so much for your wonderful feedback! We're del…"
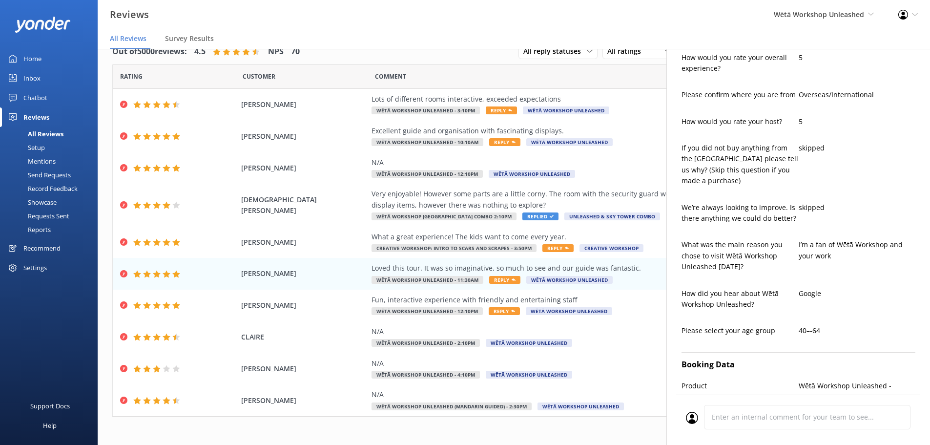
scroll to position [430, 0]
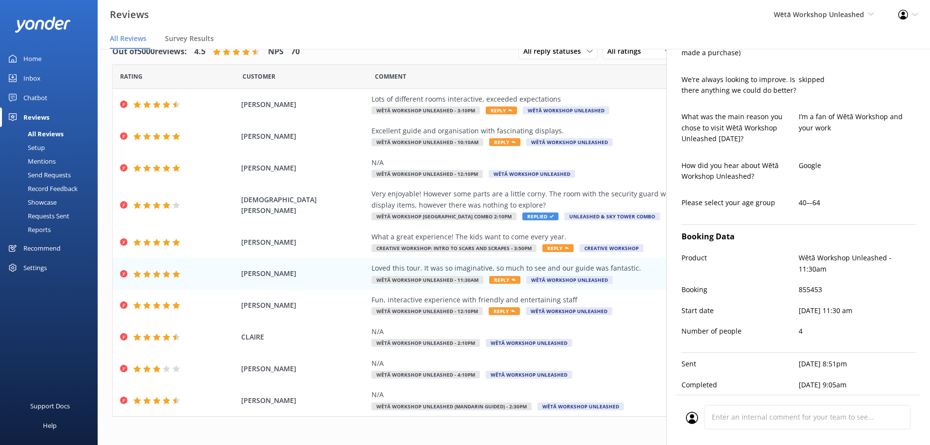
click at [805, 284] on p "855453" at bounding box center [857, 289] width 117 height 11
copy p "855453"
click at [833, 284] on p "855453" at bounding box center [857, 289] width 117 height 11
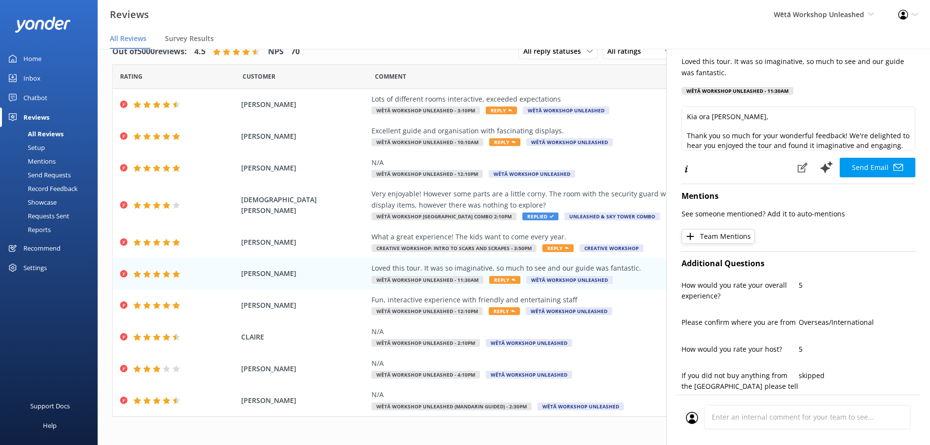
scroll to position [39, 0]
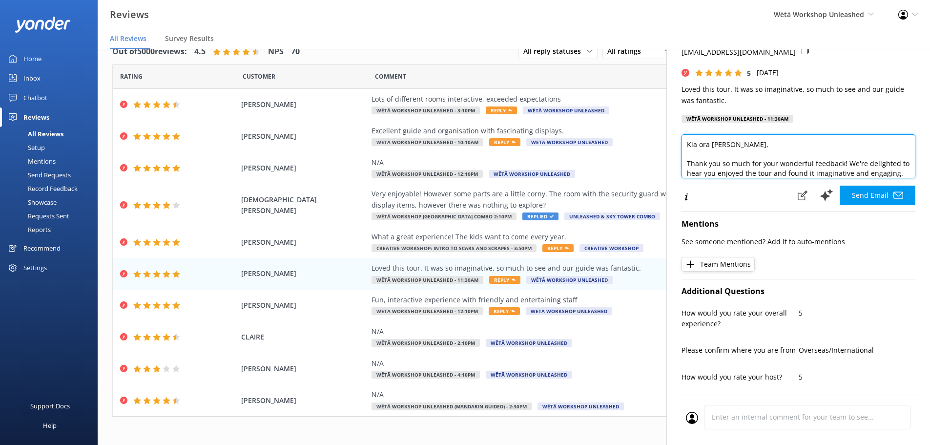
click at [898, 172] on textarea "Kia ora [PERSON_NAME], Thank you so much for your wonderful feedback! We're del…" at bounding box center [798, 156] width 234 height 44
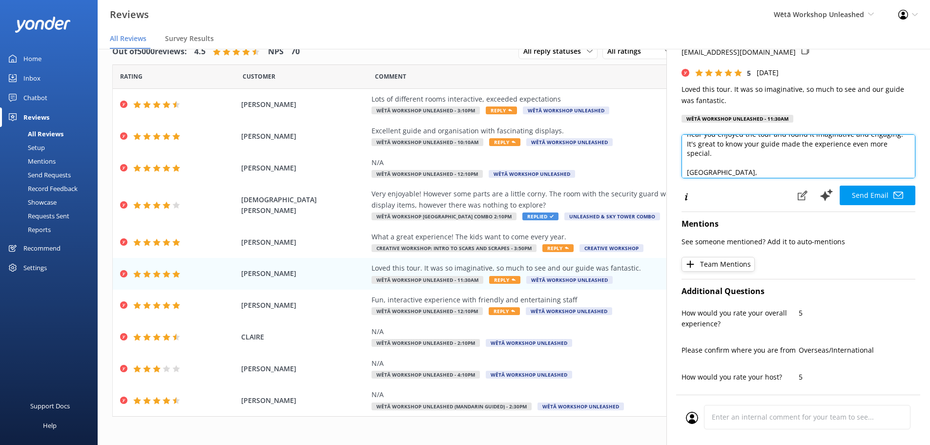
scroll to position [53, 0]
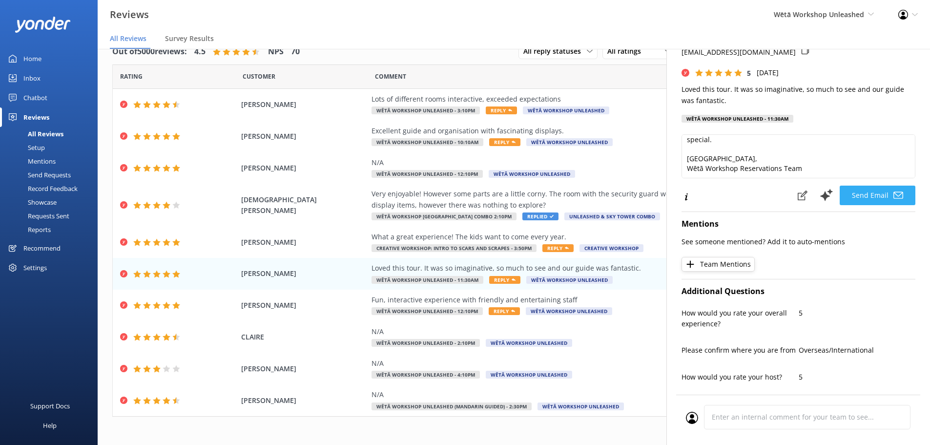
click at [865, 199] on button "Send Email" at bounding box center [878, 195] width 76 height 20
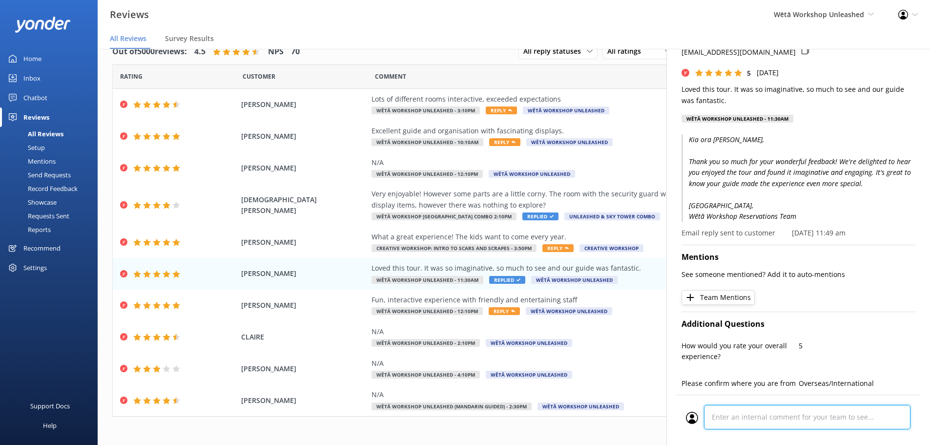
scroll to position [477, 0]
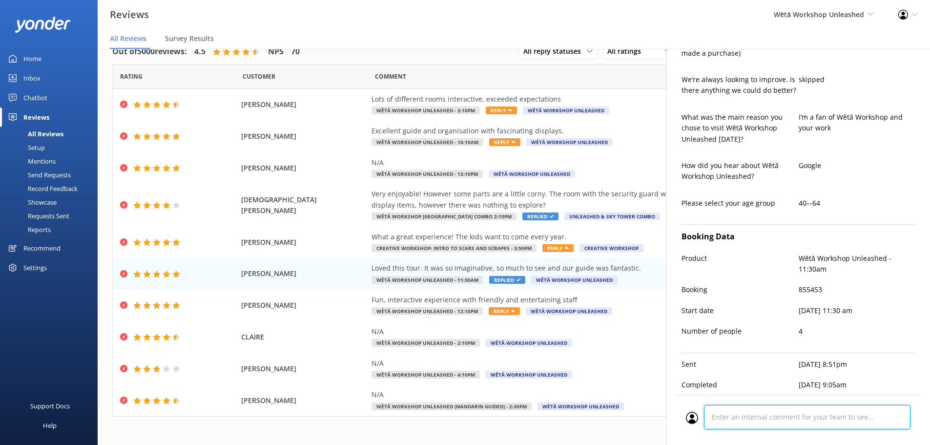
click at [771, 419] on div "Cancel Comment" at bounding box center [798, 419] width 244 height 50
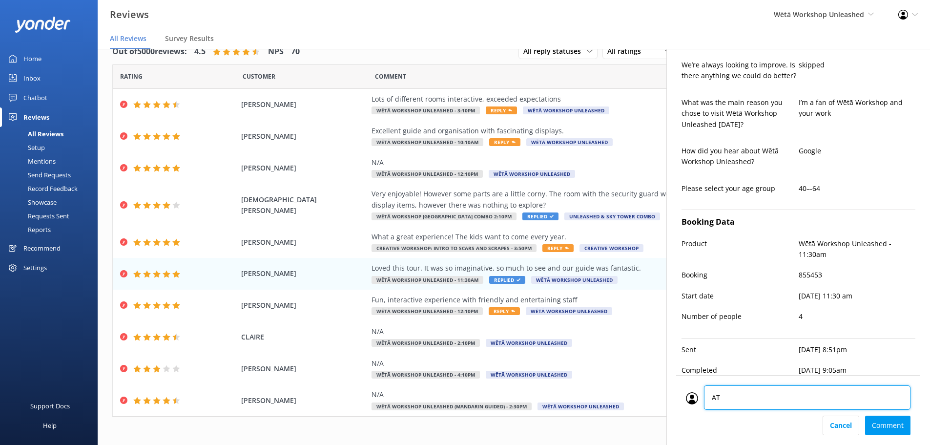
scroll to position [2, 0]
type textarea "AT"
click at [885, 419] on div "Cancel Comment" at bounding box center [798, 425] width 225 height 20
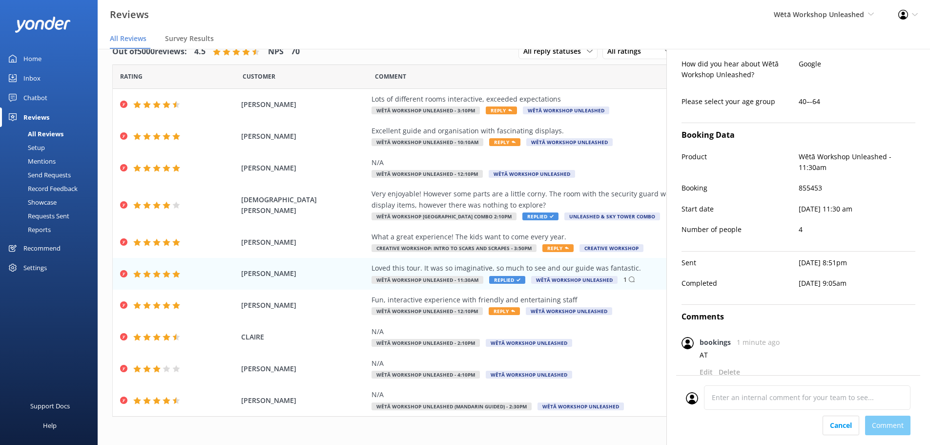
scroll to position [564, 0]
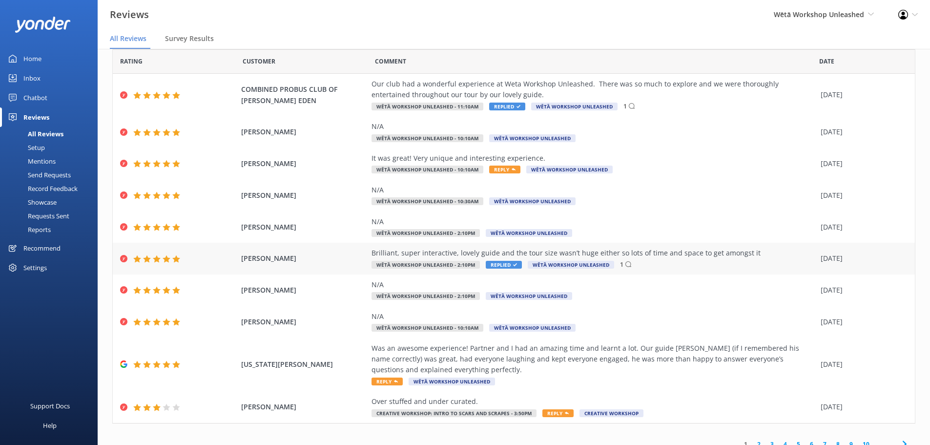
scroll to position [45, 0]
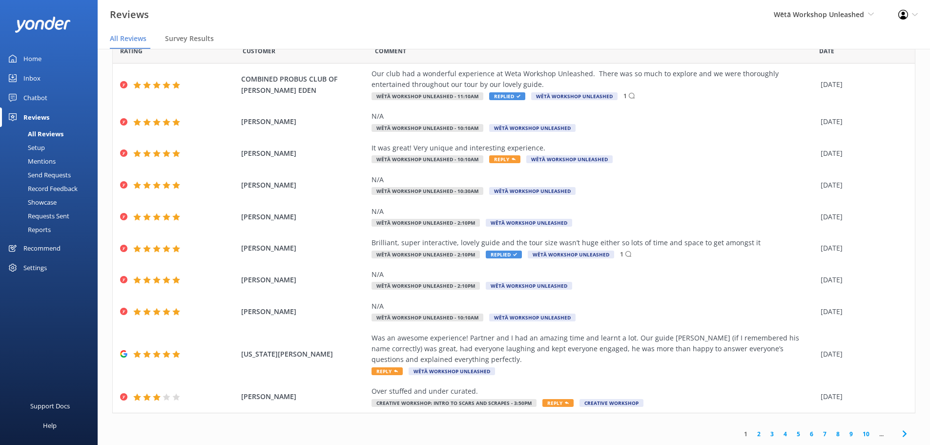
click at [752, 435] on link "2" at bounding box center [758, 433] width 13 height 9
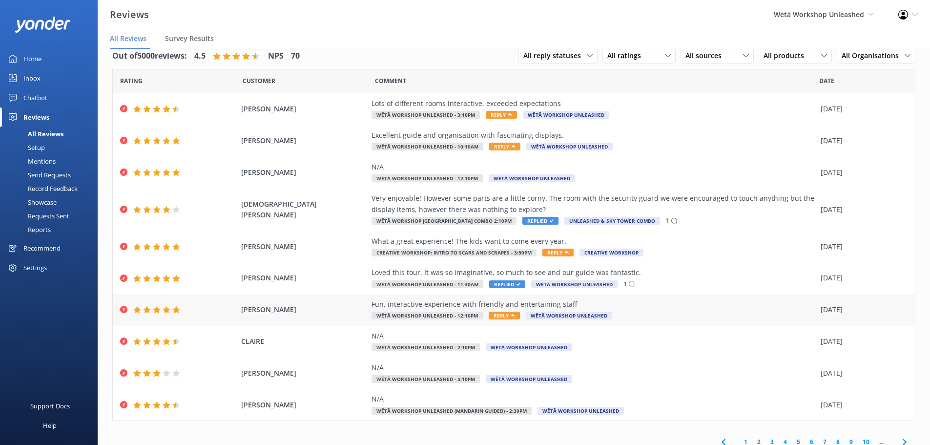
scroll to position [23, 0]
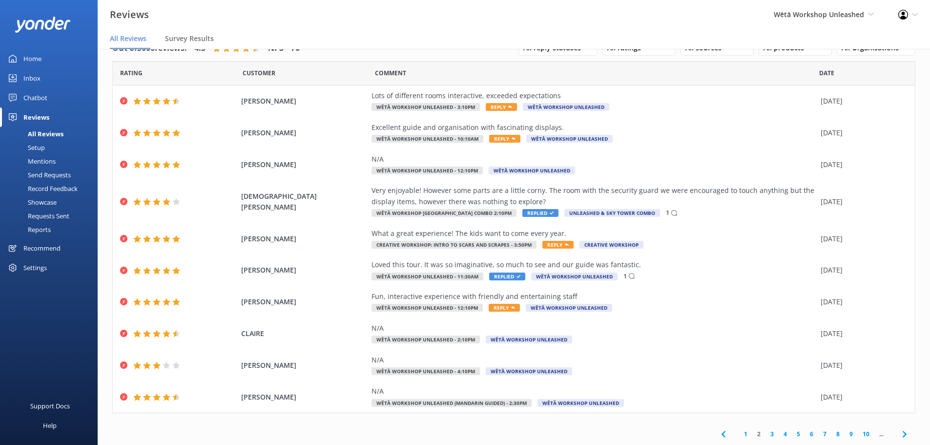
click at [765, 433] on link "3" at bounding box center [771, 433] width 13 height 9
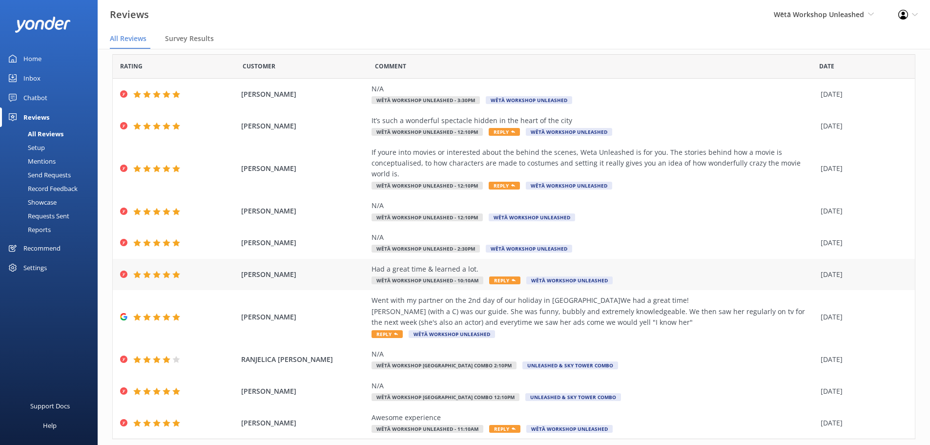
scroll to position [45, 0]
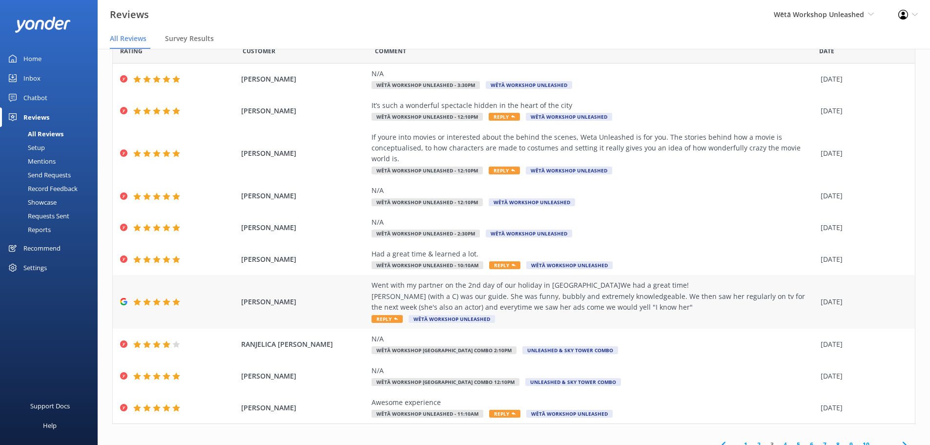
click at [567, 287] on div "Went with my partner on the 2nd day of our holiday in NZ.We had a great time! C…" at bounding box center [593, 296] width 444 height 33
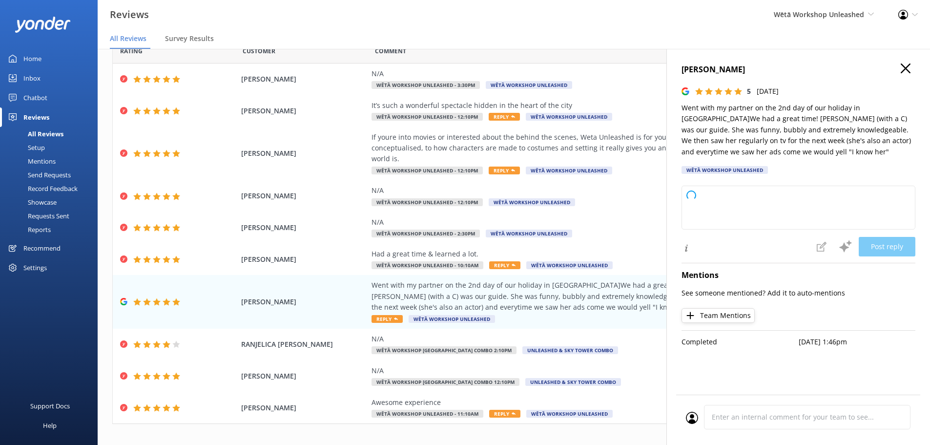
type textarea "Kia ora and thank you so much for your wonderful review! We're thrilled to hear…"
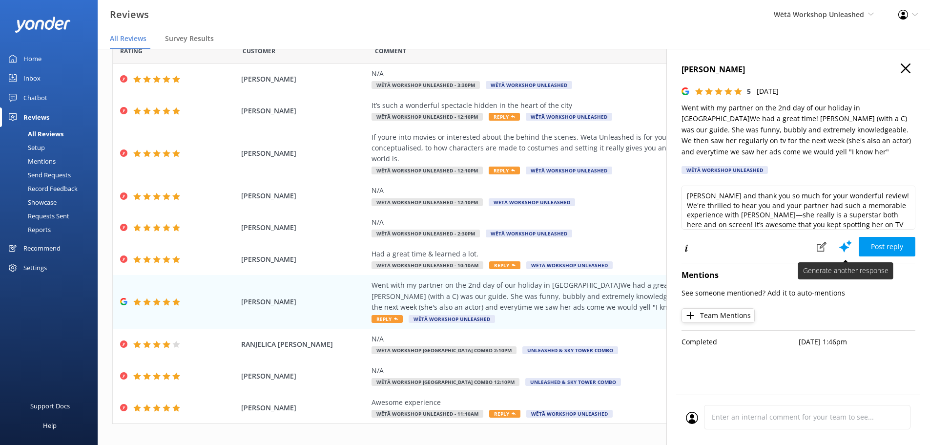
click at [845, 247] on use at bounding box center [845, 246] width 13 height 12
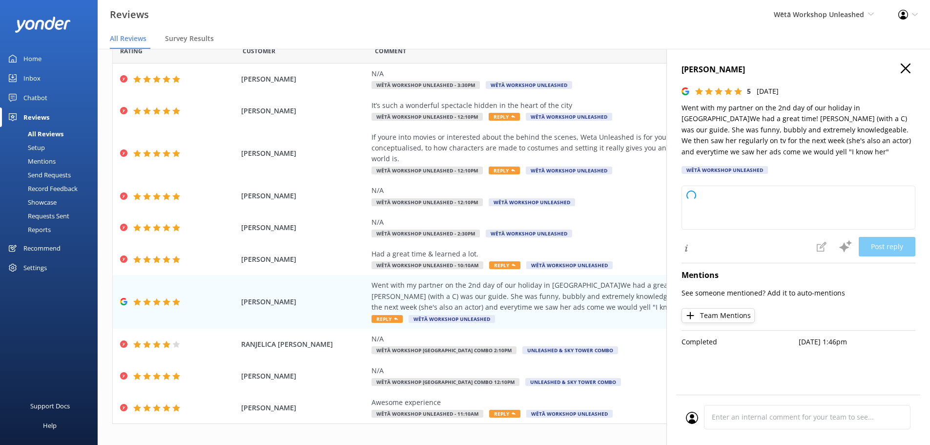
type textarea "Kia ora and thank you so much for your wonderful review! We're thrilled to hear…"
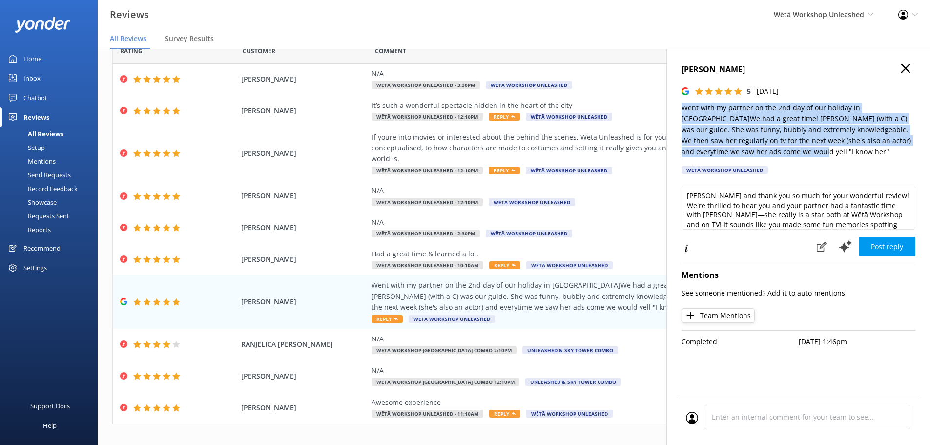
drag, startPoint x: 757, startPoint y: 152, endPoint x: 678, endPoint y: 108, distance: 90.5
click at [678, 108] on div "Josh S 5 Fri, 10th Oct 2025 Went with my partner on the 2nd day of our holiday …" at bounding box center [798, 271] width 264 height 445
copy p "Went with my partner on the 2nd day of our holiday in NZ.We had a great time! C…"
click at [850, 247] on icon at bounding box center [845, 246] width 15 height 15
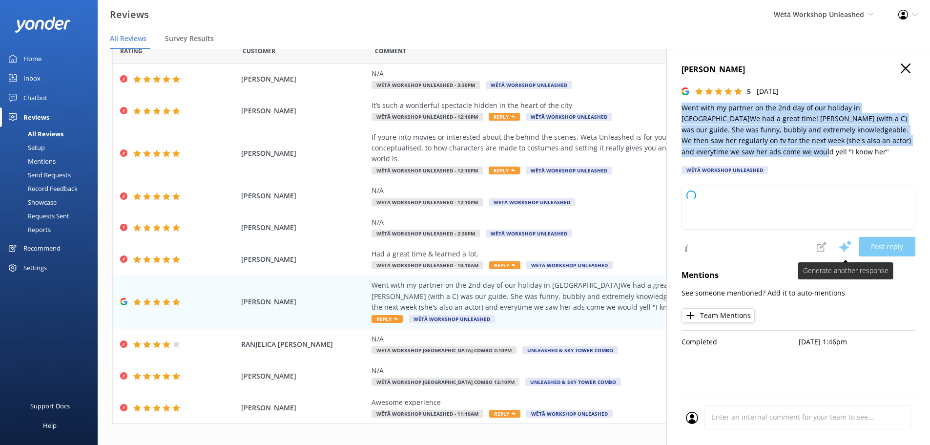
type textarea "Kia ora and thanks so much for your awesome review! We’re thrilled you and your…"
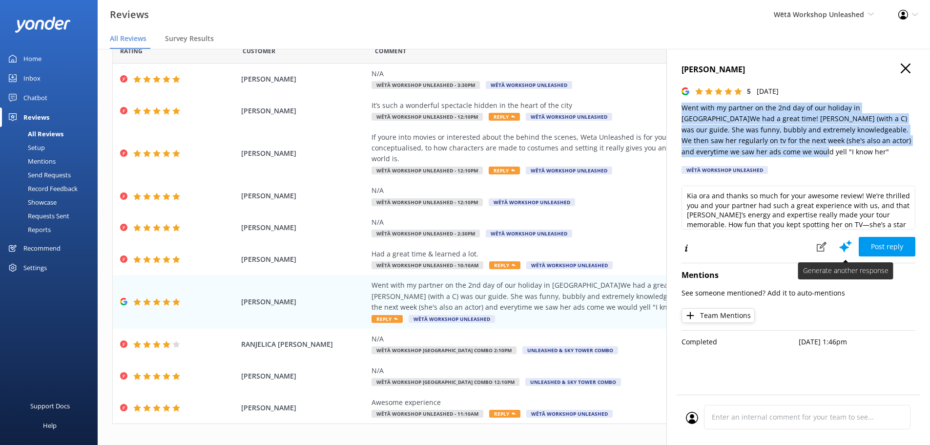
click at [838, 237] on button at bounding box center [845, 246] width 26 height 20
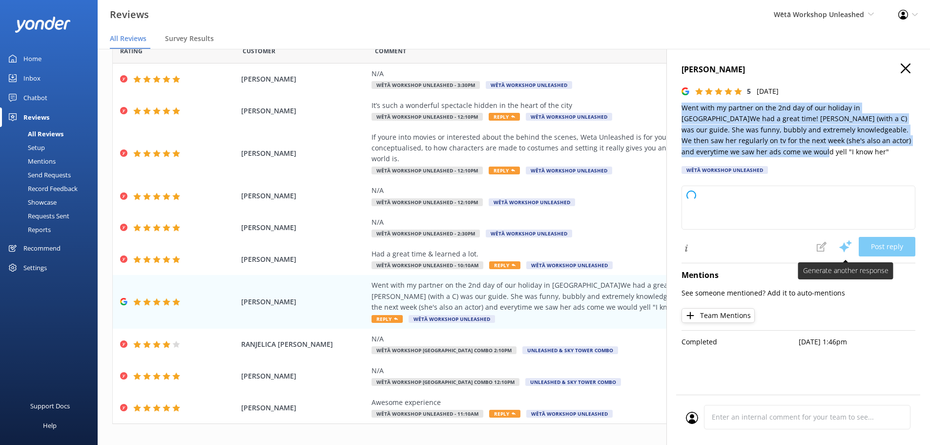
type textarea "Kia ora and thank you so much for your wonderful review! We're delighted you an…"
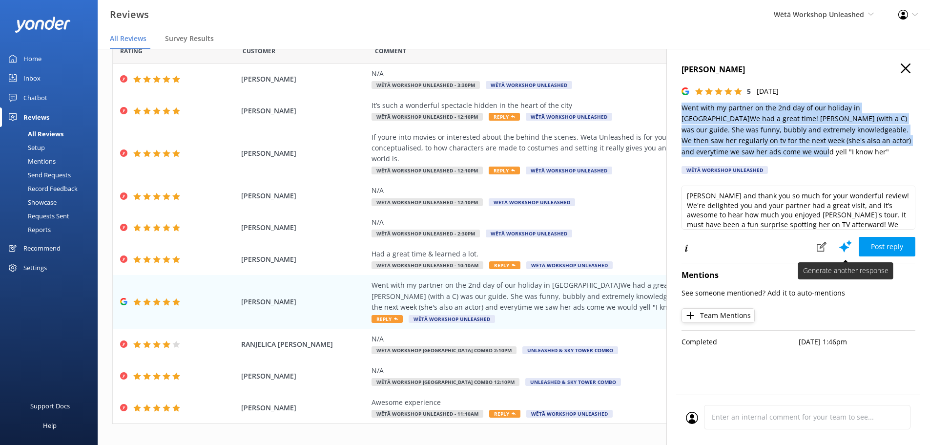
click at [838, 237] on button at bounding box center [845, 246] width 26 height 20
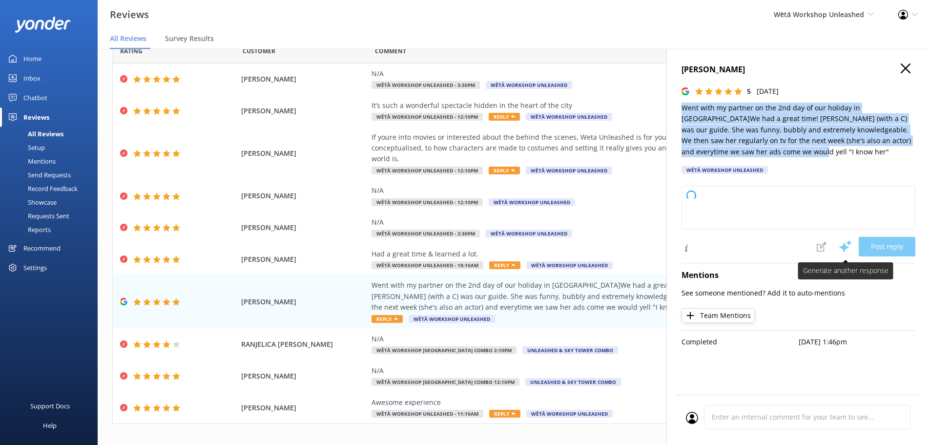
type textarea "Kia ora and thank you so much for your awesome review! We’re stoked you enjoyed…"
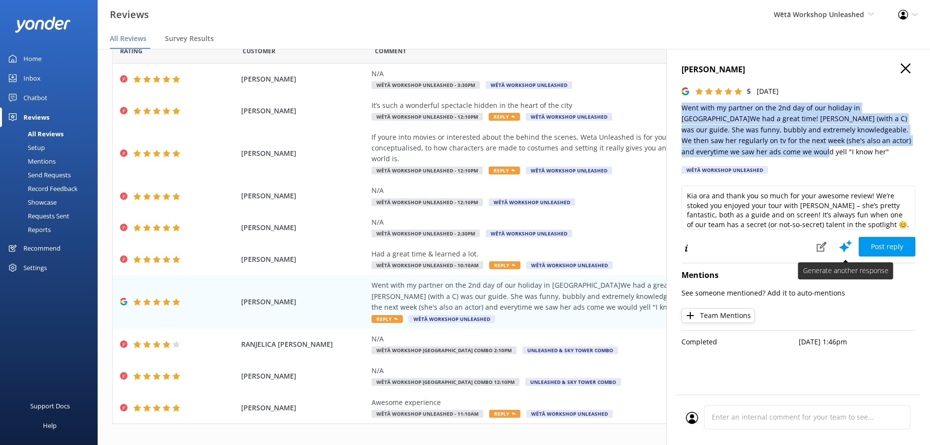
click at [838, 243] on button at bounding box center [845, 246] width 26 height 20
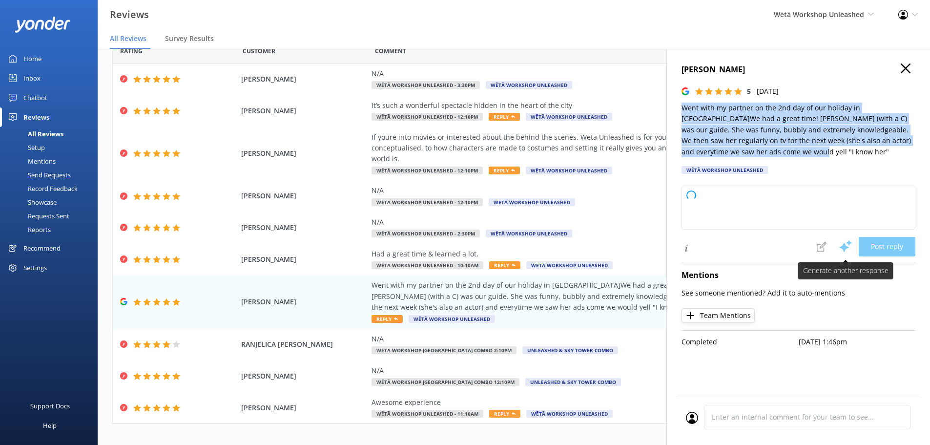
type textarea "Kia ora and thank you so much for this awesome review! We're delighted to hear …"
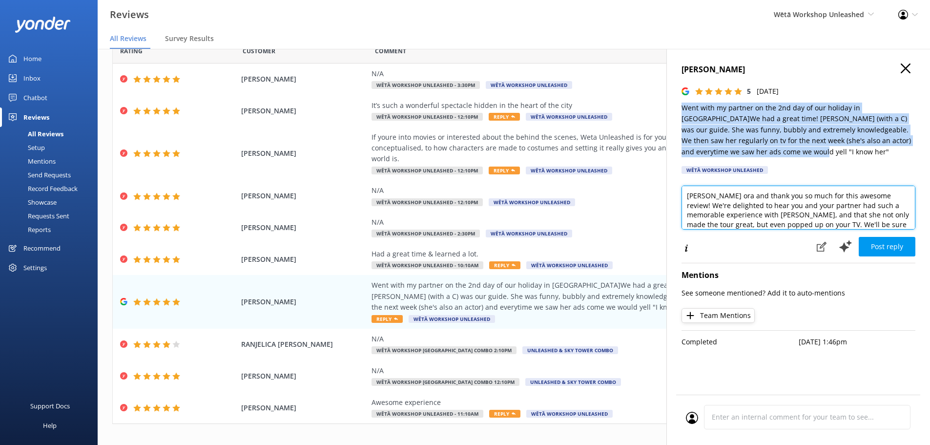
drag, startPoint x: 813, startPoint y: 211, endPoint x: 822, endPoint y: 229, distance: 19.4
click at [813, 211] on textarea "Kia ora and thank you so much for this awesome review! We're delighted to hear …" at bounding box center [798, 207] width 234 height 44
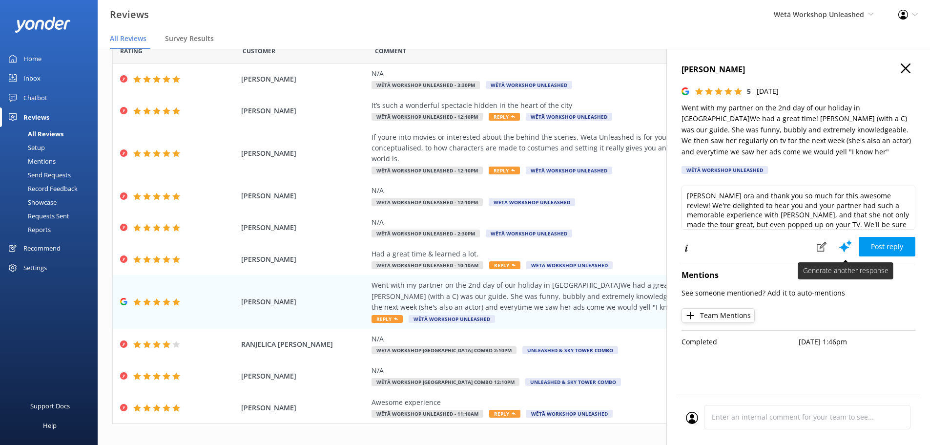
click at [841, 242] on icon at bounding box center [845, 246] width 15 height 15
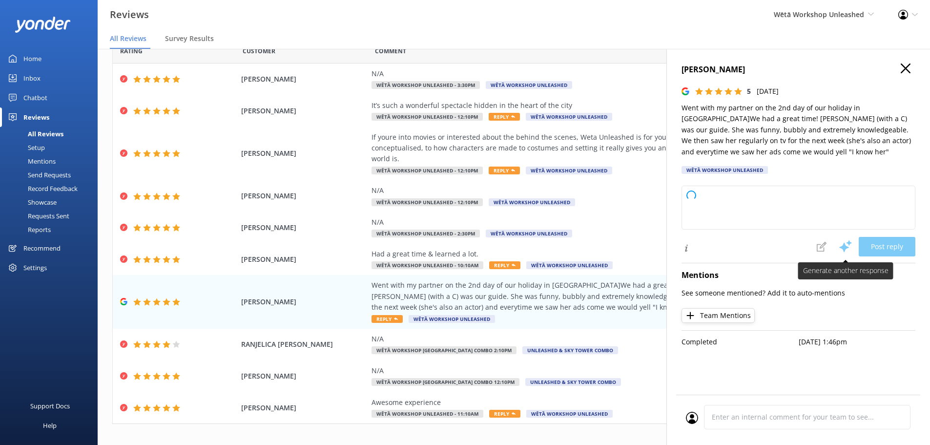
type textarea "Kia ora, Thank you so much for taking the time to share your wonderful feedback…"
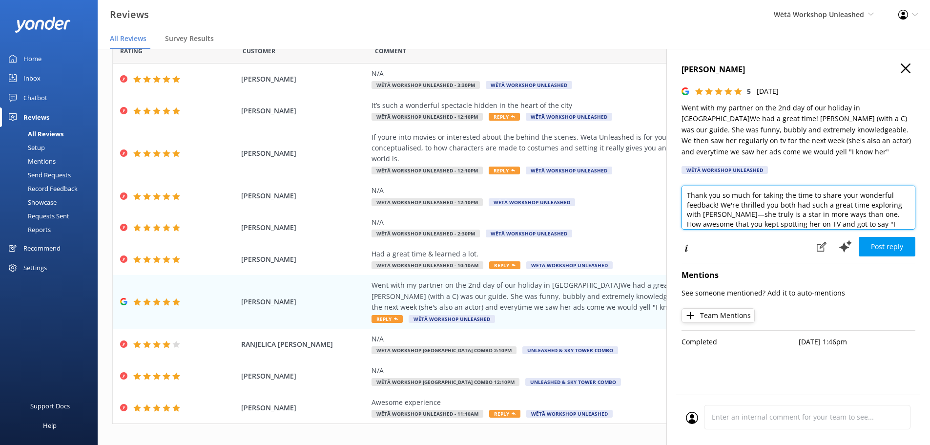
scroll to position [39, 0]
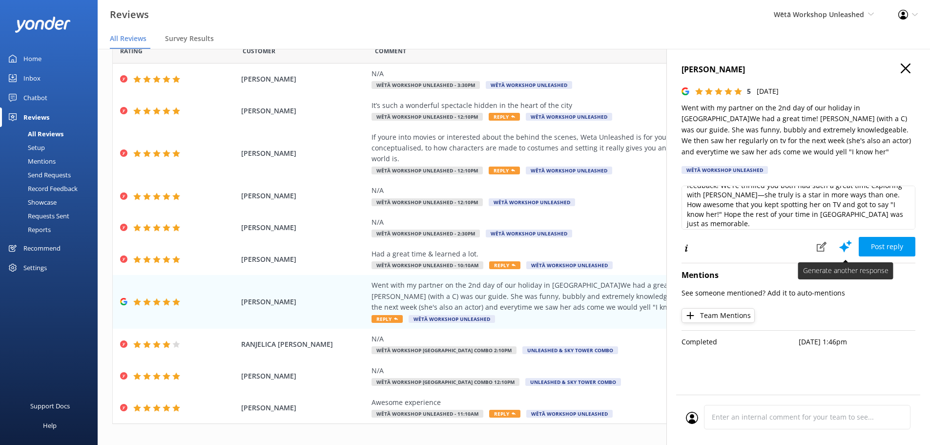
click at [849, 247] on icon at bounding box center [845, 246] width 15 height 15
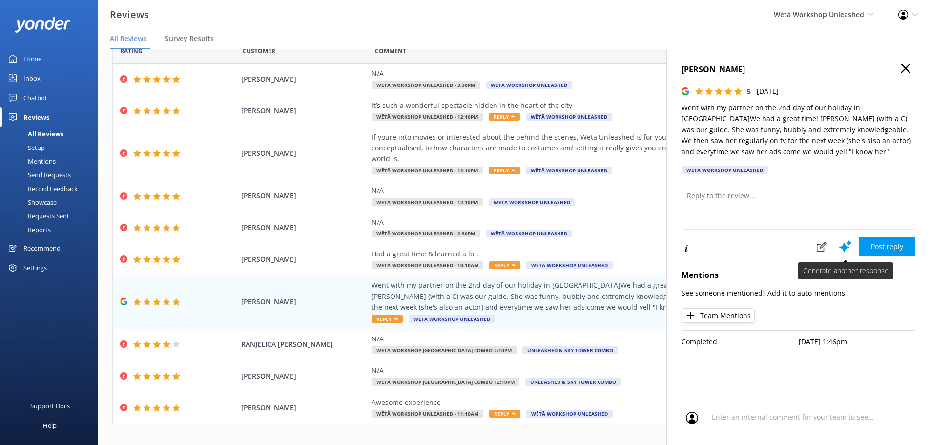
scroll to position [0, 0]
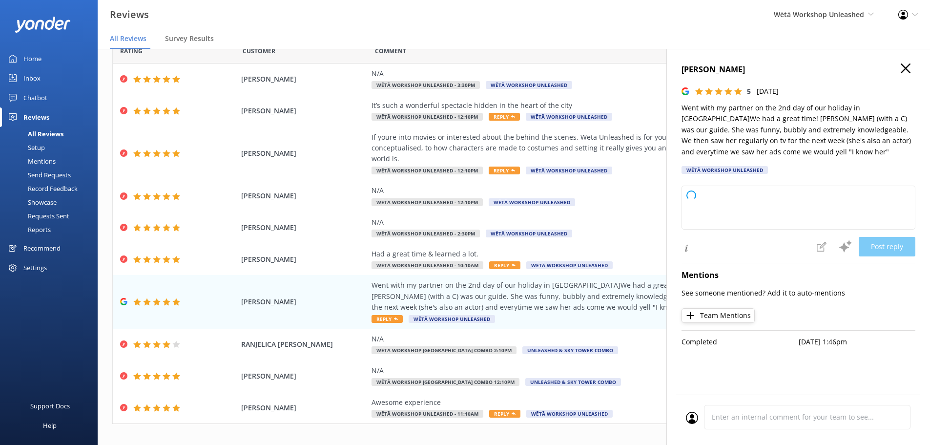
type textarea "Kia ora and thanks so much for your lovely review! We’re thrilled to hear that …"
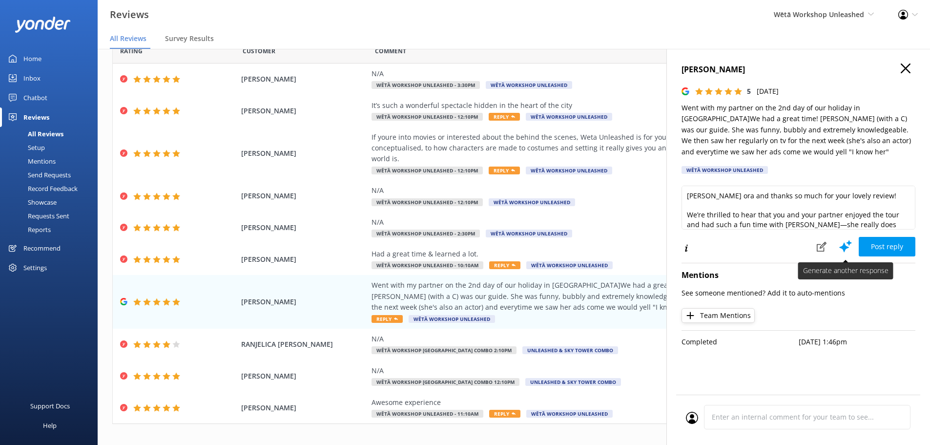
click at [850, 247] on icon at bounding box center [845, 246] width 15 height 15
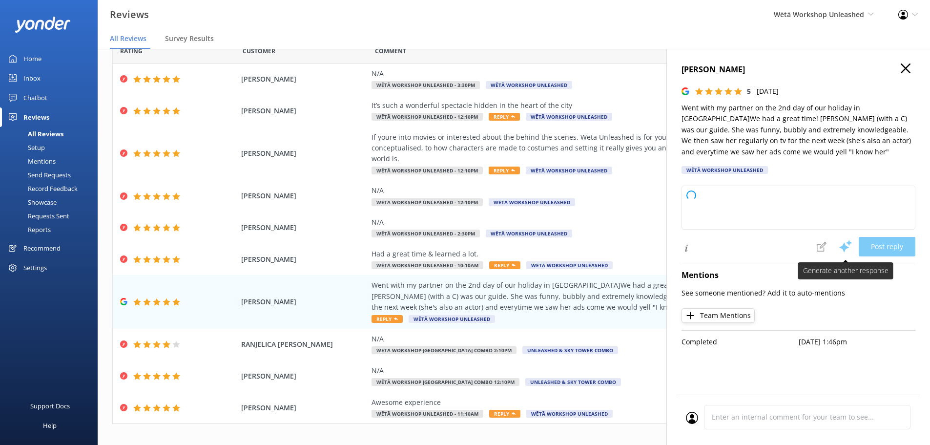
type textarea "Kia ora and thanks so much for the awesome review! We’re delighted to hear you …"
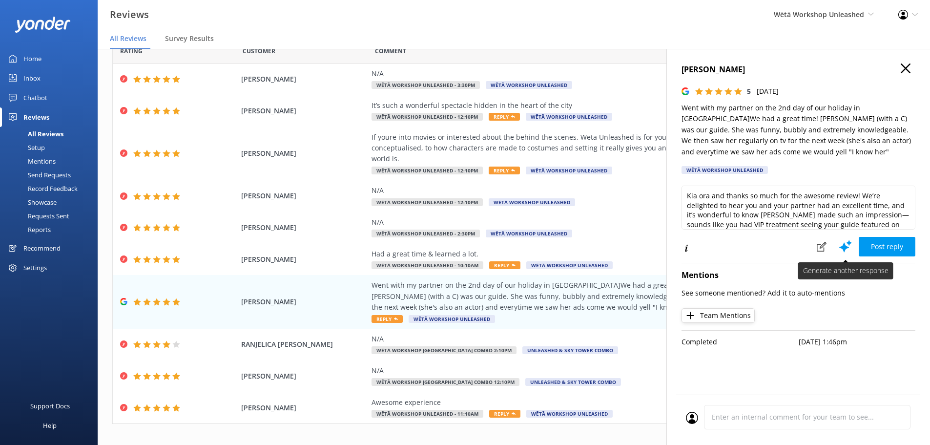
click at [847, 247] on use at bounding box center [845, 246] width 13 height 12
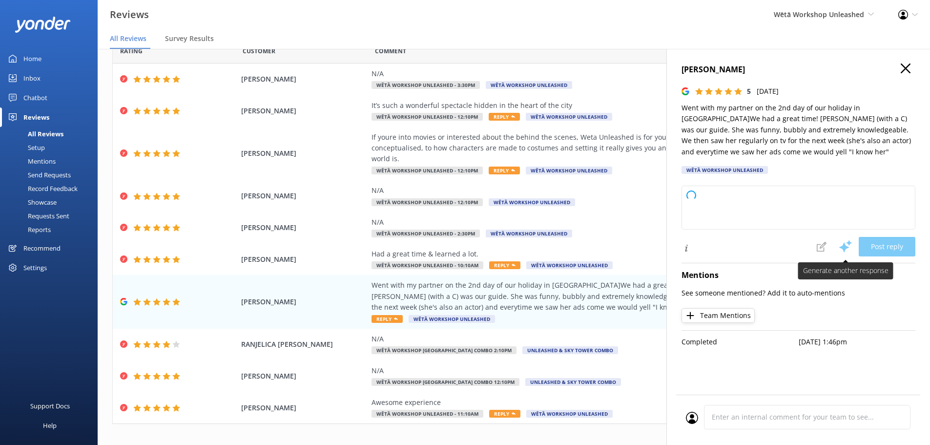
type textarea "Kia ora and thank you so much for your wonderful review! We’re thrilled to hear…"
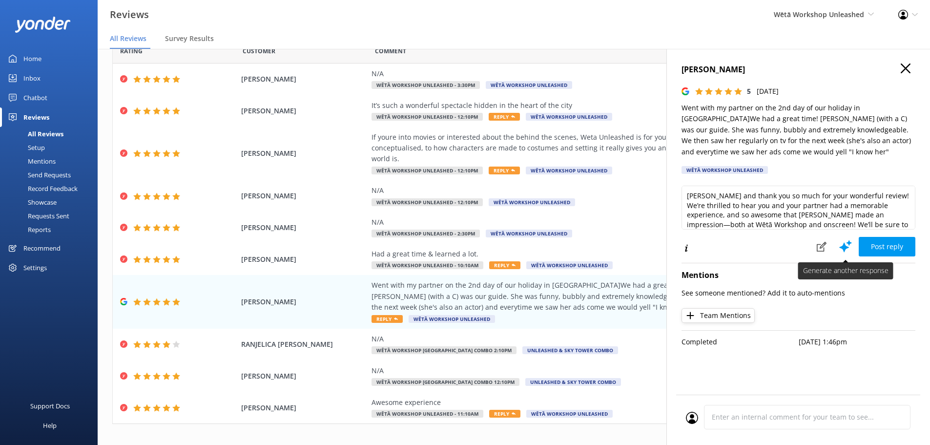
click at [845, 249] on use at bounding box center [845, 246] width 13 height 12
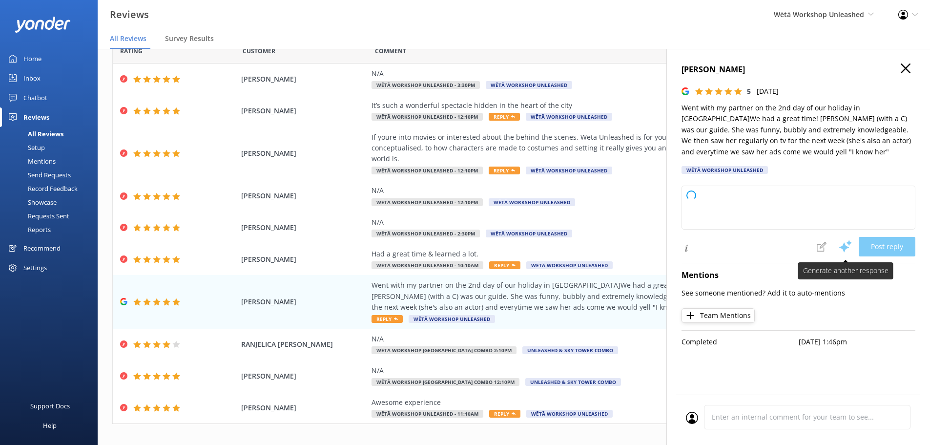
type textarea "Kia ora and thank you so much for your wonderful review! We're delighted you an…"
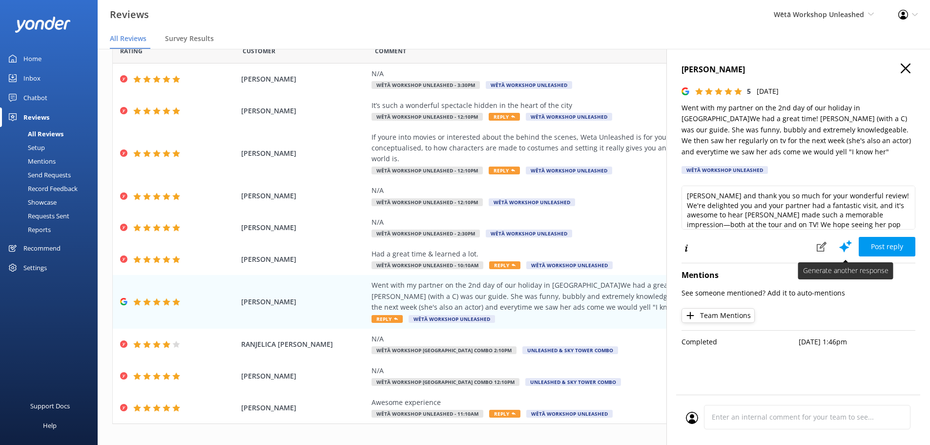
click at [844, 249] on use at bounding box center [845, 246] width 13 height 12
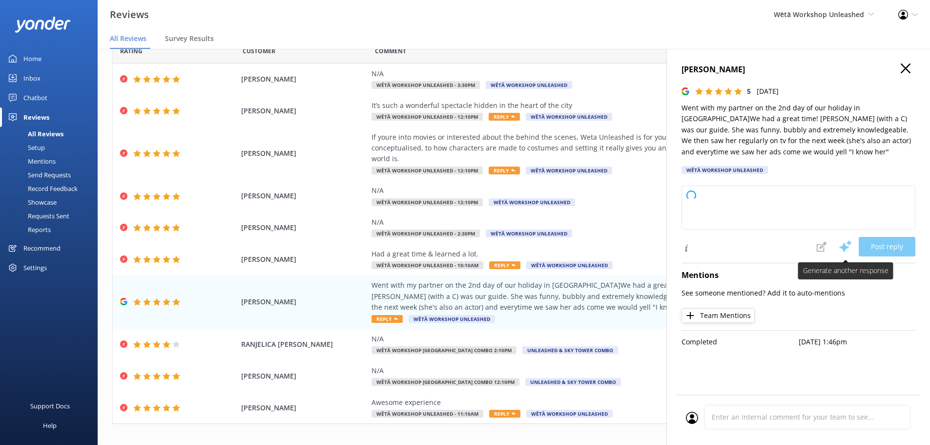
type textarea "Kia ora, Thank you for sharing your awesome experience! We’re thrilled that you…"
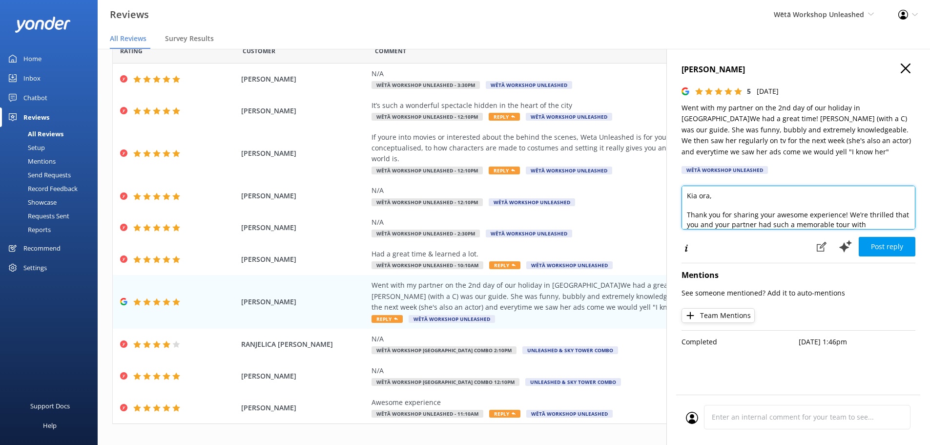
scroll to position [20, 0]
click at [906, 228] on textarea "Kia ora, Thank you for sharing your awesome experience! We’re thrilled that you…" at bounding box center [798, 207] width 234 height 44
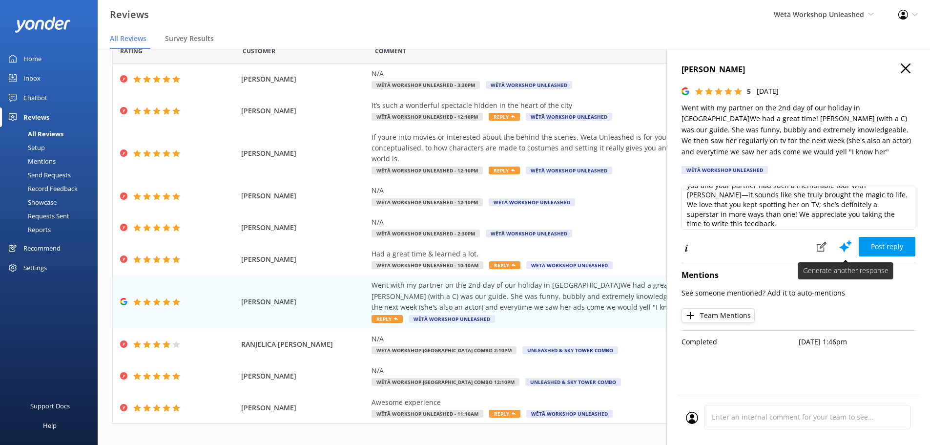
click at [848, 246] on icon at bounding box center [845, 246] width 15 height 15
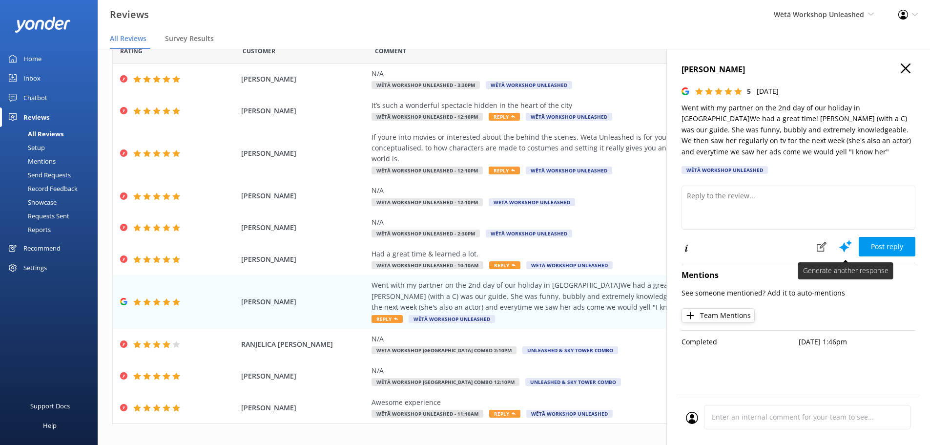
scroll to position [0, 0]
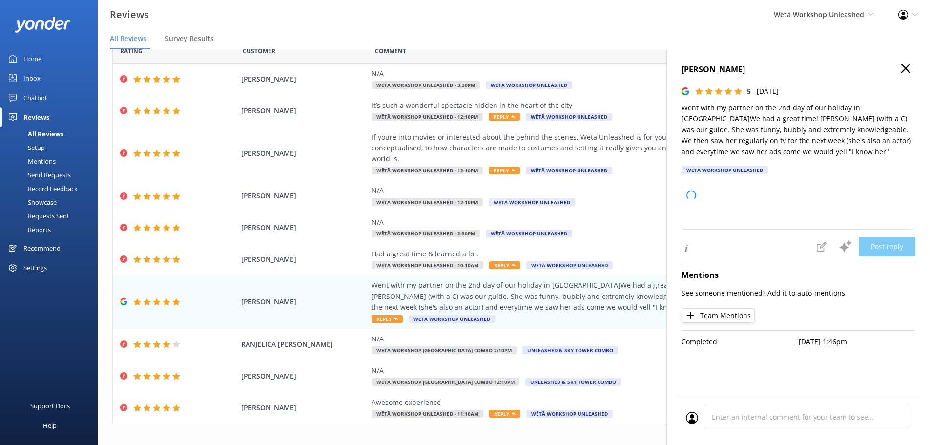
type textarea "Kia ora, Thank you so much for sharing your experience with us! We're thrilled …"
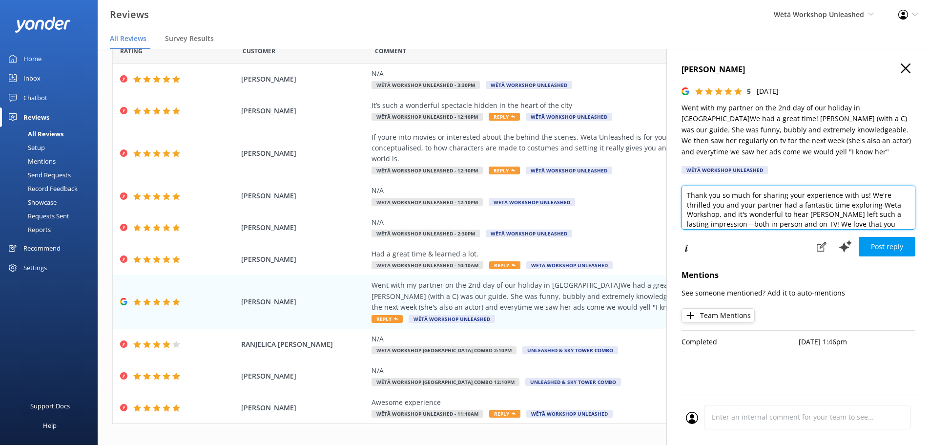
scroll to position [39, 0]
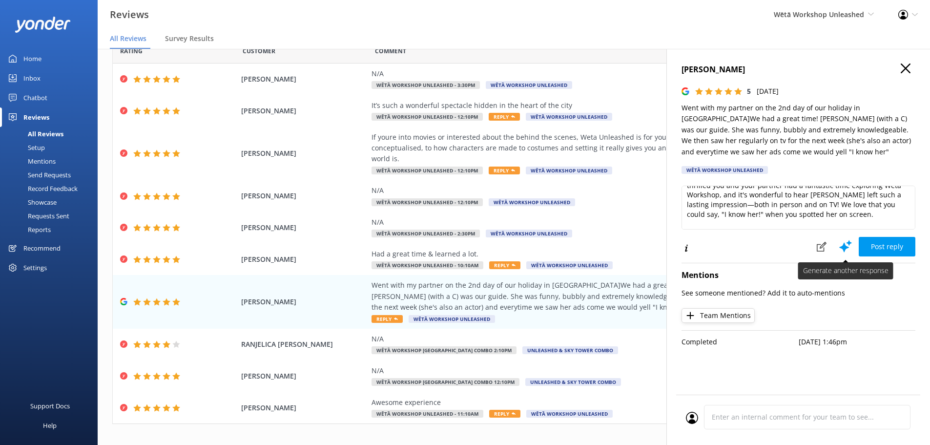
click at [845, 244] on use at bounding box center [845, 246] width 13 height 12
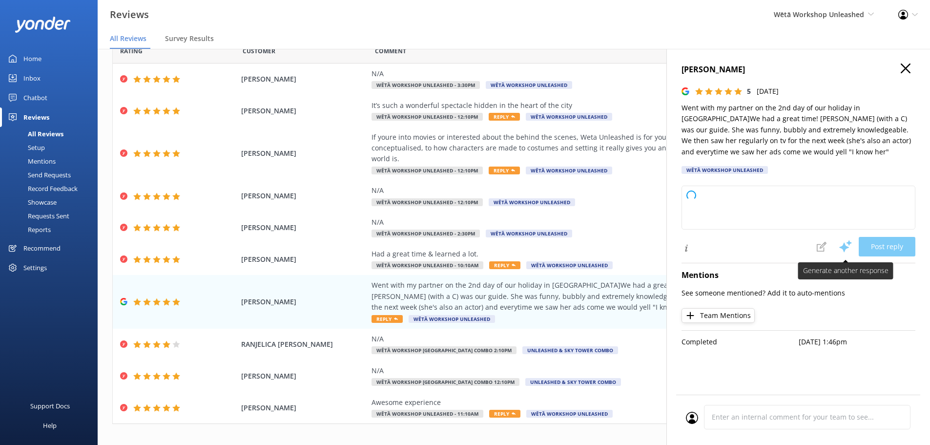
scroll to position [0, 0]
type textarea "Kia ora, thank you so much for your wonderful review! We're glad to hear you an…"
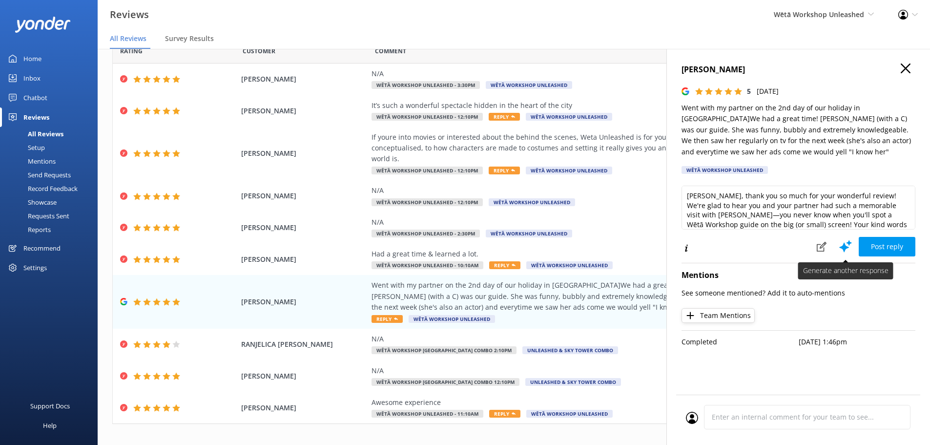
click at [853, 245] on icon at bounding box center [845, 246] width 15 height 15
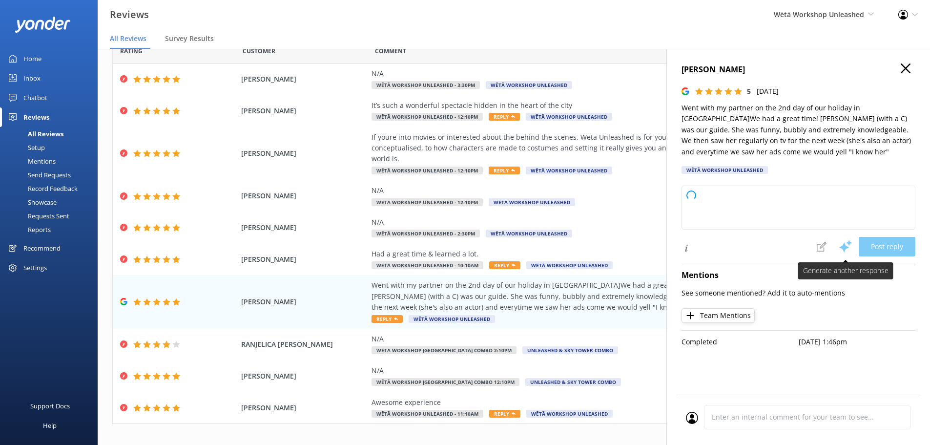
type textarea "Kia ora! Thanks so much for sharing your awesome feedback with us! We're thrill…"
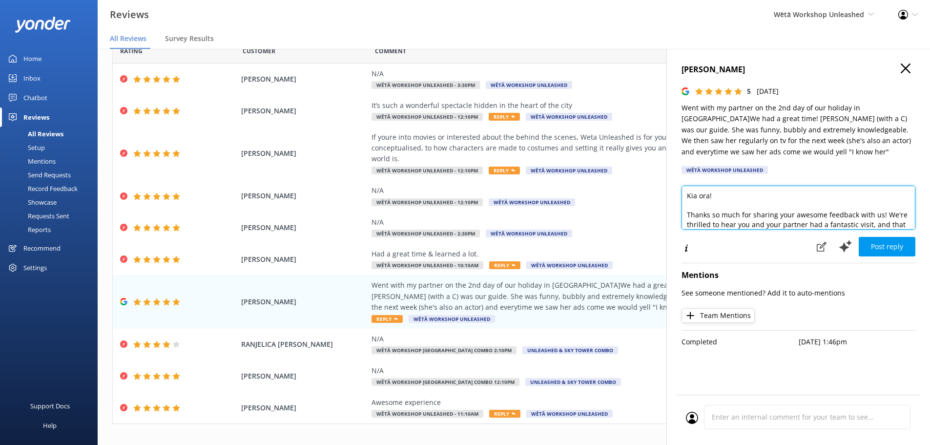
click at [905, 222] on textarea "Kia ora! Thanks so much for sharing your awesome feedback with us! We're thrill…" at bounding box center [798, 207] width 234 height 44
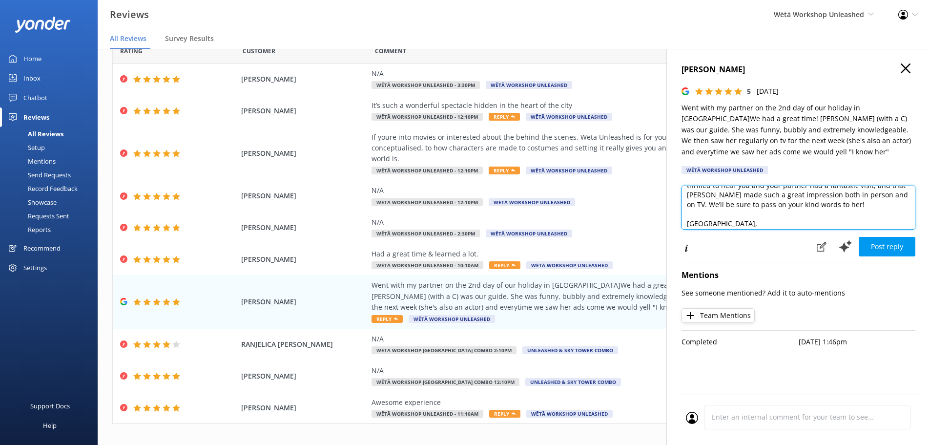
click at [705, 196] on textarea "Kia ora! Thanks so much for sharing your awesome feedback with us! We're thrill…" at bounding box center [798, 207] width 234 height 44
click at [704, 196] on textarea "Kia ora! Thanks so much for sharing your awesome feedback with us! We're thrill…" at bounding box center [798, 207] width 234 height 44
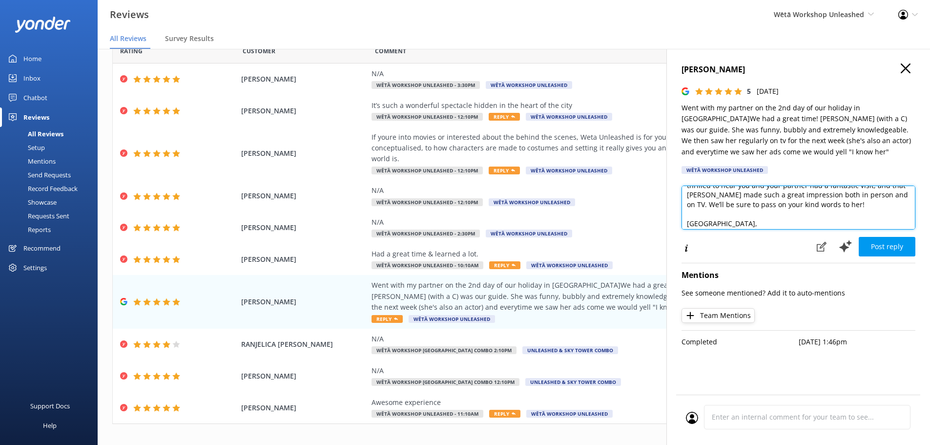
click at [713, 198] on textarea "Kia ora! Thanks so much for sharing your awesome feedback with us! We're thrill…" at bounding box center [798, 207] width 234 height 44
click at [713, 317] on button "Team Mentions" at bounding box center [717, 315] width 73 height 15
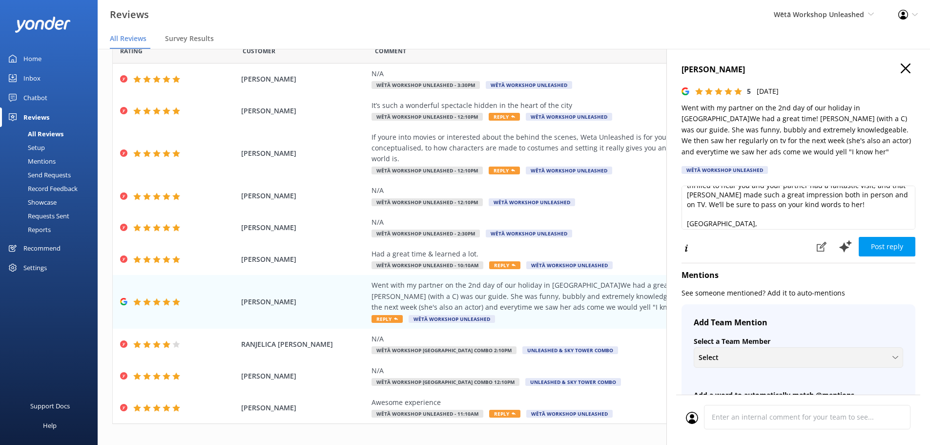
drag, startPoint x: 744, startPoint y: 358, endPoint x: 757, endPoint y: 357, distance: 12.3
click at [745, 358] on div "Select" at bounding box center [798, 357] width 205 height 11
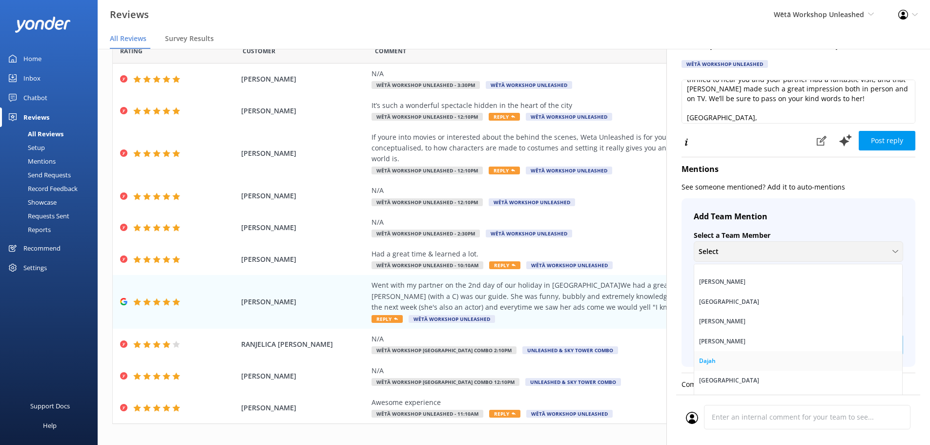
scroll to position [98, 0]
click at [738, 288] on link "Catherine" at bounding box center [798, 295] width 208 height 20
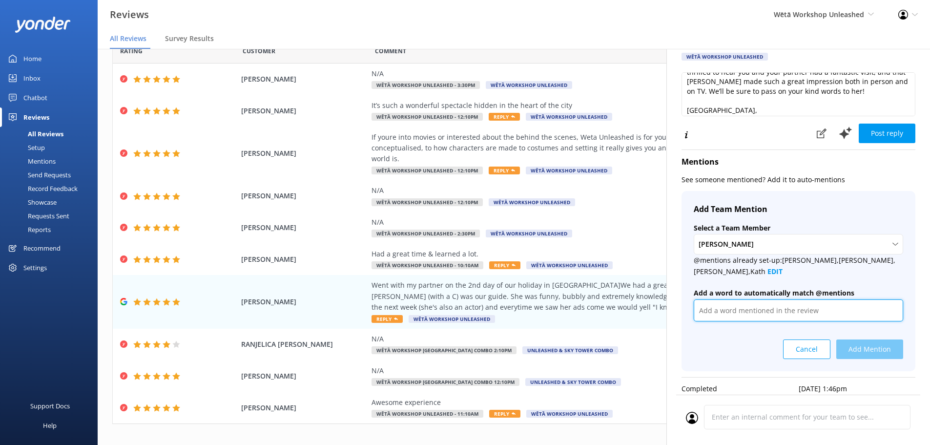
click at [761, 303] on input "text" at bounding box center [798, 310] width 209 height 22
type input "Cathrine"
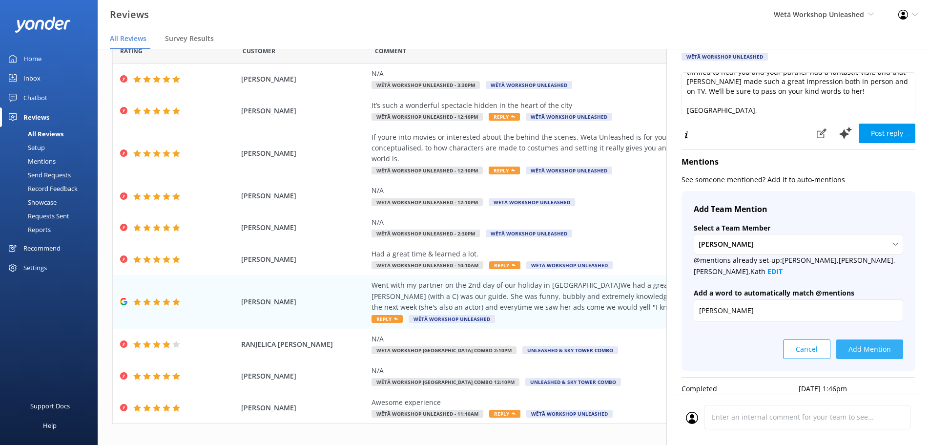
click at [873, 347] on button "Add Mention" at bounding box center [869, 349] width 67 height 20
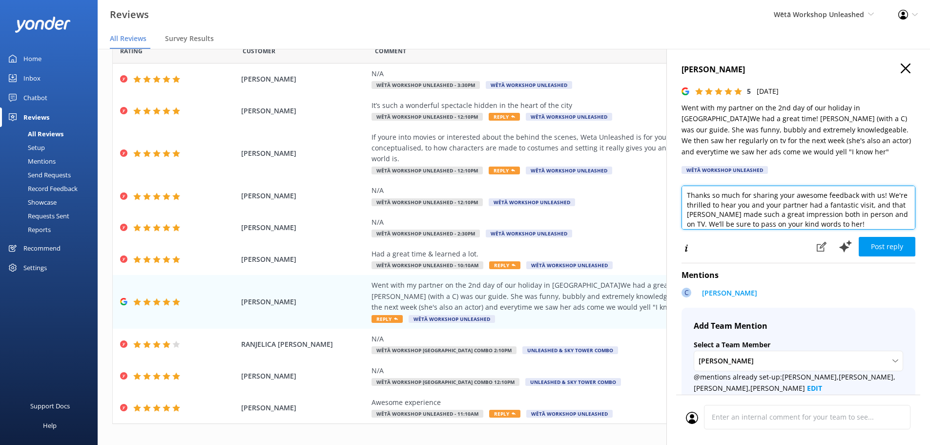
scroll to position [39, 0]
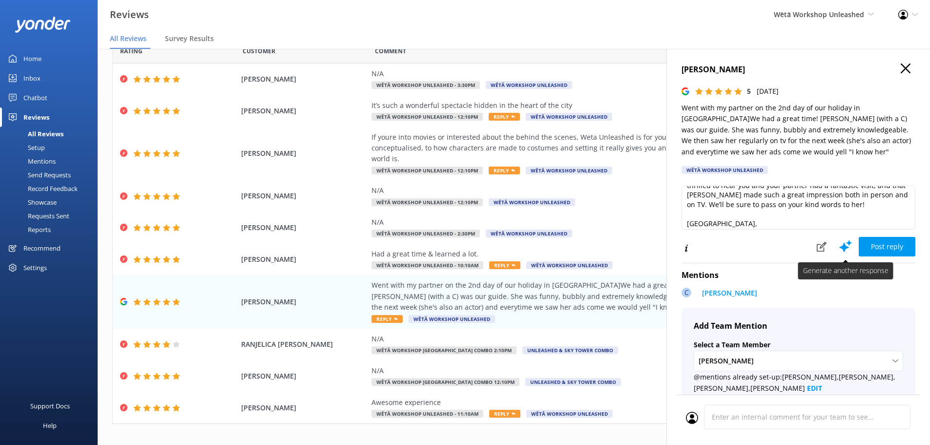
click at [838, 248] on icon at bounding box center [845, 246] width 15 height 15
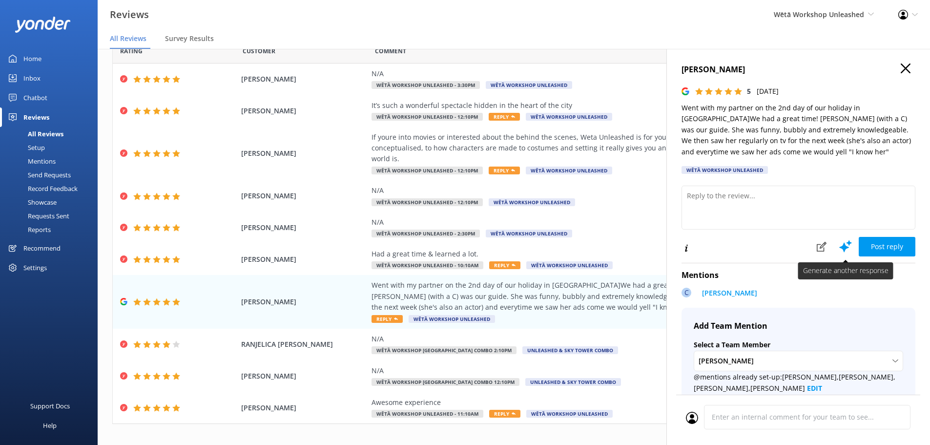
scroll to position [0, 0]
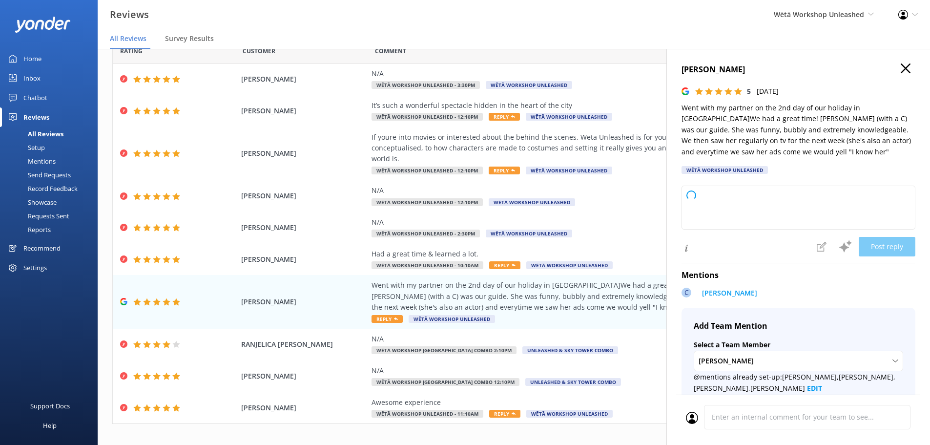
type textarea "Kia ora and thanks so much for your fantastic review! We’re thrilled to hear yo…"
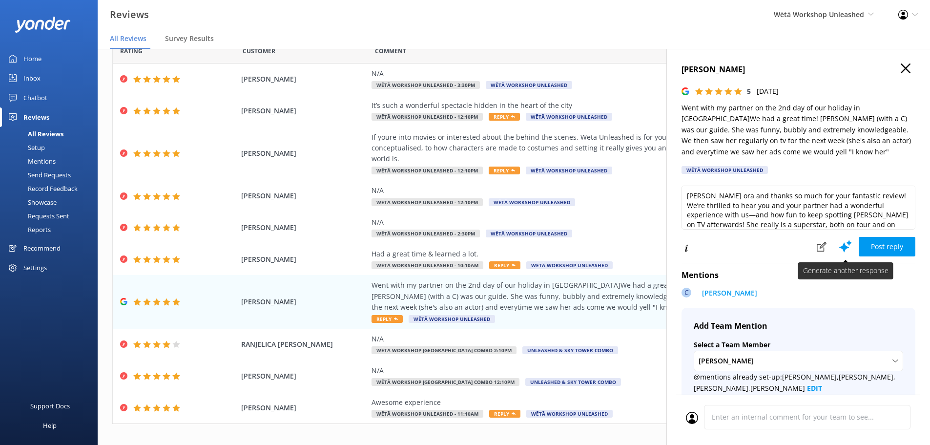
click at [840, 244] on icon at bounding box center [845, 246] width 15 height 15
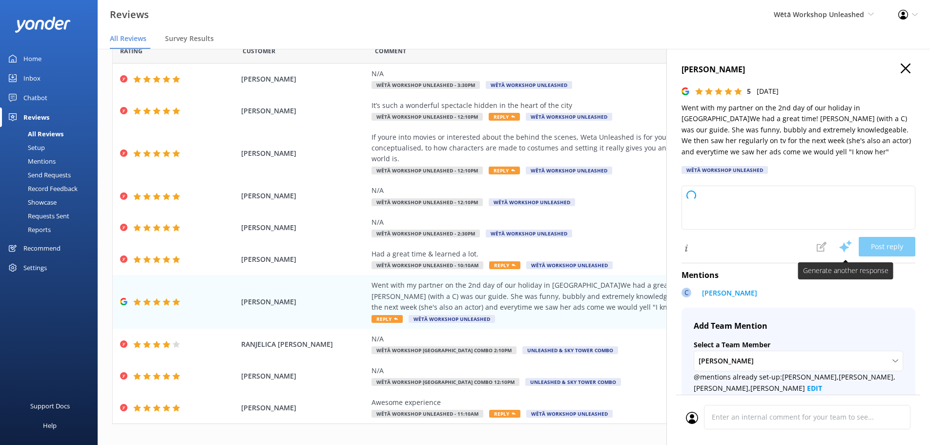
type textarea "Kia ora and thank you so much for your awesome review! We’re thrilled you and y…"
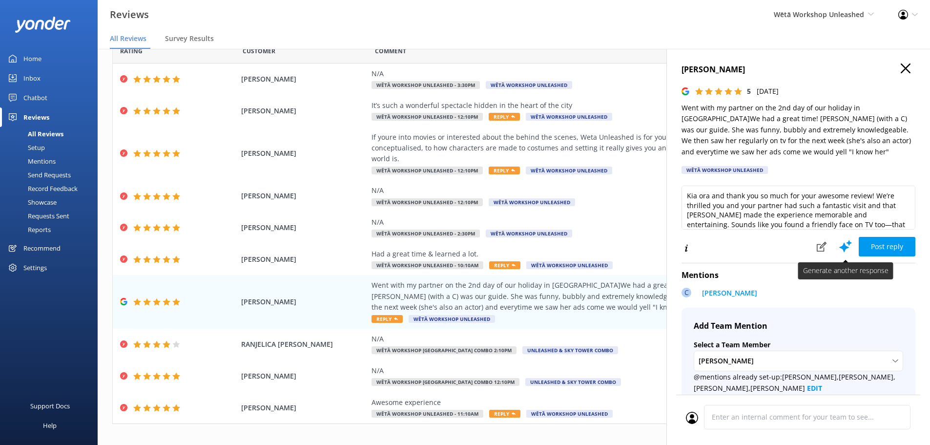
click at [839, 245] on use at bounding box center [845, 246] width 13 height 12
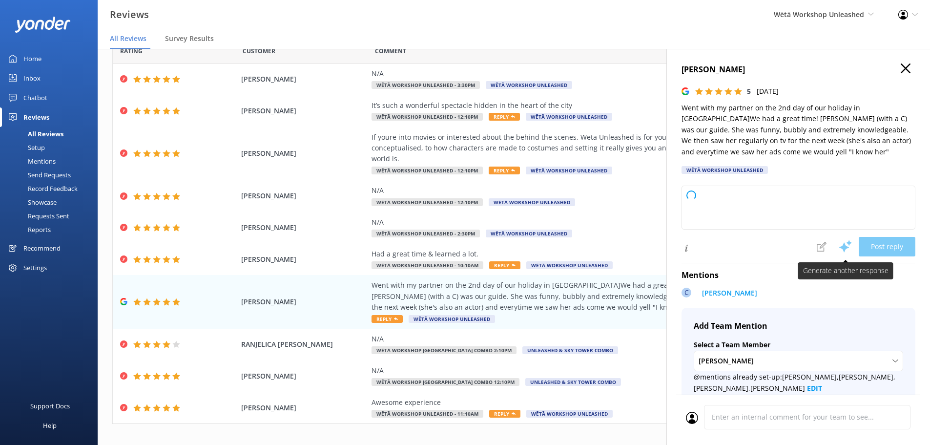
type textarea "Kia ora and thank you so much for your fantastic review! We’re thrilled to hear…"
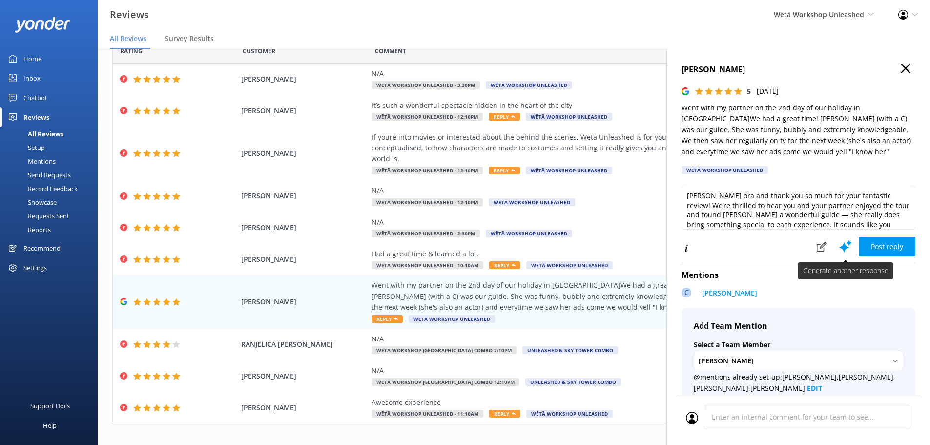
click at [839, 245] on use at bounding box center [845, 246] width 13 height 12
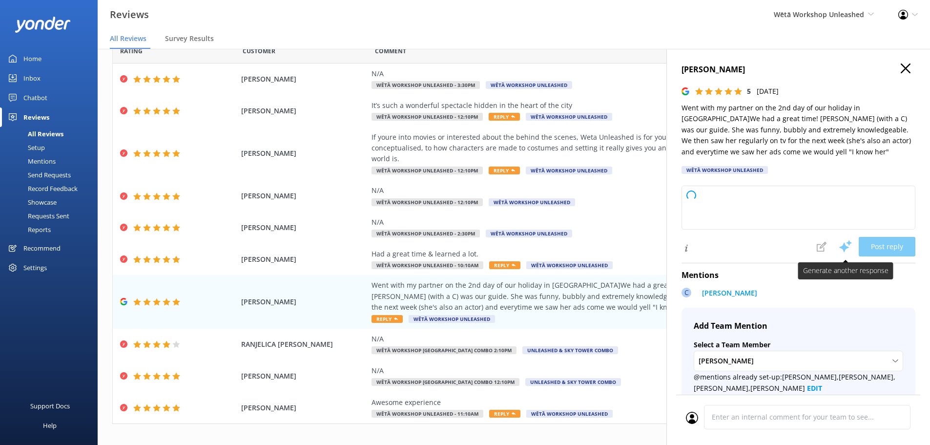
type textarea "Kia ora and thank you so much for your wonderful review! We're thrilled to hear…"
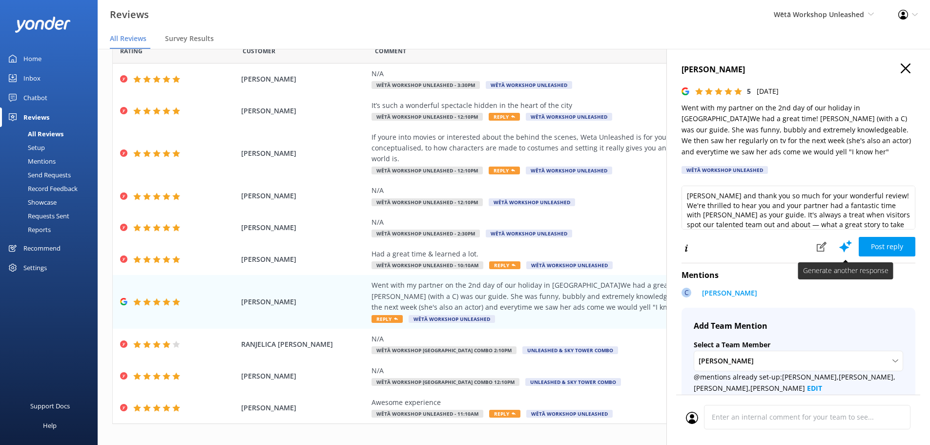
click at [832, 250] on button at bounding box center [845, 246] width 26 height 20
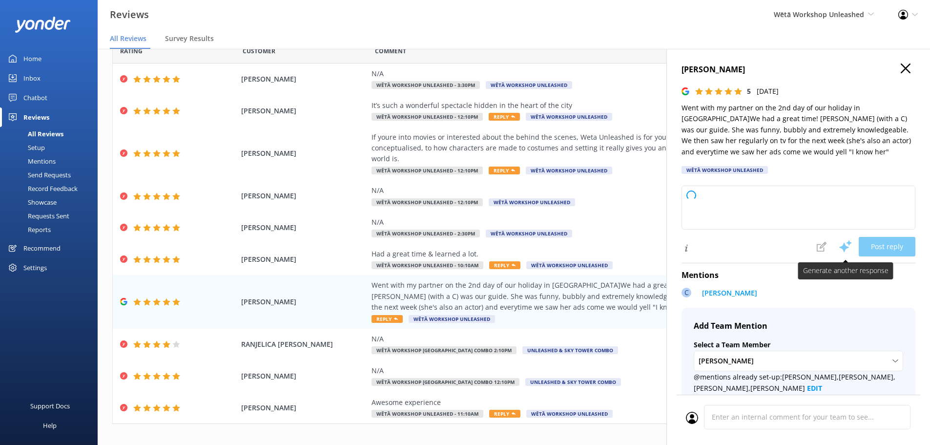
type textarea "Kia ora and thank you so much for your wonderful review! We're thrilled to hear…"
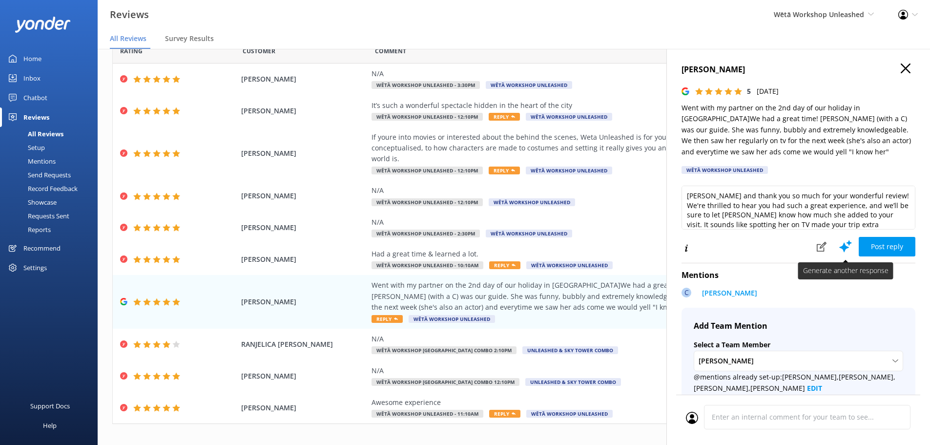
click at [832, 250] on button at bounding box center [845, 246] width 26 height 20
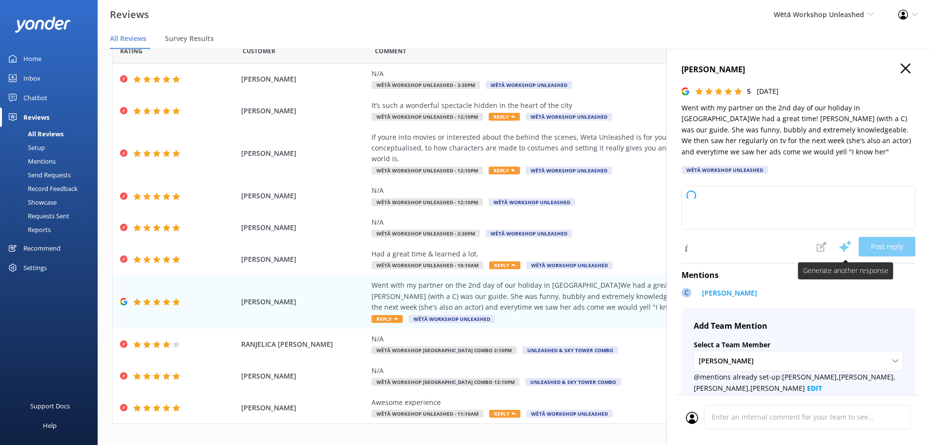
type textarea "Kia ora and thank you so much for your wonderful review! We're thrilled you and…"
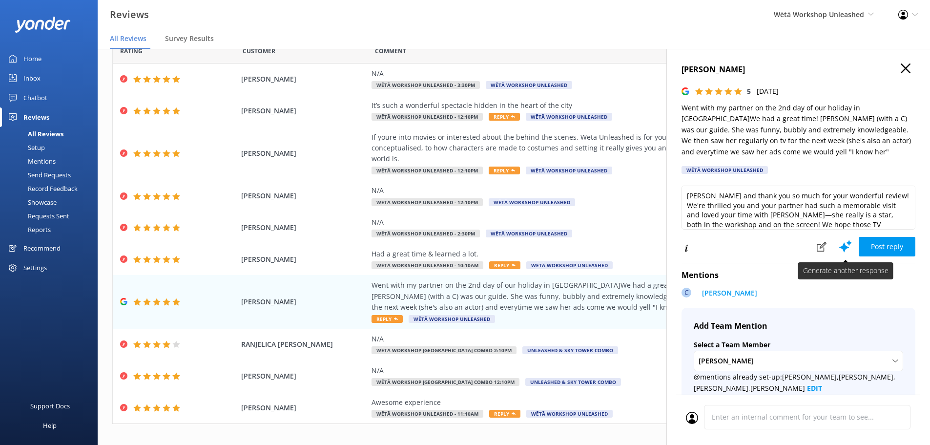
click at [832, 250] on button at bounding box center [845, 246] width 26 height 20
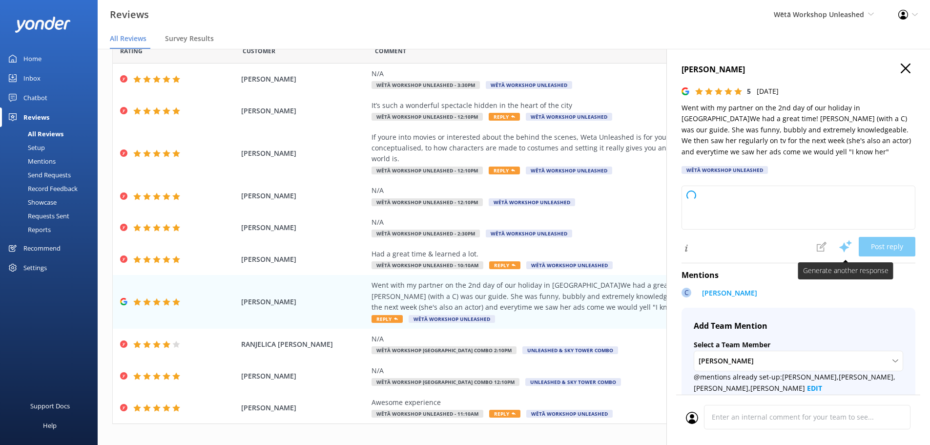
type textarea "Kia ora and thanks so much for your kind words! We're thrilled you and your par…"
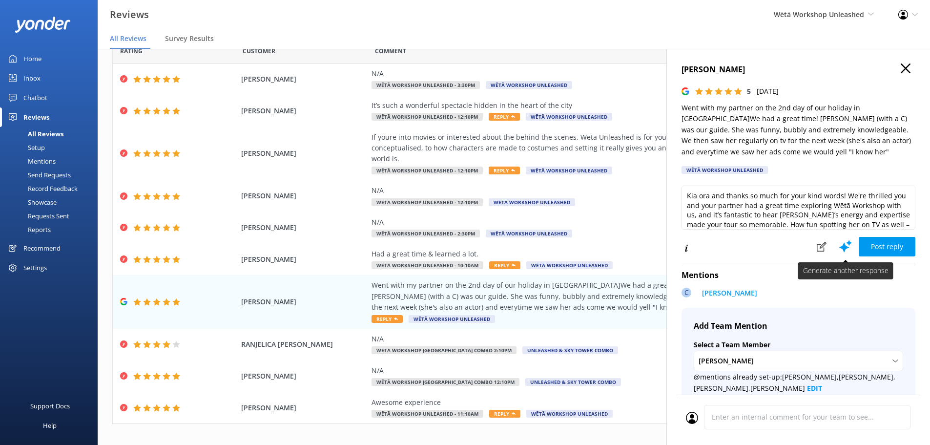
click at [832, 250] on button at bounding box center [845, 246] width 26 height 20
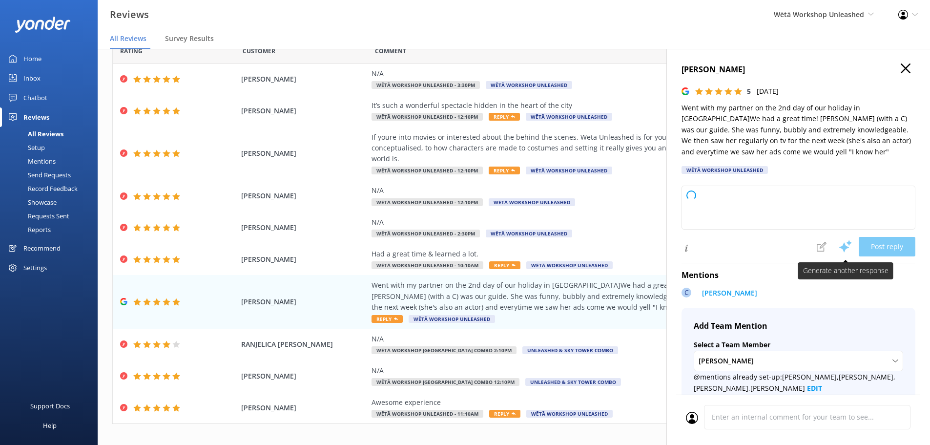
type textarea "Kia ora! Thanks so much for your wonderful review. We’re delighted you and your…"
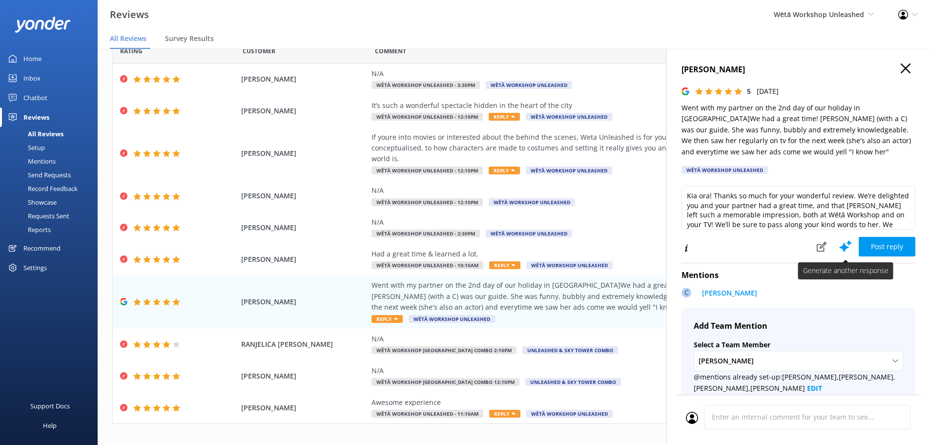
click at [832, 250] on button at bounding box center [845, 246] width 26 height 20
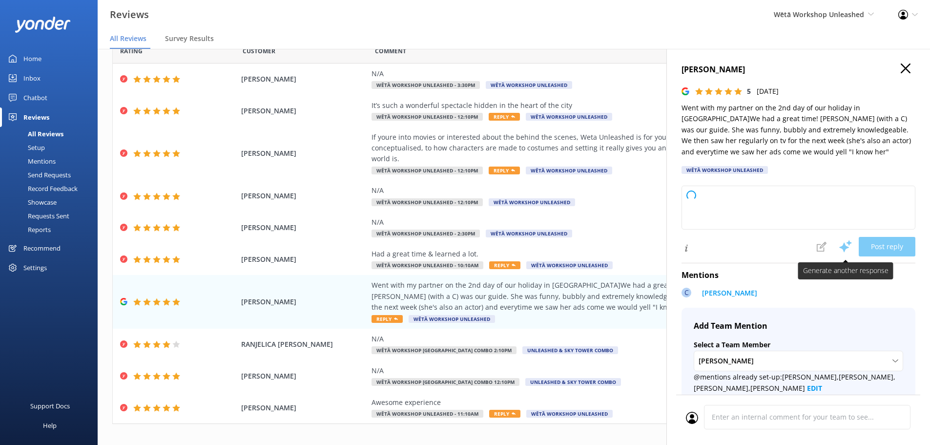
type textarea "Kia ora and thank you for taking the time to leave us such a wonderful review! …"
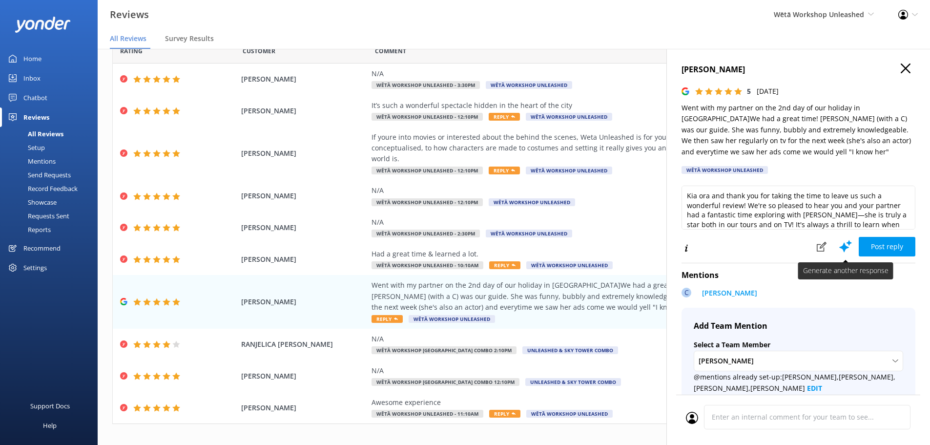
click at [832, 250] on button at bounding box center [845, 246] width 26 height 20
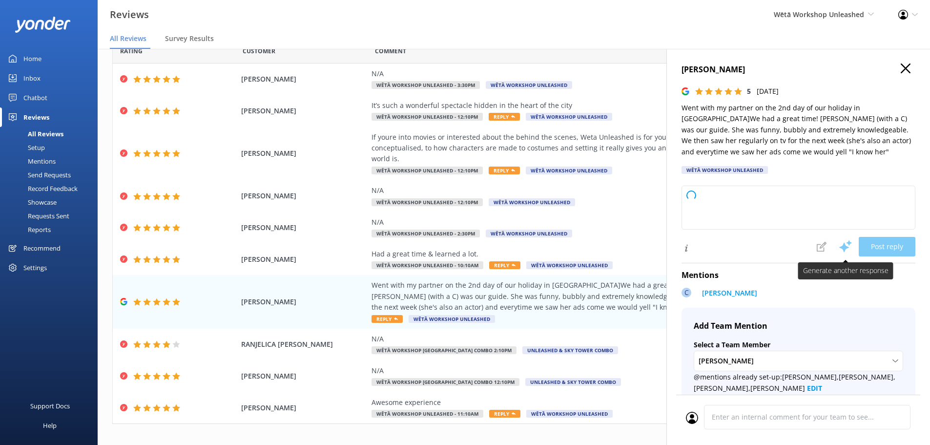
type textarea "Kia ora and thanks so much for your lovely review! We’re delighted to hear you …"
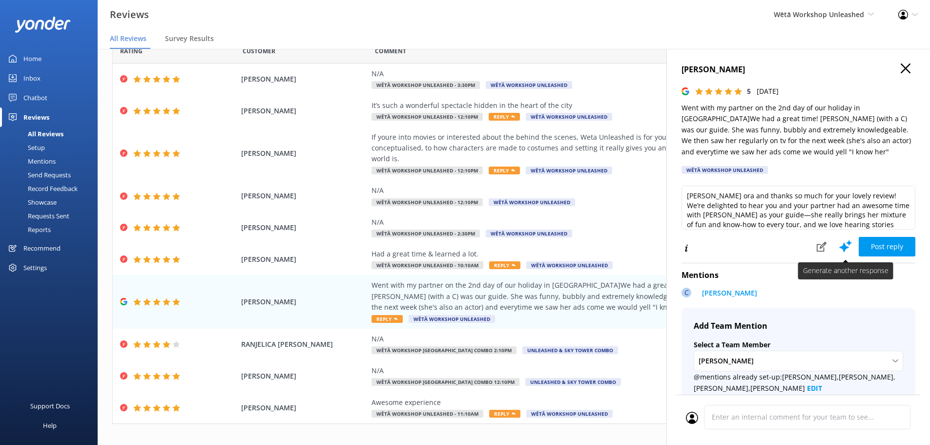
click at [839, 246] on use at bounding box center [845, 246] width 13 height 12
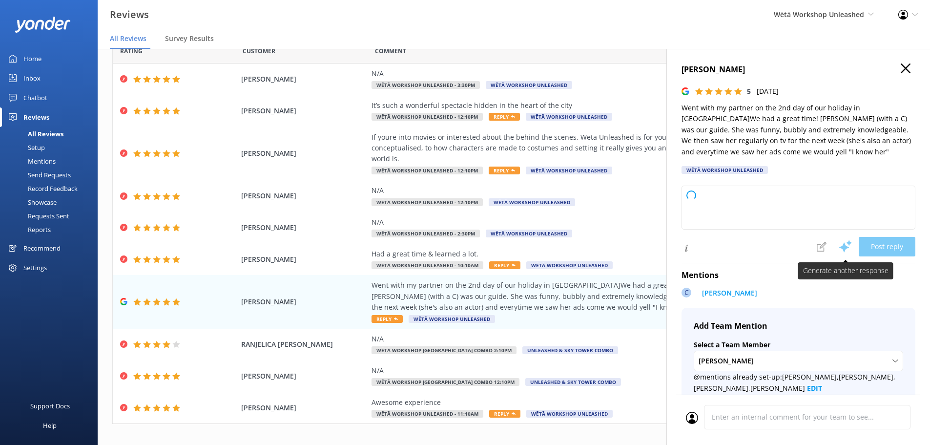
type textarea "Kia ora and thanks so much for your delightful review! We're thrilled to hear y…"
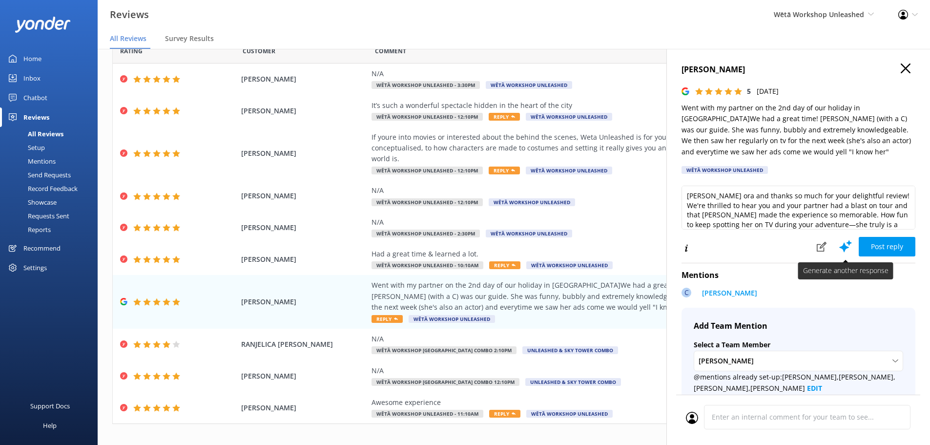
click at [839, 246] on use at bounding box center [845, 246] width 13 height 12
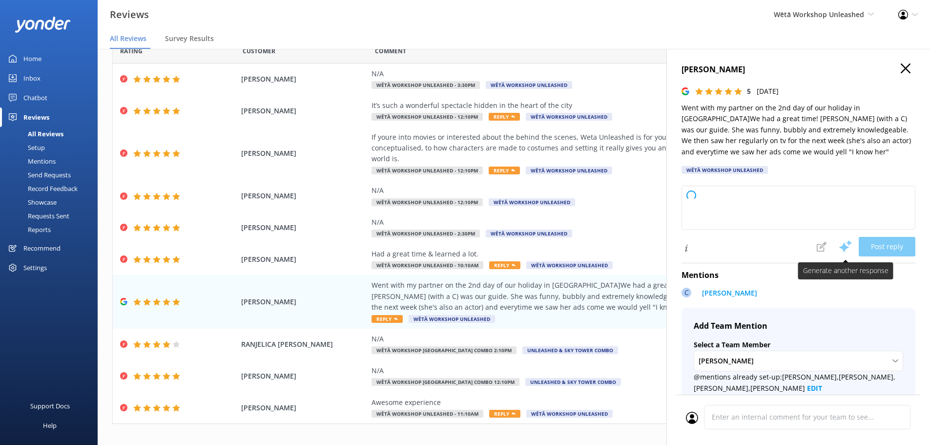
type textarea "Kia ora and thank you so much for sharing your wonderful review! We’re thrilled…"
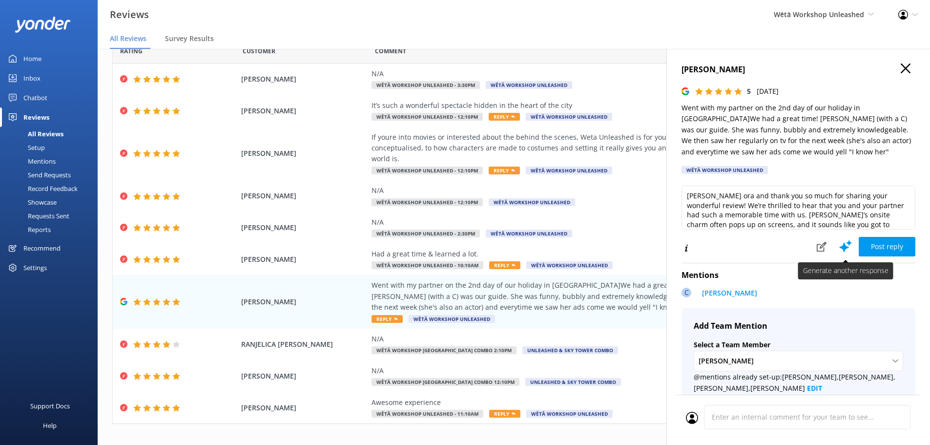
click at [839, 246] on use at bounding box center [845, 246] width 13 height 12
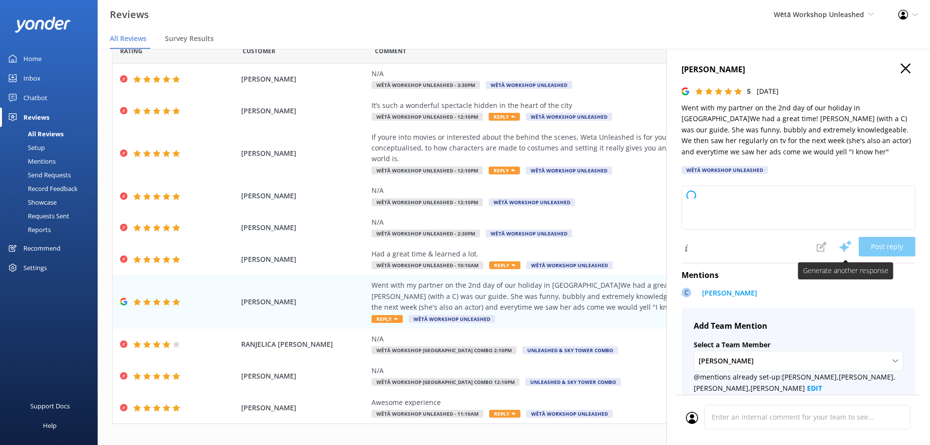
type textarea "Kia ora and thank you for your lovely review! We're so pleased to hear you and …"
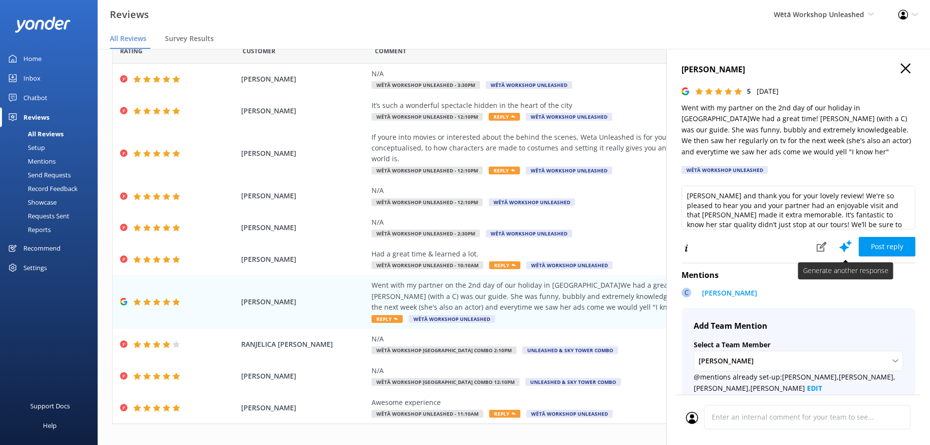
click at [839, 246] on use at bounding box center [845, 246] width 13 height 12
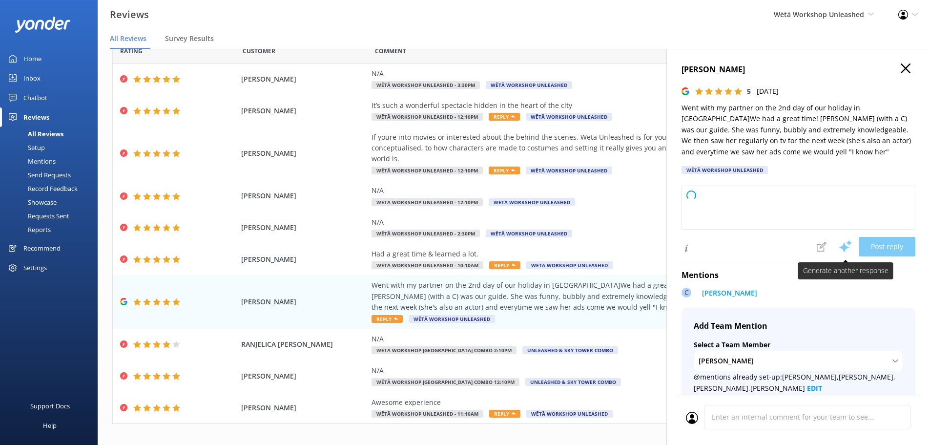
type textarea "Kia ora and thank you so much for your lovely review! We’re thrilled to hear yo…"
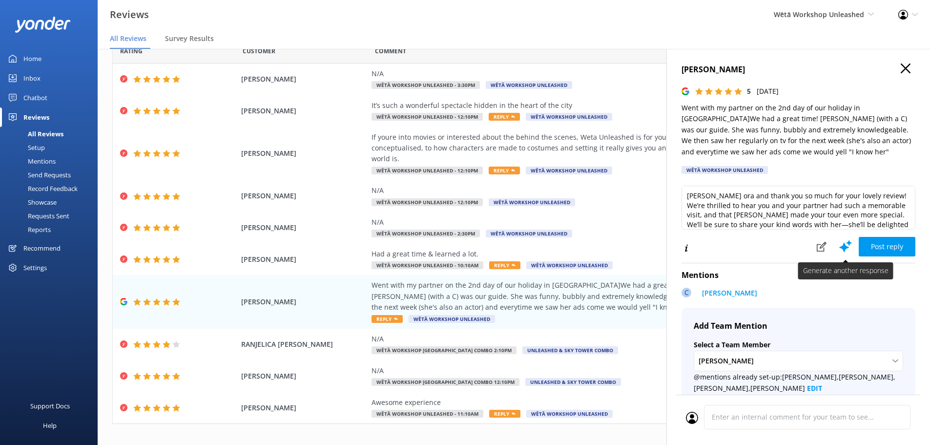
click at [839, 246] on use at bounding box center [845, 246] width 13 height 12
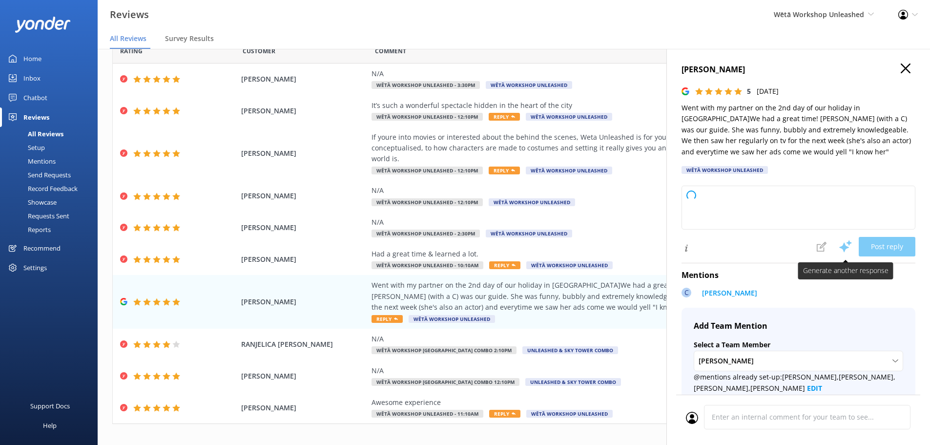
type textarea "Kia ora and thank you so much for taking the time to leave us this lovely revie…"
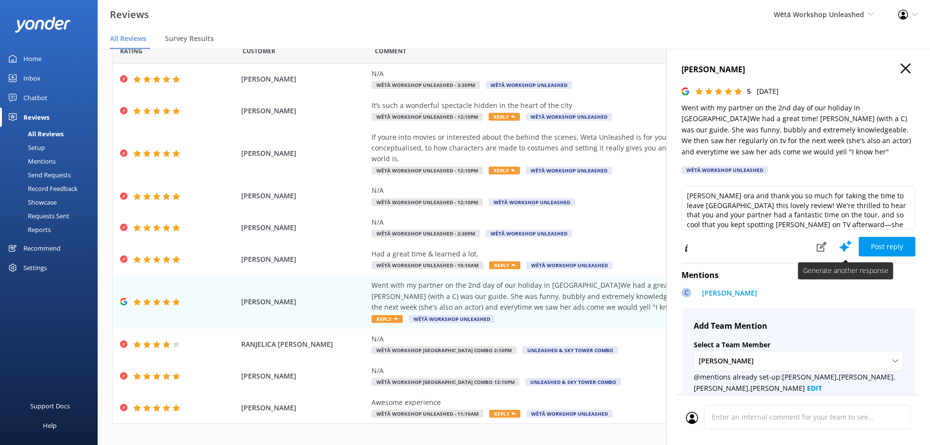
click at [839, 246] on use at bounding box center [845, 246] width 13 height 12
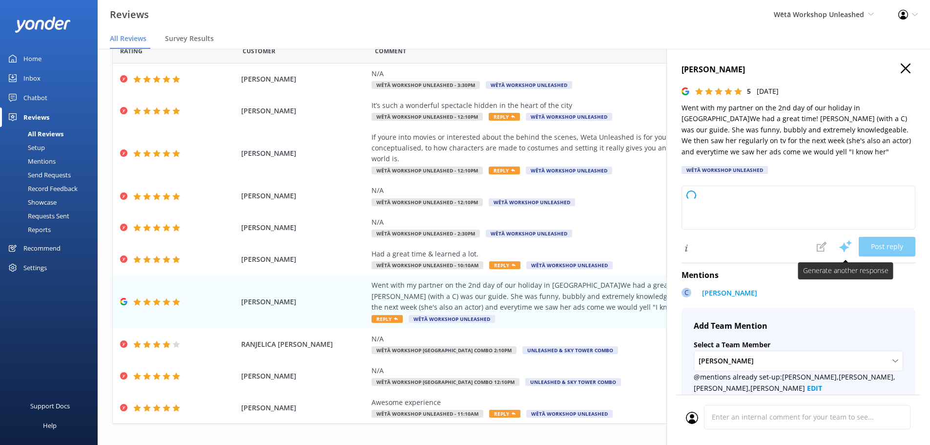
type textarea "Kia ora and thank you so much for your wonderful review! We're delighted to hea…"
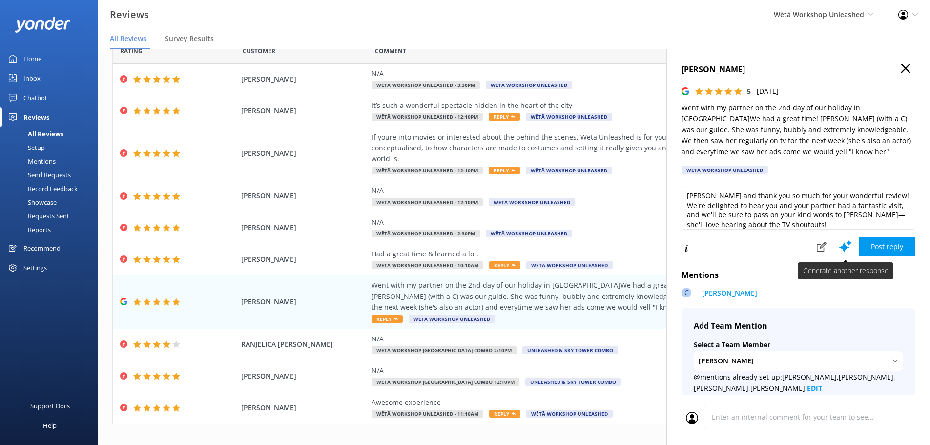
click at [839, 246] on use at bounding box center [845, 246] width 13 height 12
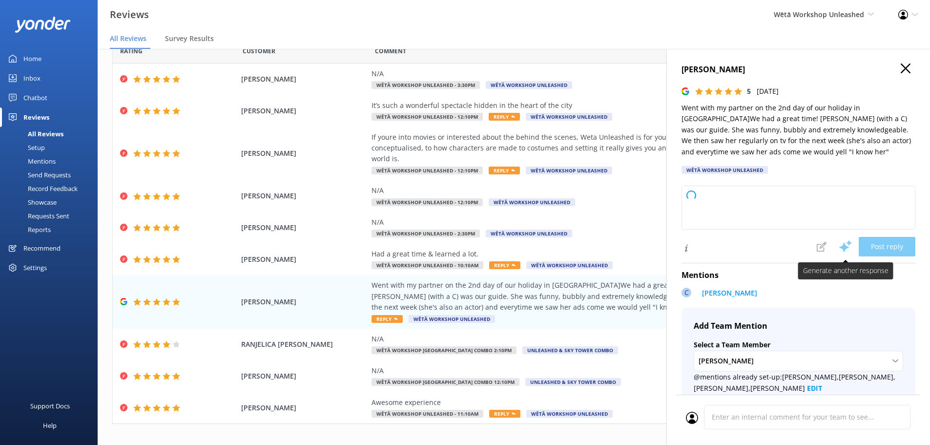
type textarea "Kia ora and thank you so much for your awesome review! We’re delighted you and …"
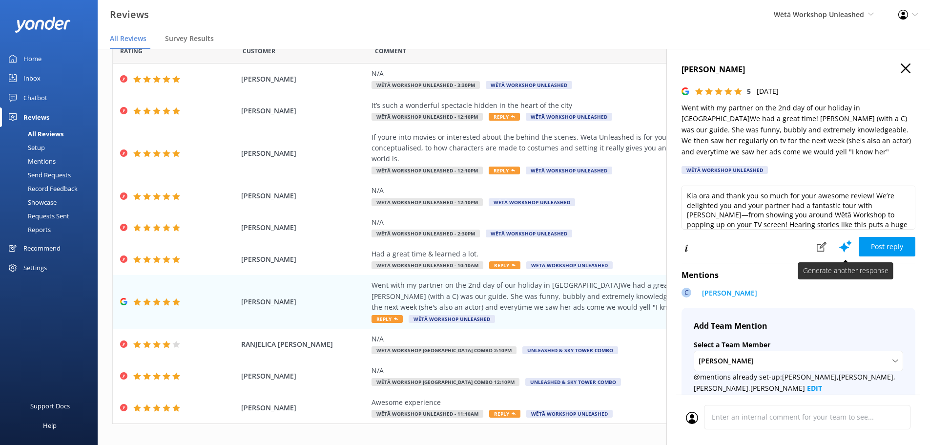
click at [839, 246] on use at bounding box center [845, 246] width 13 height 12
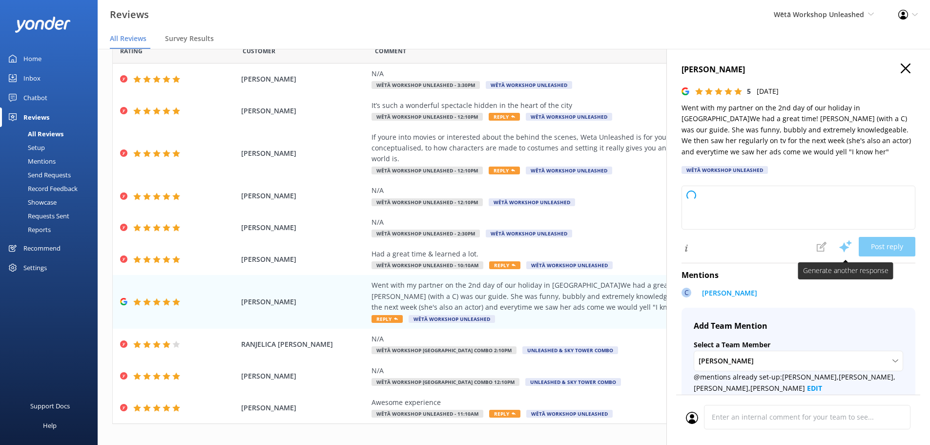
type textarea "Kia ora, and thank you so much for your awesome review! We’re thrilled to hear …"
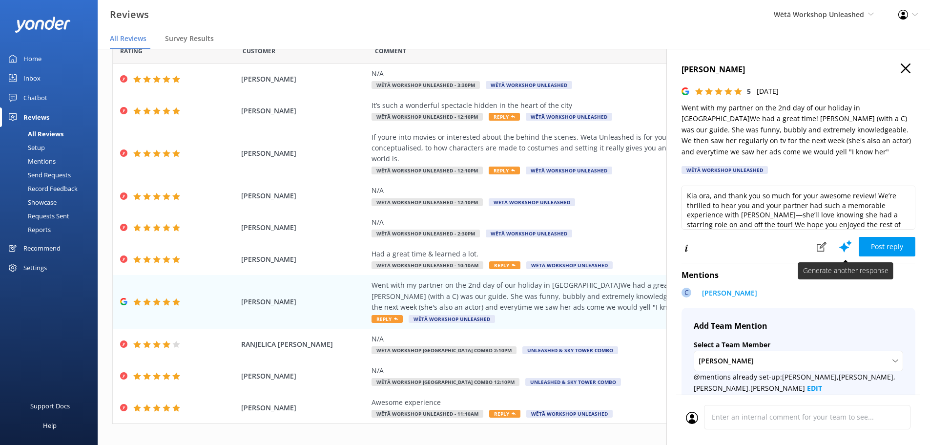
click at [839, 246] on use at bounding box center [845, 246] width 13 height 12
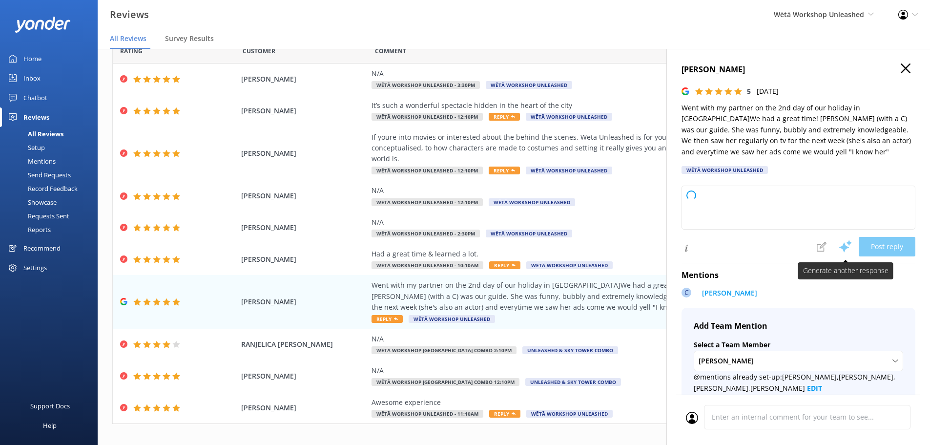
type textarea "Kia ora and thanks so much for sharing your awesome experience! We're delighted…"
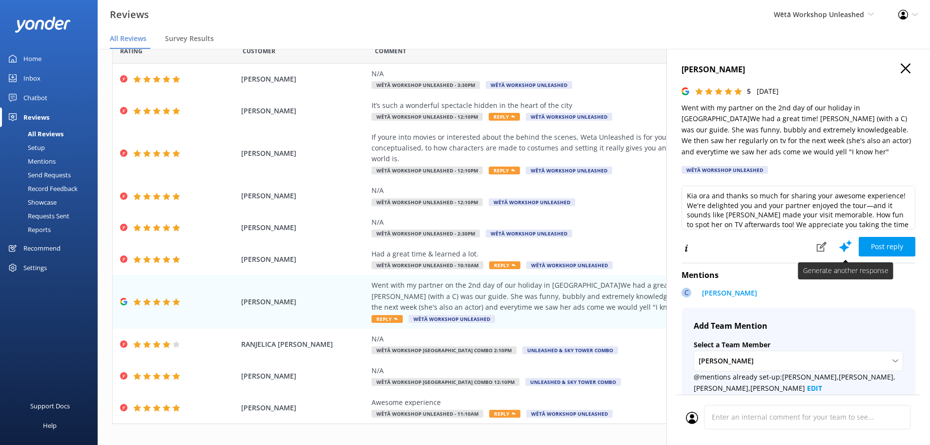
click at [838, 241] on icon at bounding box center [845, 246] width 15 height 15
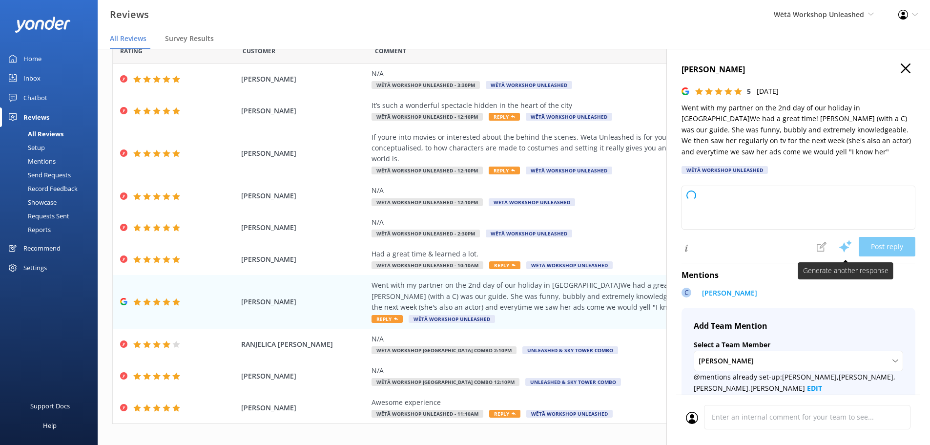
type textarea "Kia ora and thank you so much for taking the time to leave this wonderful revie…"
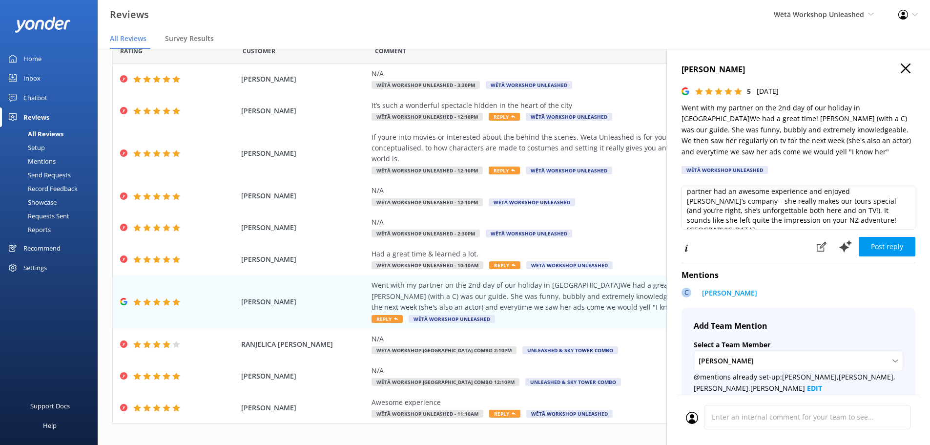
scroll to position [34, 0]
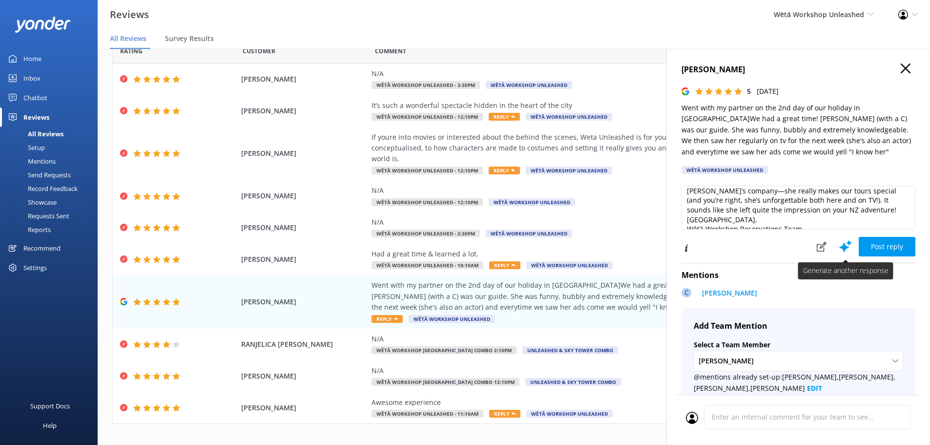
click at [832, 245] on button at bounding box center [845, 246] width 26 height 20
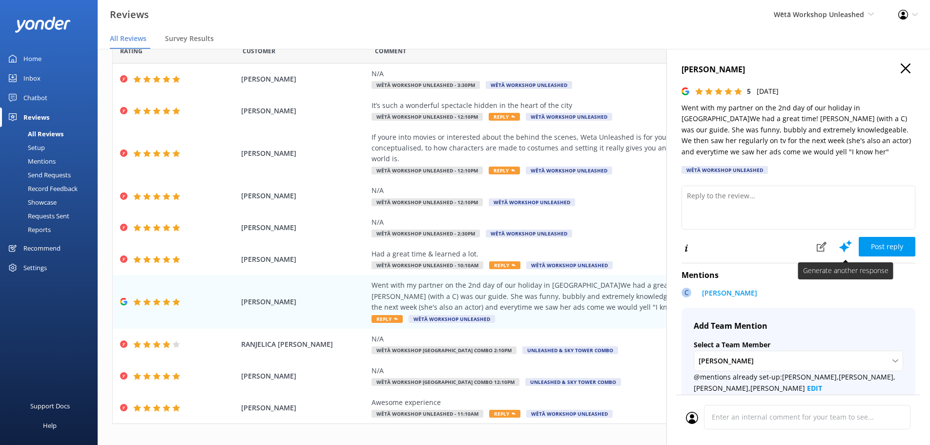
scroll to position [0, 0]
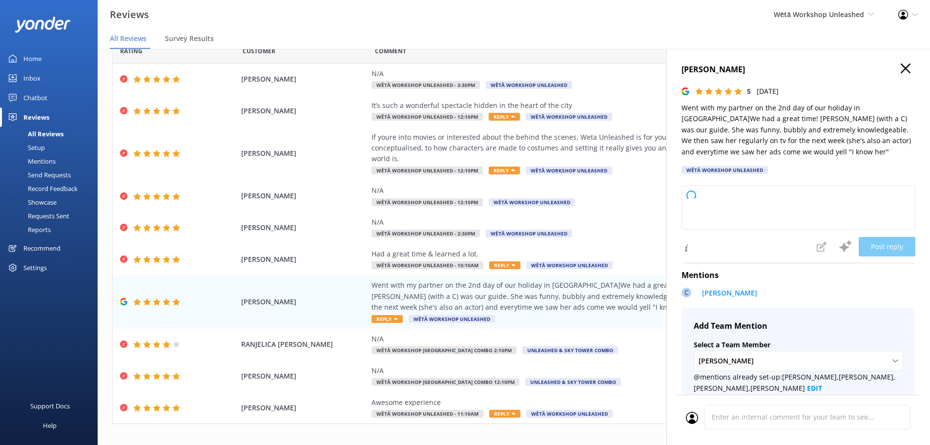
type textarea "Kia ora and thanks so much for your fantastic review! We’re thrilled you and yo…"
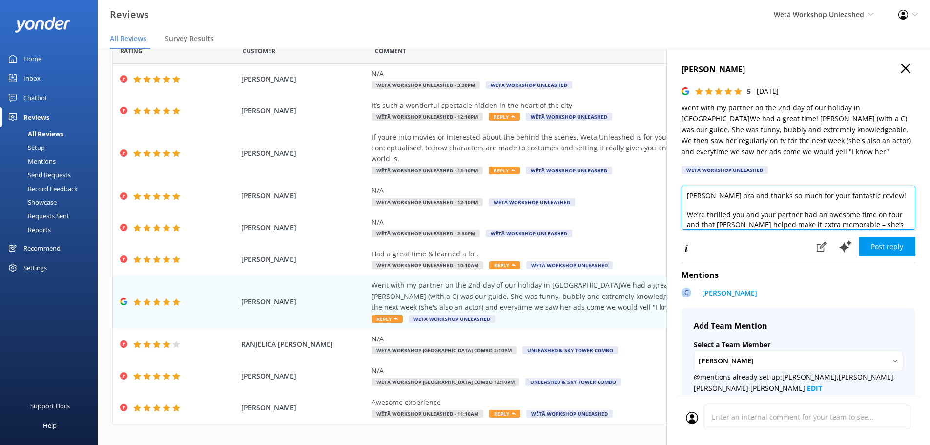
scroll to position [20, 0]
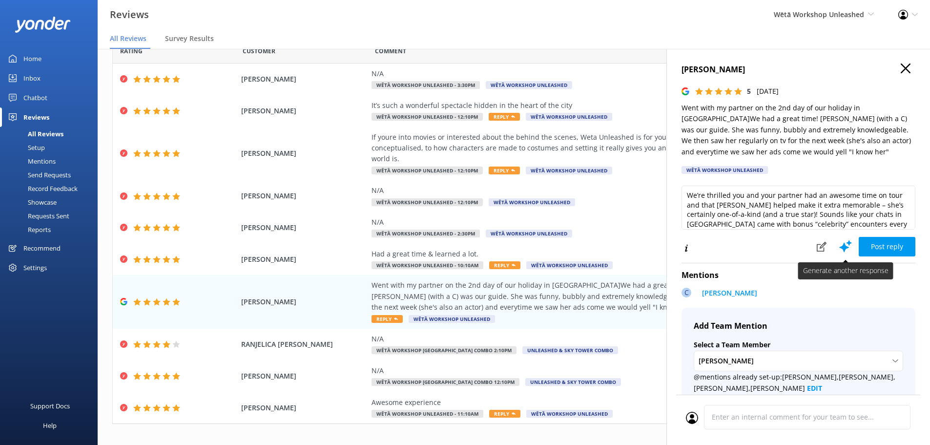
click at [839, 247] on use at bounding box center [845, 246] width 13 height 12
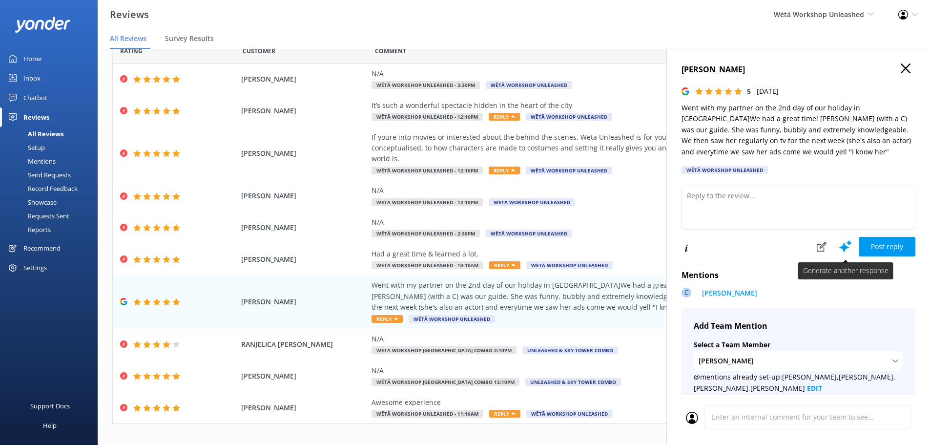
scroll to position [0, 0]
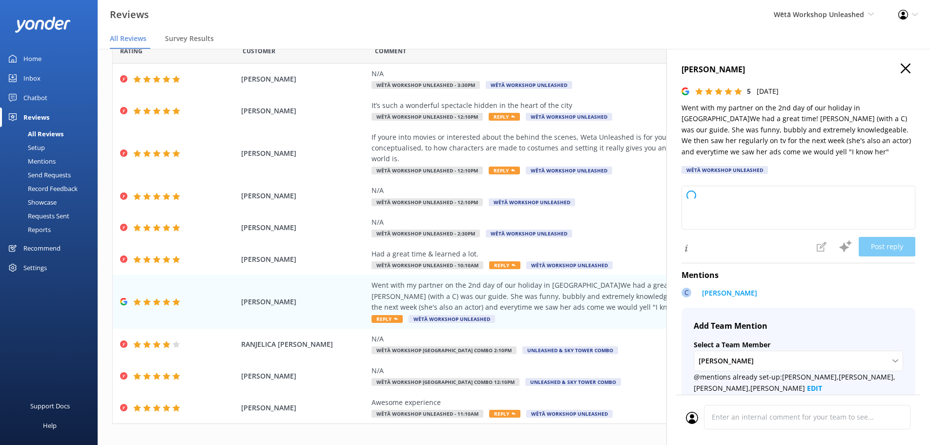
type textarea "Kia ora and thank you so much for your wonderful review! We’re delighted to hea…"
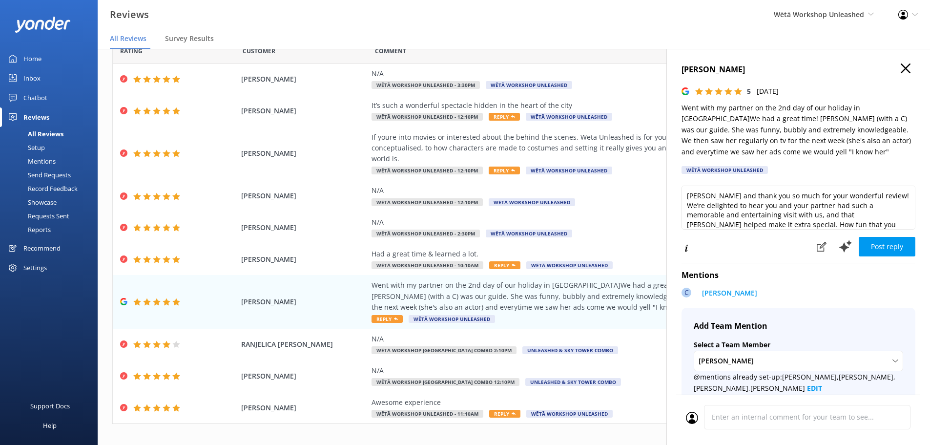
click at [613, 50] on div "Comment" at bounding box center [597, 51] width 444 height 24
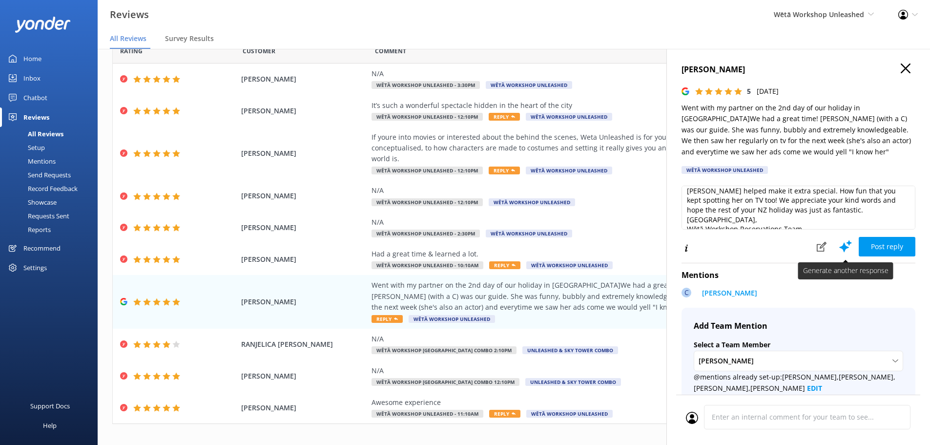
click at [846, 242] on icon at bounding box center [845, 246] width 15 height 15
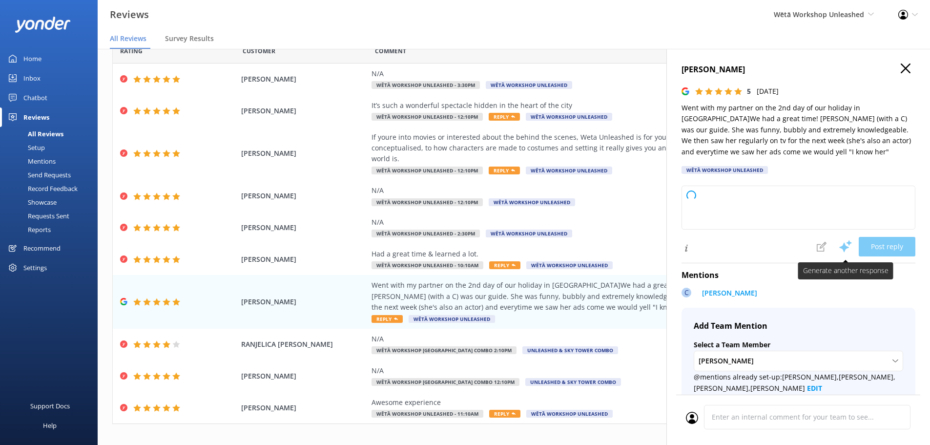
scroll to position [0, 0]
type textarea "Kia ora and thank you so much for taking the time to share your feedback! We're…"
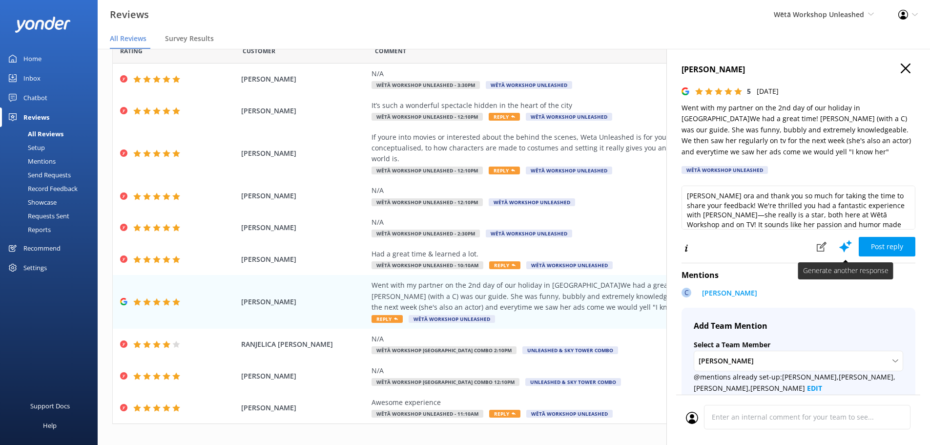
click at [839, 247] on use at bounding box center [845, 246] width 13 height 12
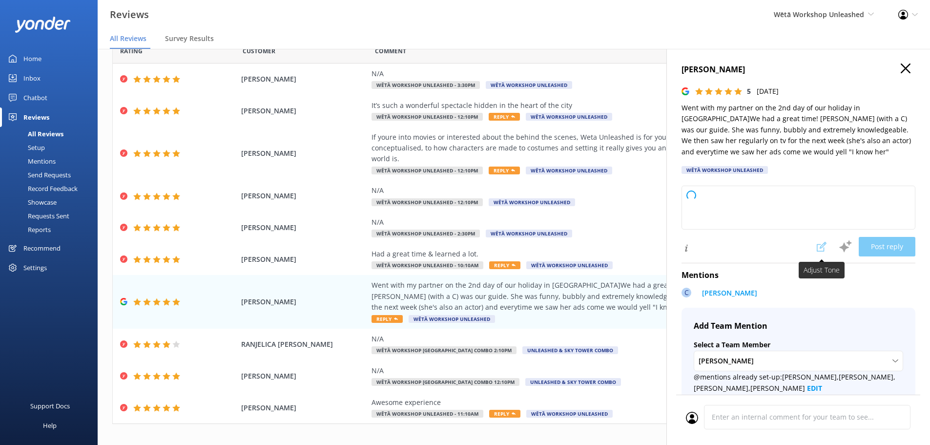
type textarea "Kia ora and thank you so much for your awesome review! We’re thrilled to hear y…"
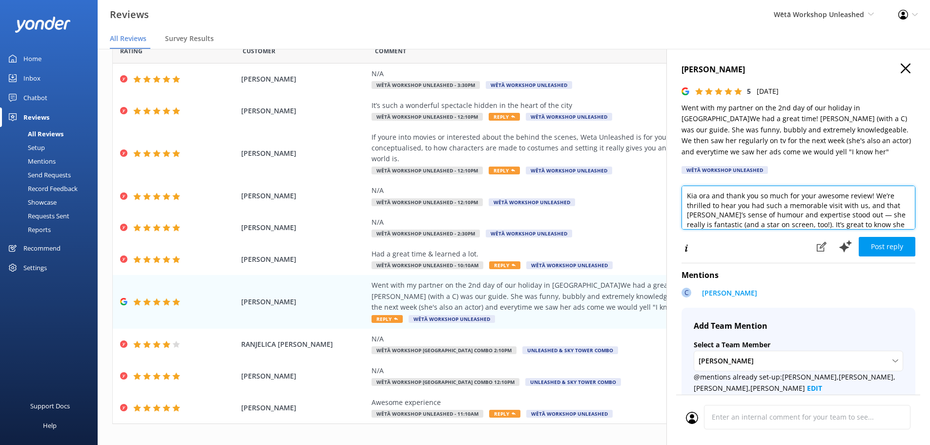
scroll to position [20, 0]
click at [899, 225] on textarea "Kia ora and thank you so much for your awesome review! We’re thrilled to hear y…" at bounding box center [798, 207] width 234 height 44
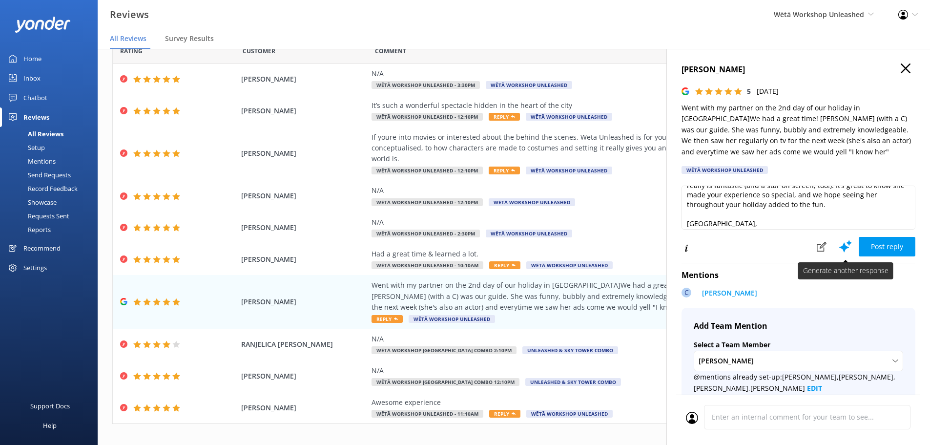
click at [843, 248] on icon at bounding box center [845, 246] width 15 height 15
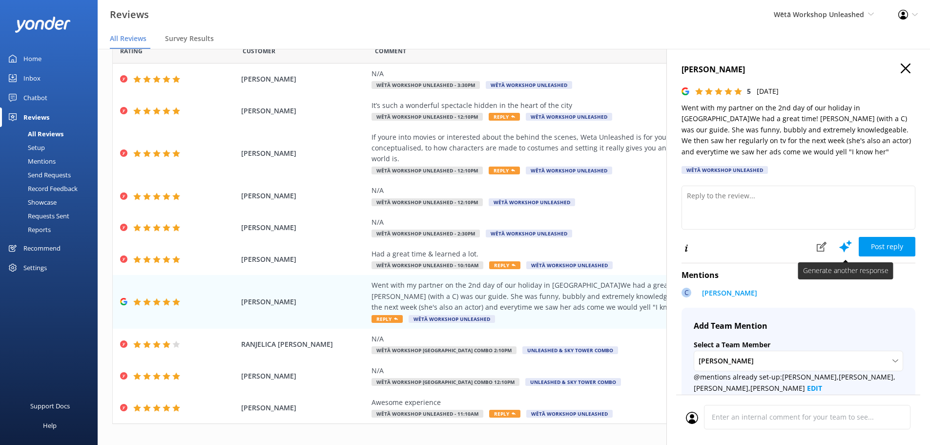
scroll to position [0, 0]
type textarea "Kia ora and thank you for your awesome review! We're so pleased to hear you and…"
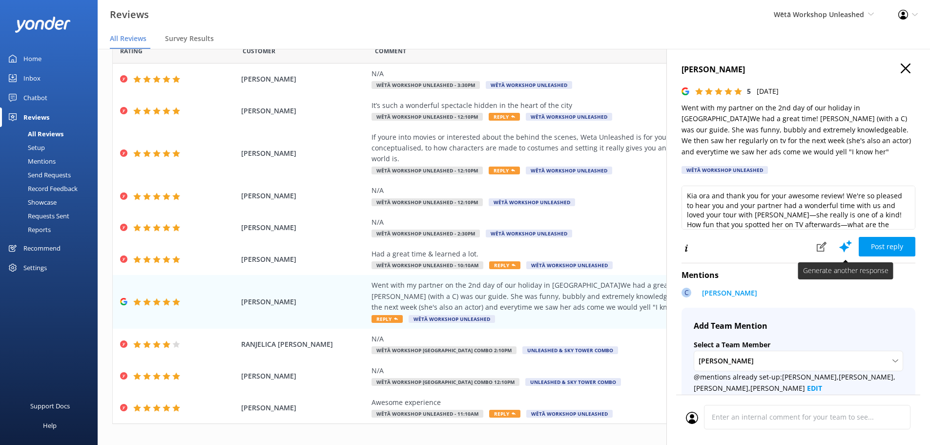
click at [838, 247] on icon at bounding box center [845, 246] width 15 height 15
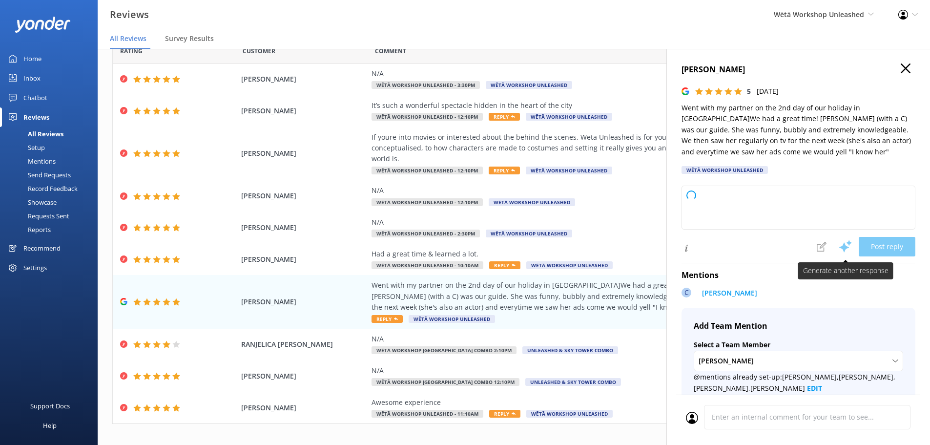
type textarea "Kia ora! Thanks so much for your wonderful review—this truly made us smile! We'…"
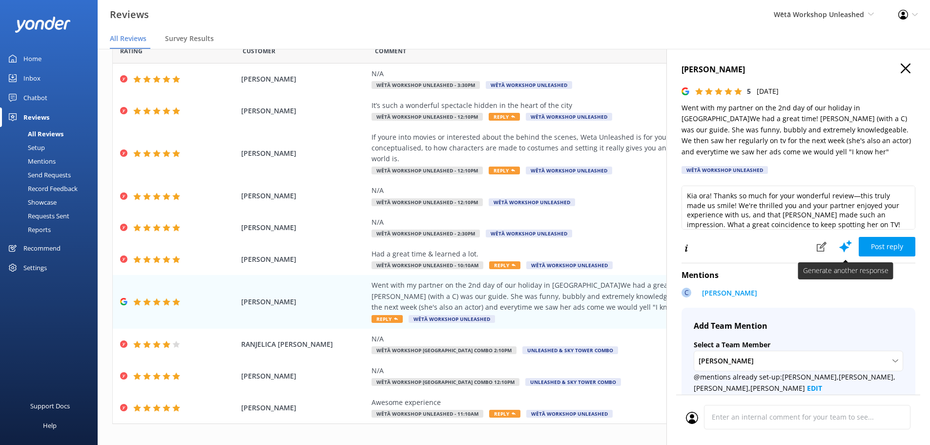
click at [845, 240] on icon at bounding box center [845, 246] width 15 height 15
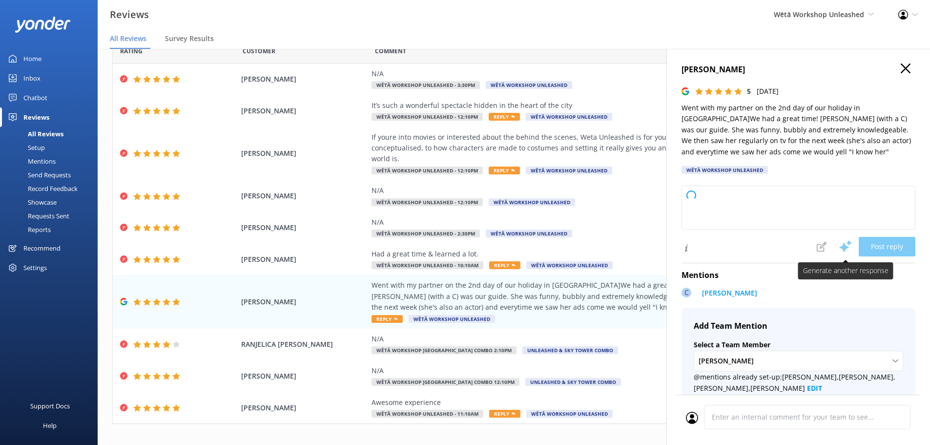
type textarea "Kia ora and thank you so much for your awesome review! We're thrilled you and y…"
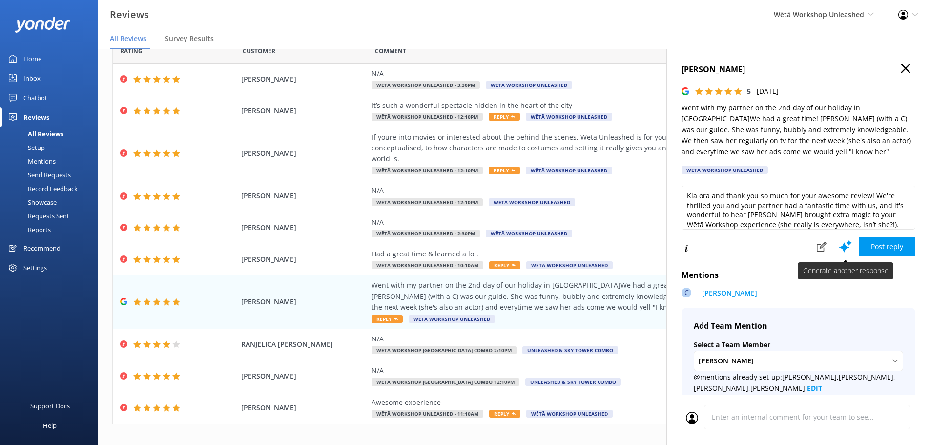
click at [838, 241] on icon at bounding box center [845, 246] width 15 height 15
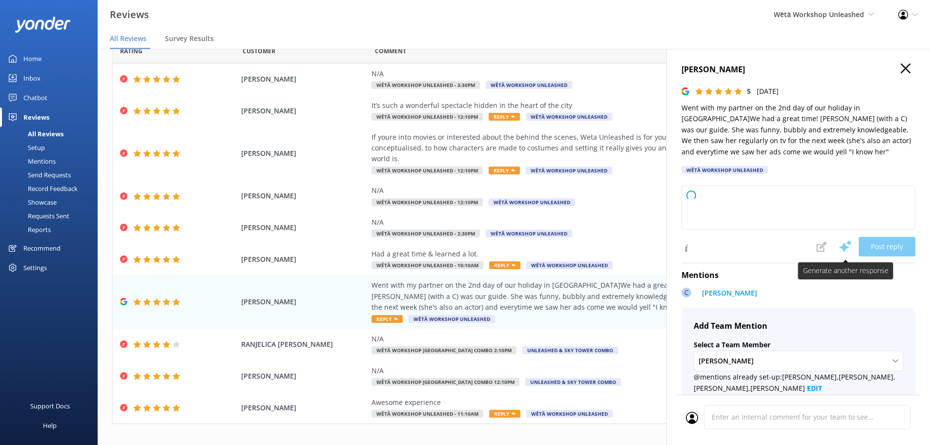
type textarea "Kia ora and thank you so much for your awesome review! We're thrilled to hear y…"
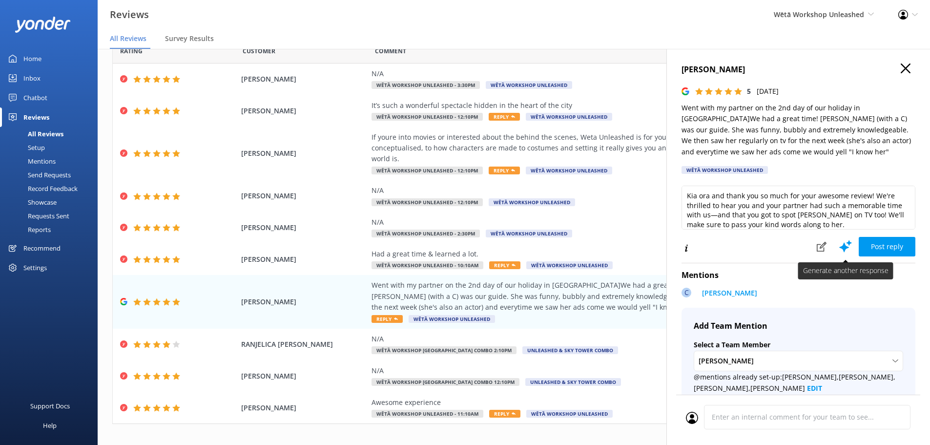
click at [832, 241] on button at bounding box center [845, 246] width 26 height 20
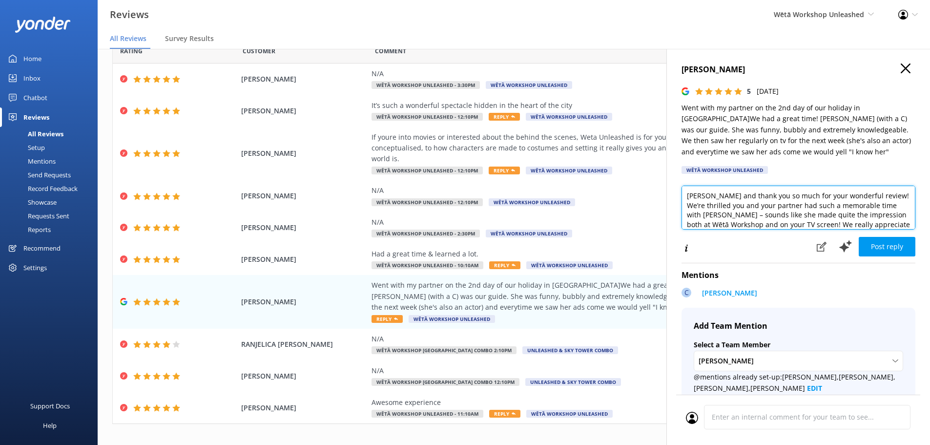
click at [708, 215] on textarea "Kia ora and thank you so much for your wonderful review! We’re thrilled you and…" at bounding box center [798, 207] width 234 height 44
click at [712, 215] on textarea "Kia ora and thank you so much for your wonderful review! We’re thrilled you and…" at bounding box center [798, 207] width 234 height 44
click at [719, 196] on textarea "Kia ora and thank you so much for your wonderful review! We’re thrilled you and…" at bounding box center [798, 207] width 234 height 44
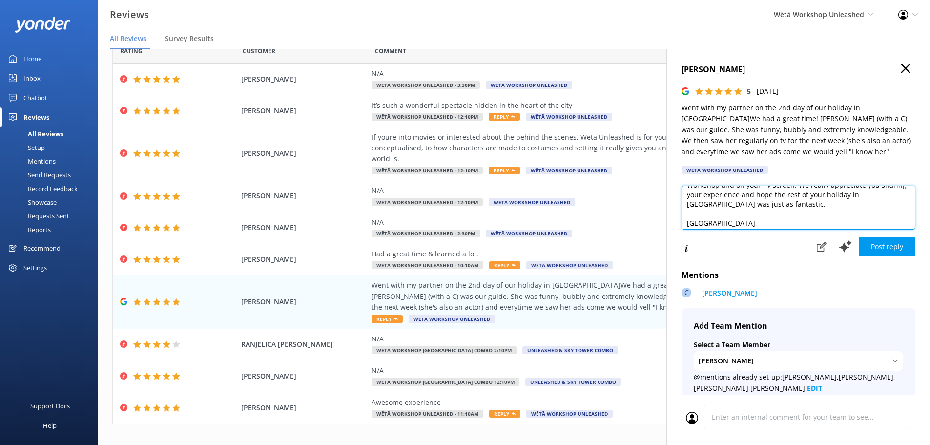
scroll to position [72, 0]
type textarea "Kia ora Josh, Thank you so much for your wonderful review! We’re thrilled you a…"
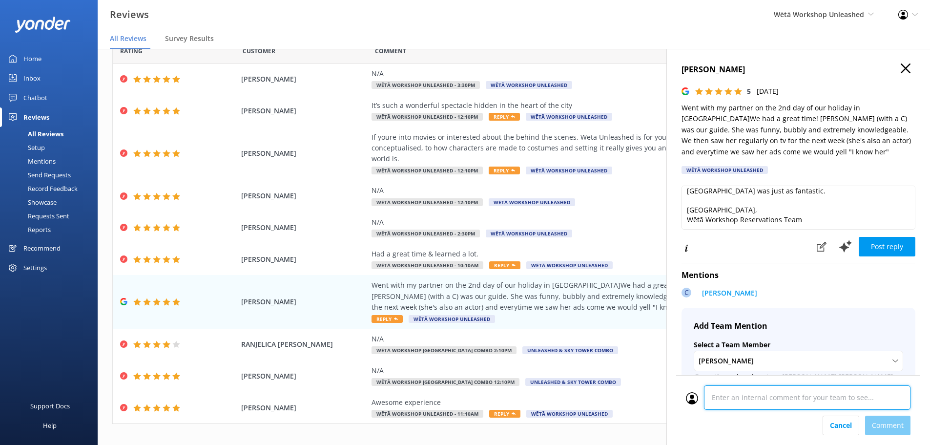
click at [753, 410] on div at bounding box center [798, 400] width 225 height 30
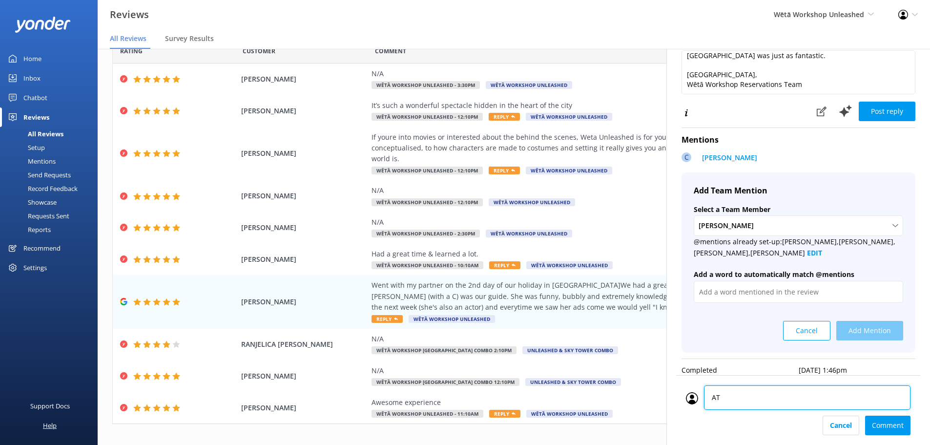
type textarea "AT"
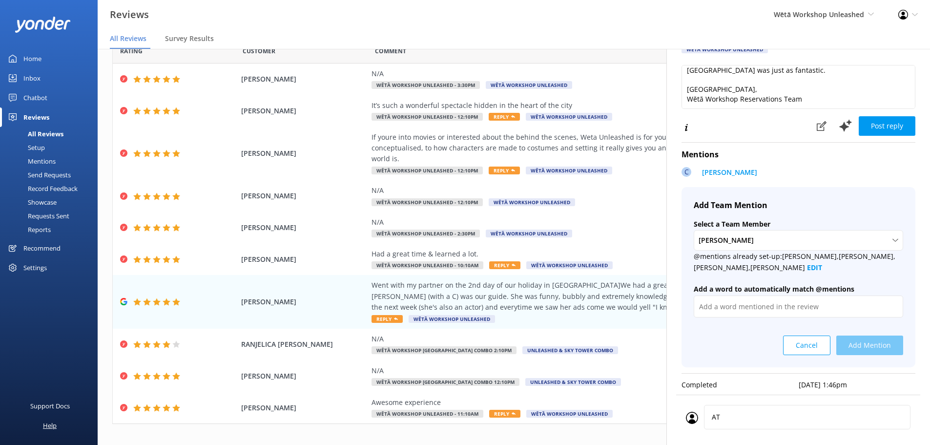
scroll to position [128, 0]
click at [838, 422] on div "AT AT Cancel Comment" at bounding box center [798, 419] width 244 height 50
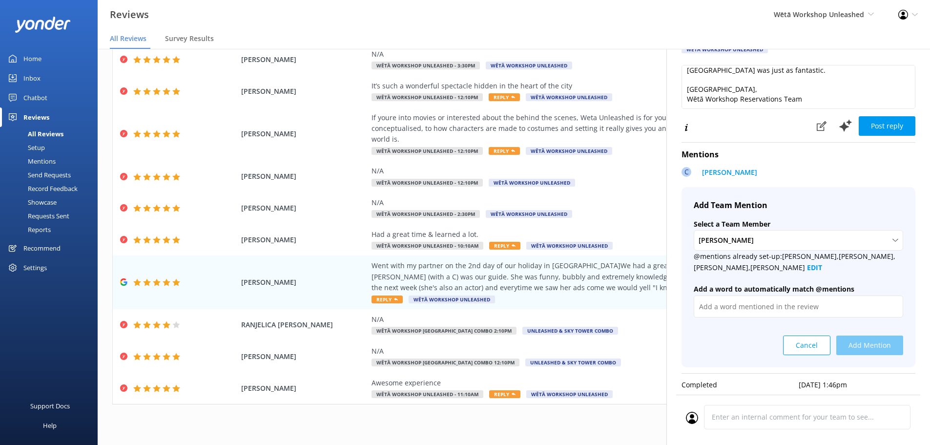
scroll to position [0, 0]
click at [771, 410] on div at bounding box center [798, 420] width 225 height 30
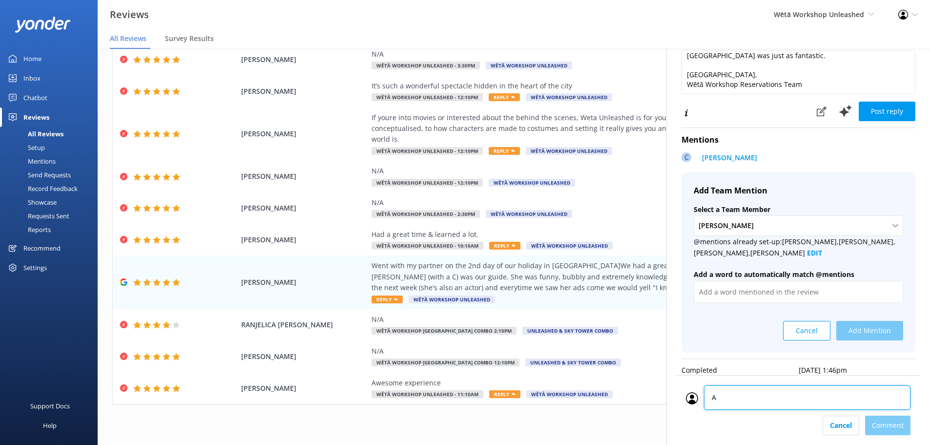
type textarea "AT"
click at [901, 427] on div "Cancel Comment" at bounding box center [798, 425] width 225 height 20
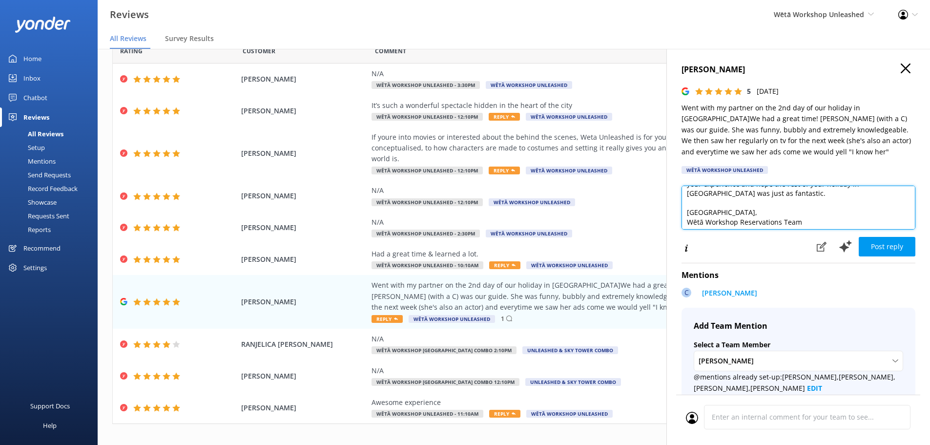
scroll to position [72, 0]
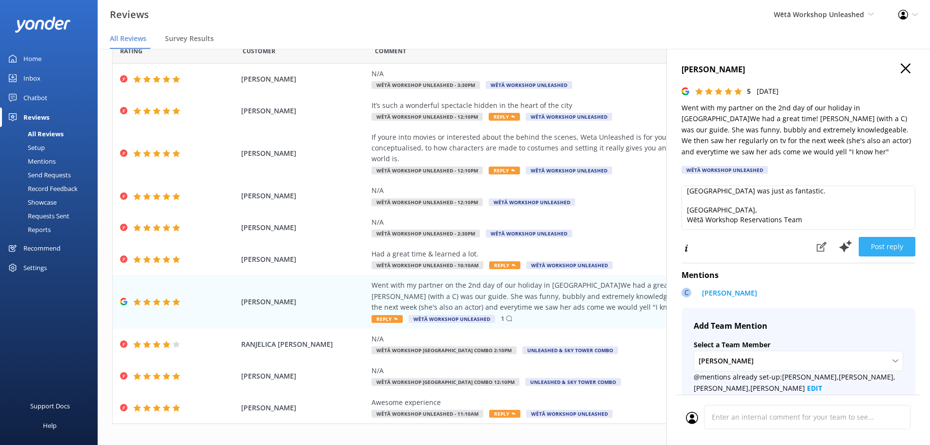
click at [892, 246] on button "Post reply" at bounding box center [887, 247] width 57 height 20
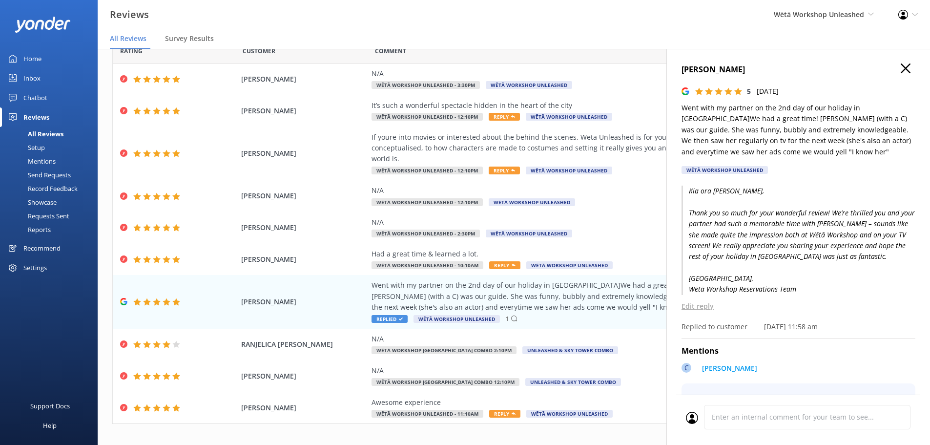
click at [901, 70] on icon "button" at bounding box center [906, 68] width 10 height 10
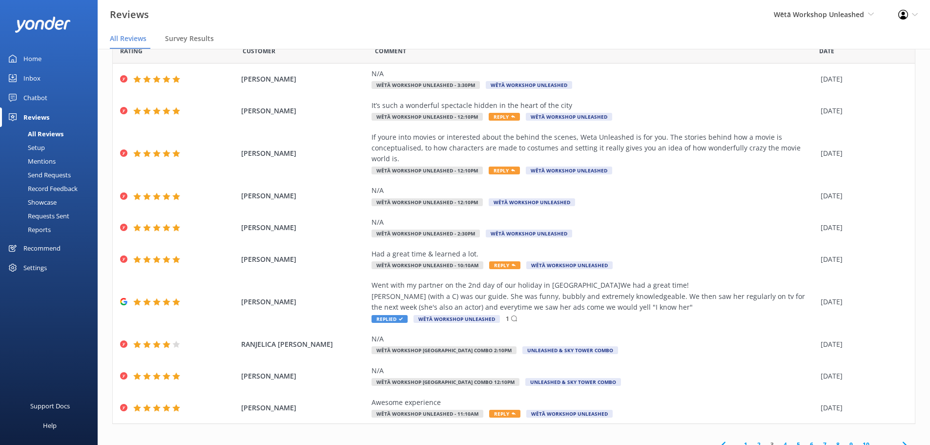
click at [781, 440] on link "4" at bounding box center [785, 444] width 13 height 9
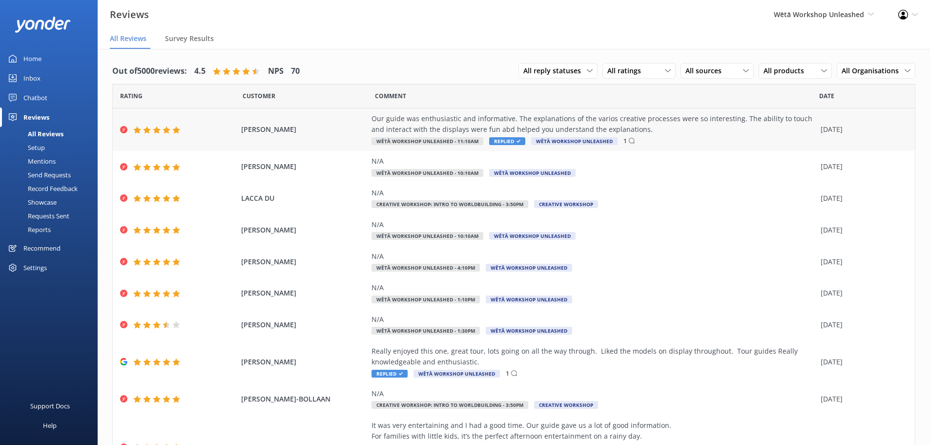
click at [545, 124] on div "Our guide was enthusiastic and informative. The explanations of the varios crea…" at bounding box center [593, 124] width 444 height 22
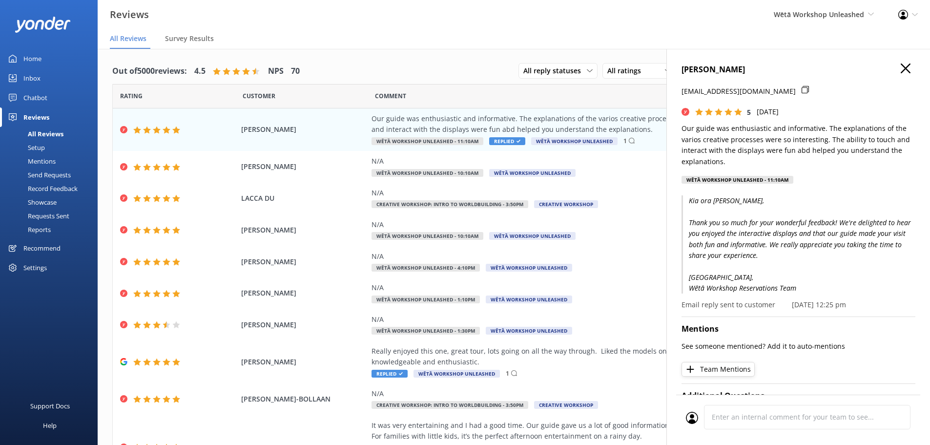
click at [901, 64] on icon "button" at bounding box center [906, 68] width 10 height 10
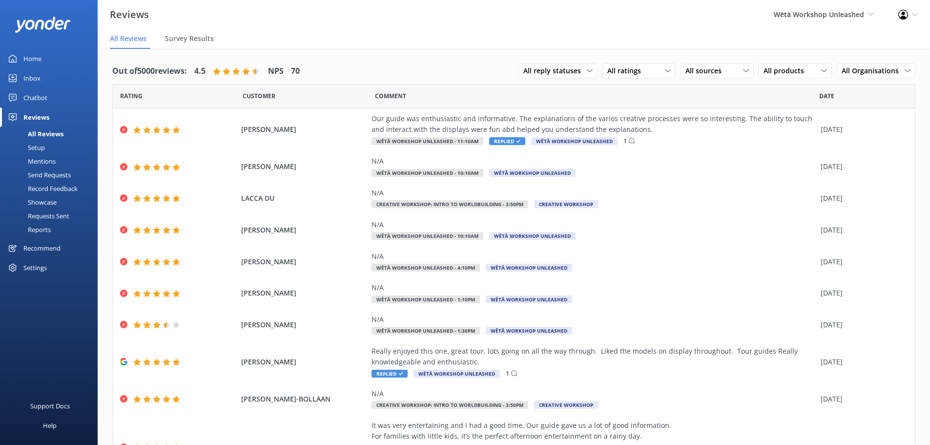
click at [43, 60] on link "Home" at bounding box center [49, 59] width 98 height 20
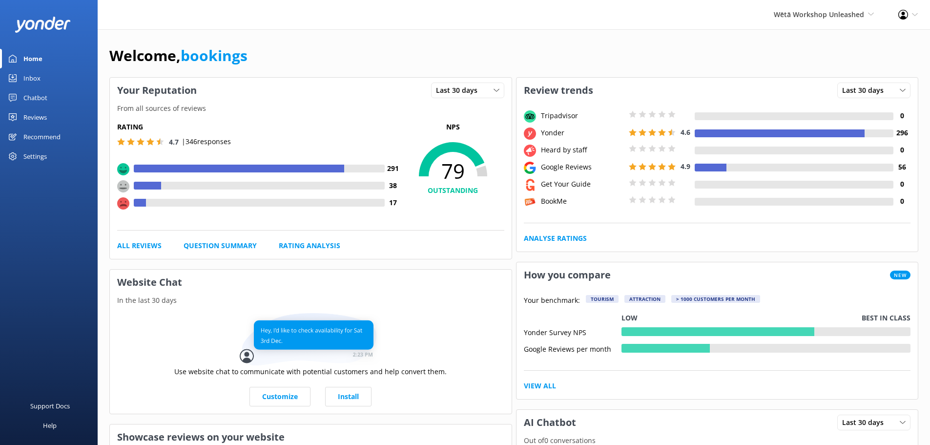
click at [42, 112] on div "Reviews" at bounding box center [34, 117] width 23 height 20
